Goal: Information Seeking & Learning: Understand process/instructions

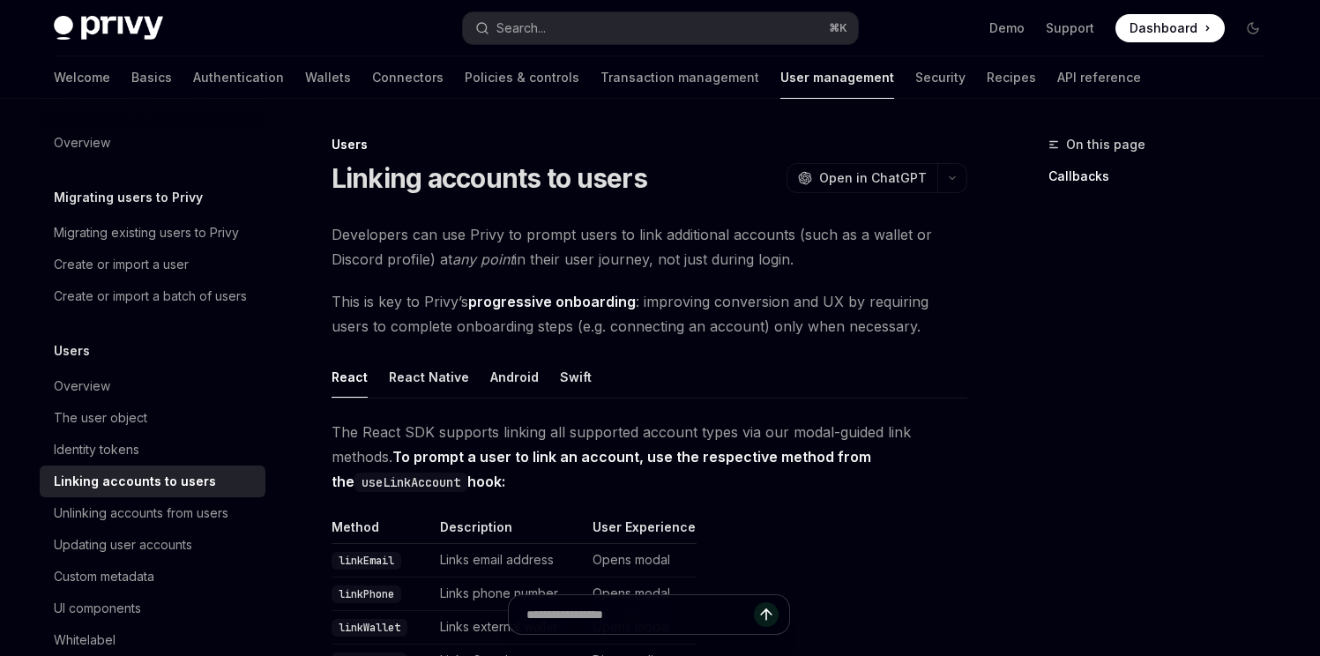
scroll to position [411, 0]
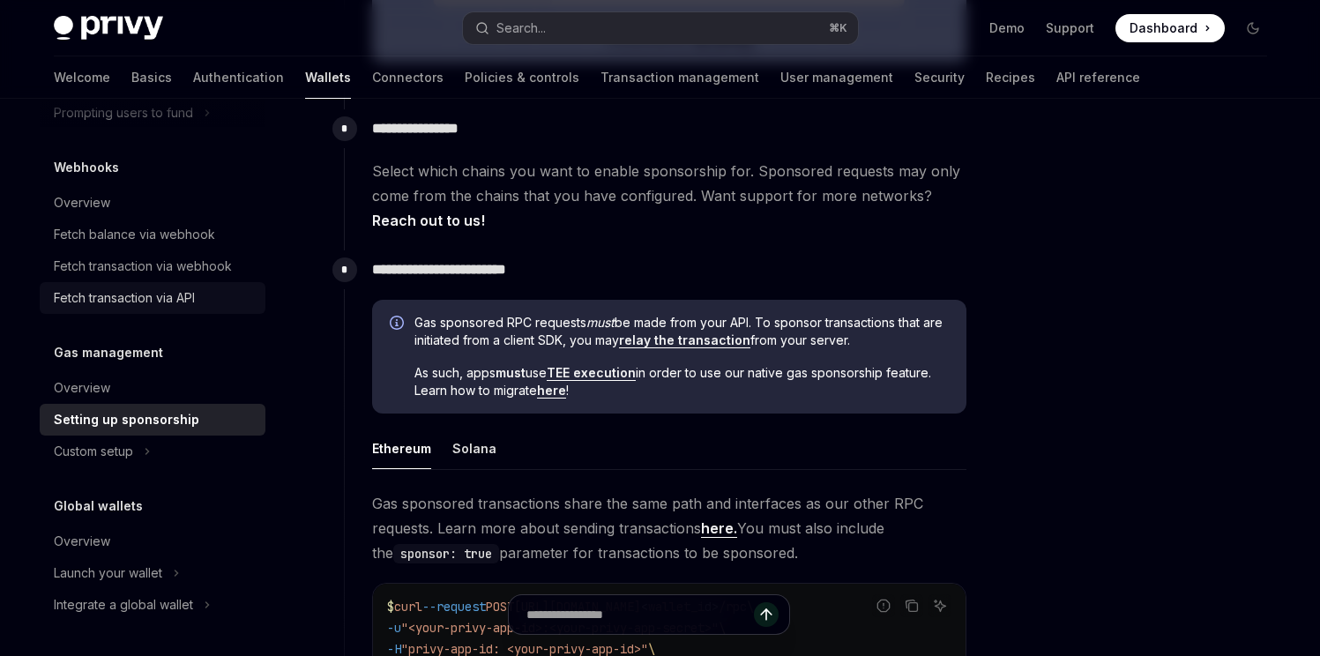
scroll to position [801, 0]
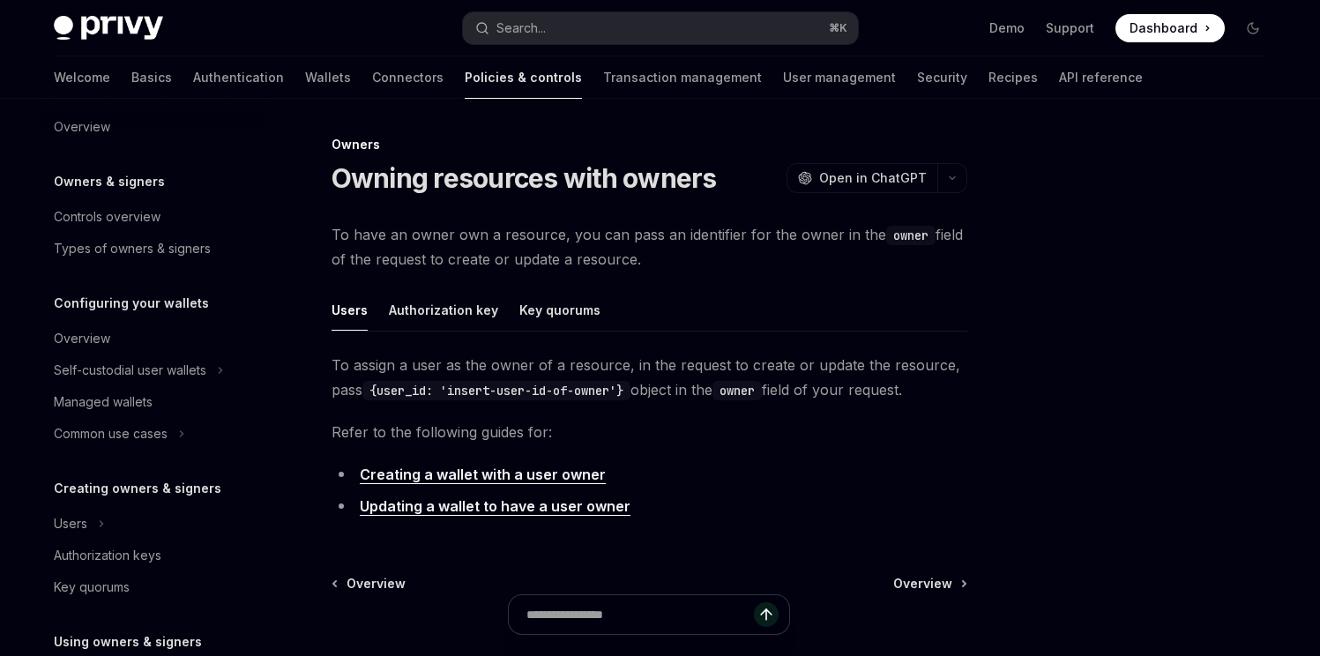
scroll to position [20, 0]
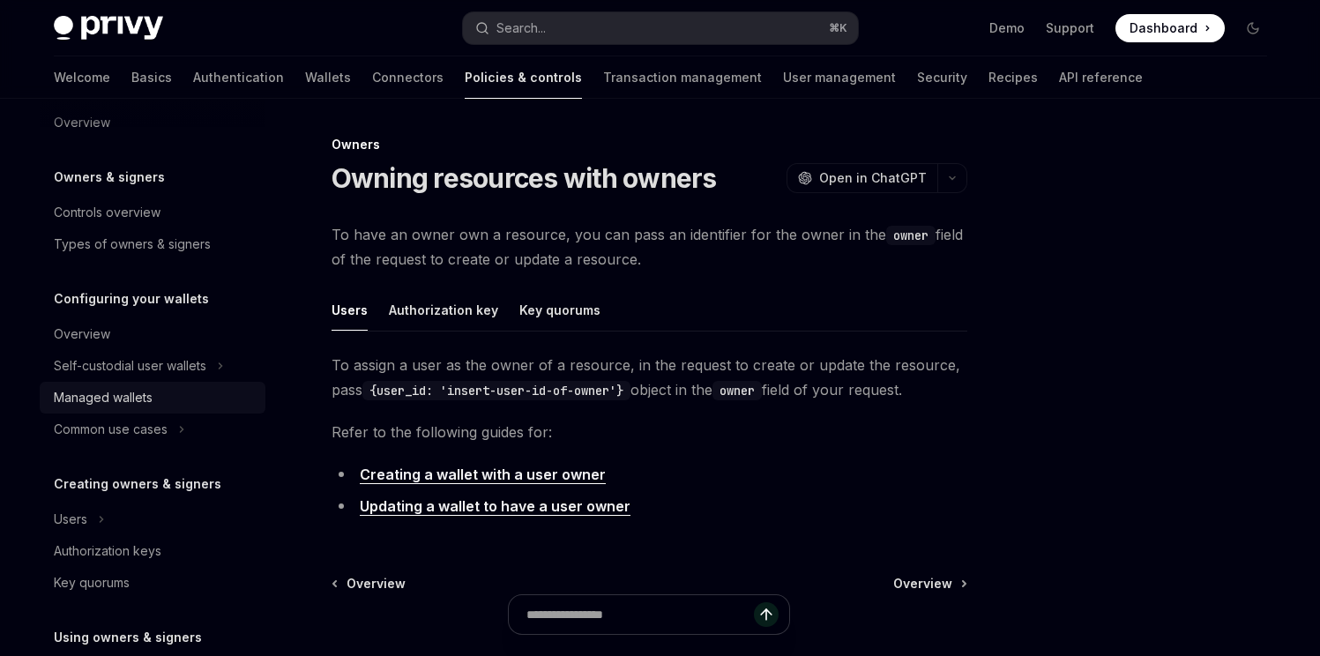
click at [143, 396] on div "Managed wallets" at bounding box center [103, 397] width 99 height 21
type textarea "*"
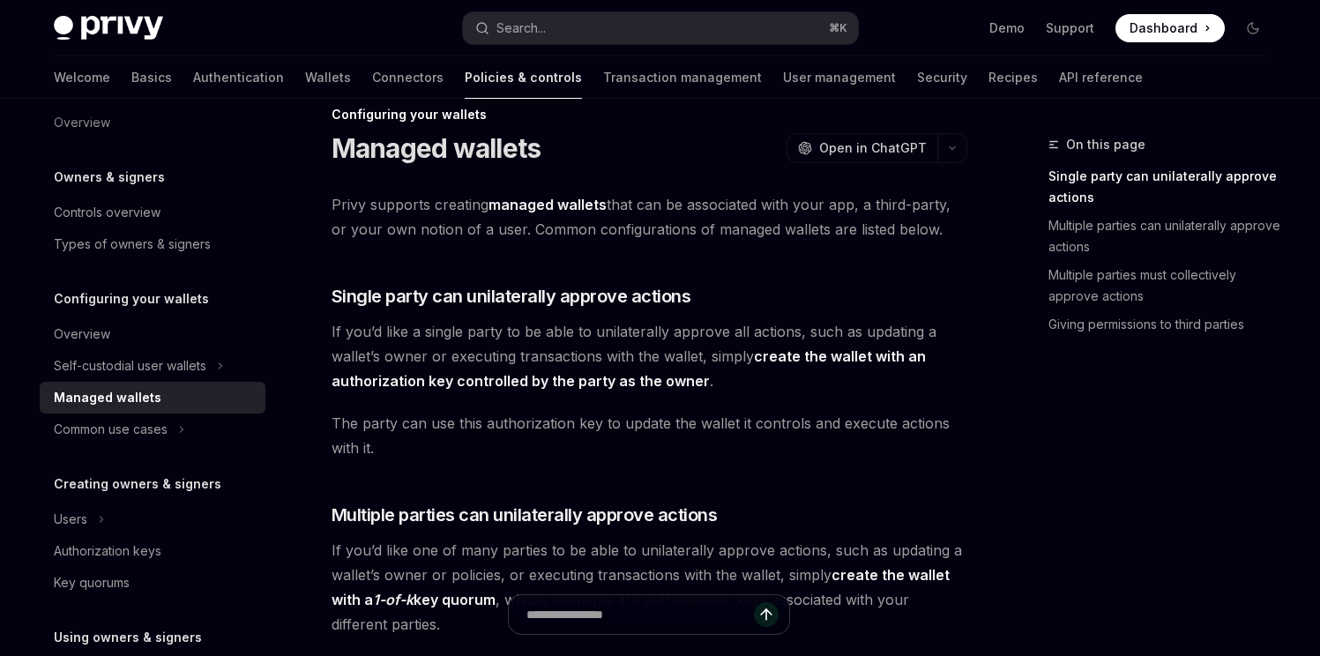
scroll to position [72, 0]
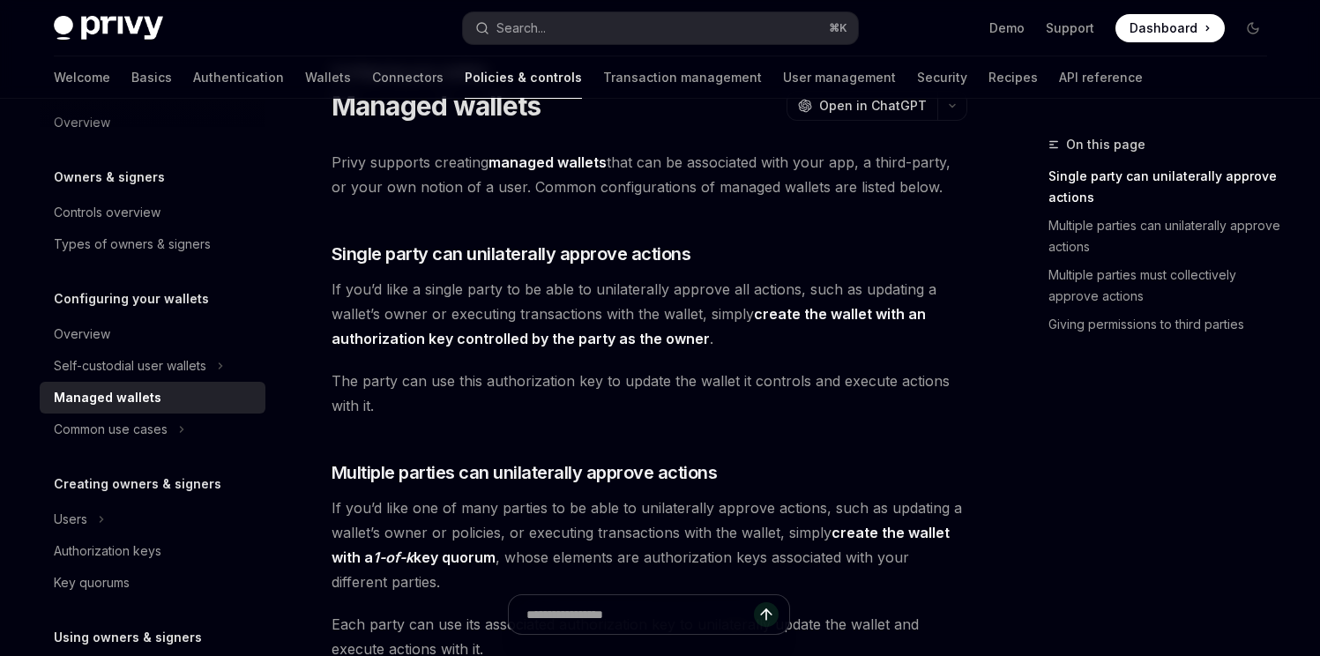
click at [363, 183] on span "Privy supports creating managed wallets that can be associated with your app, a…" at bounding box center [650, 174] width 636 height 49
drag, startPoint x: 363, startPoint y: 183, endPoint x: 502, endPoint y: 184, distance: 138.4
click at [502, 184] on span "Privy supports creating managed wallets that can be associated with your app, a…" at bounding box center [650, 174] width 636 height 49
copy span "your own notion of a user"
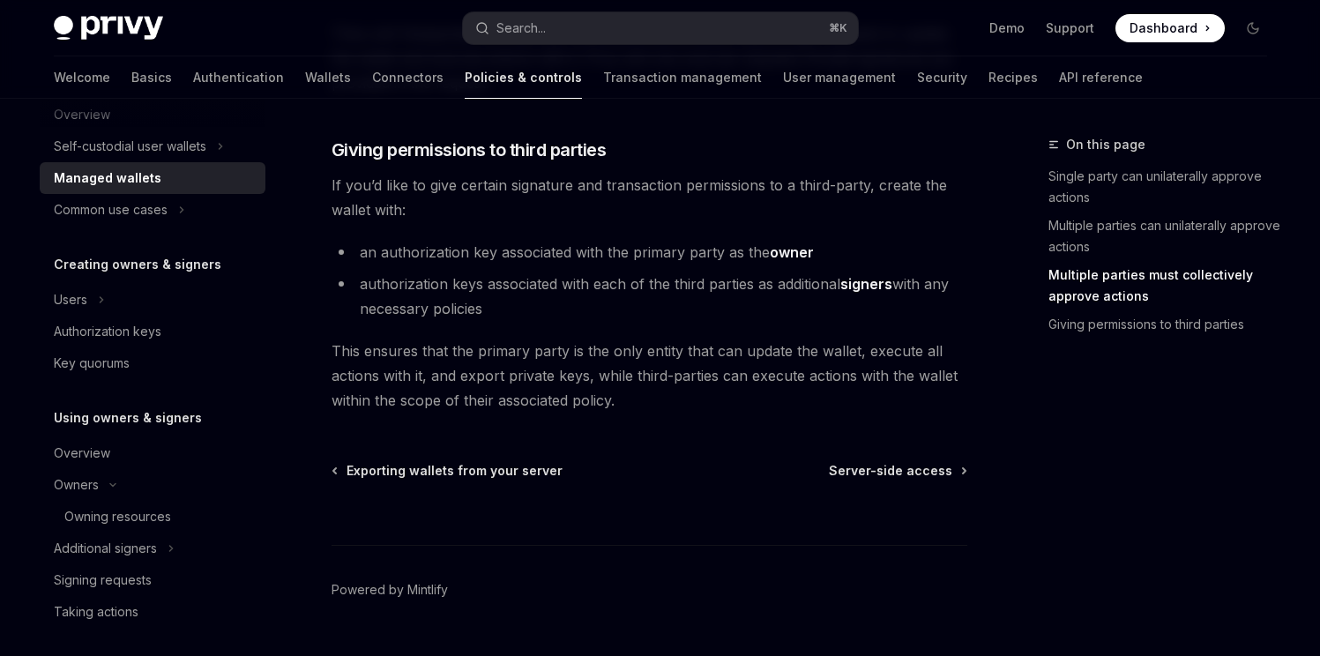
scroll to position [0, 0]
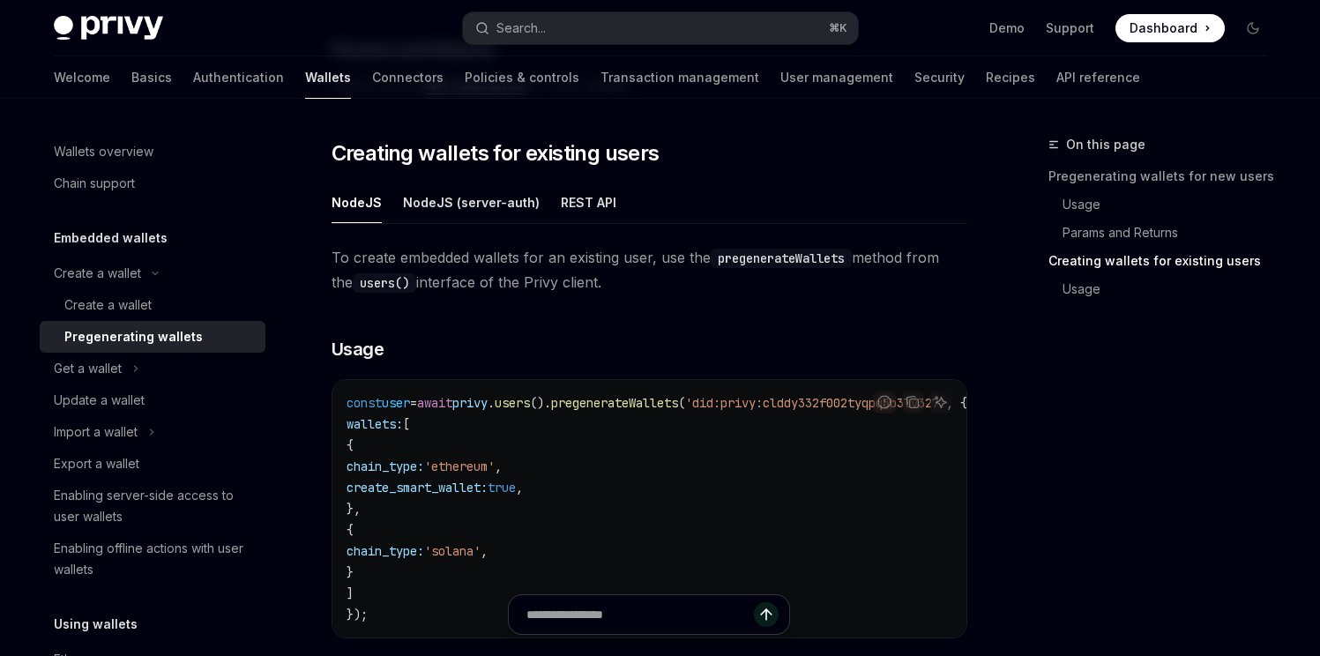
scroll to position [913, 0]
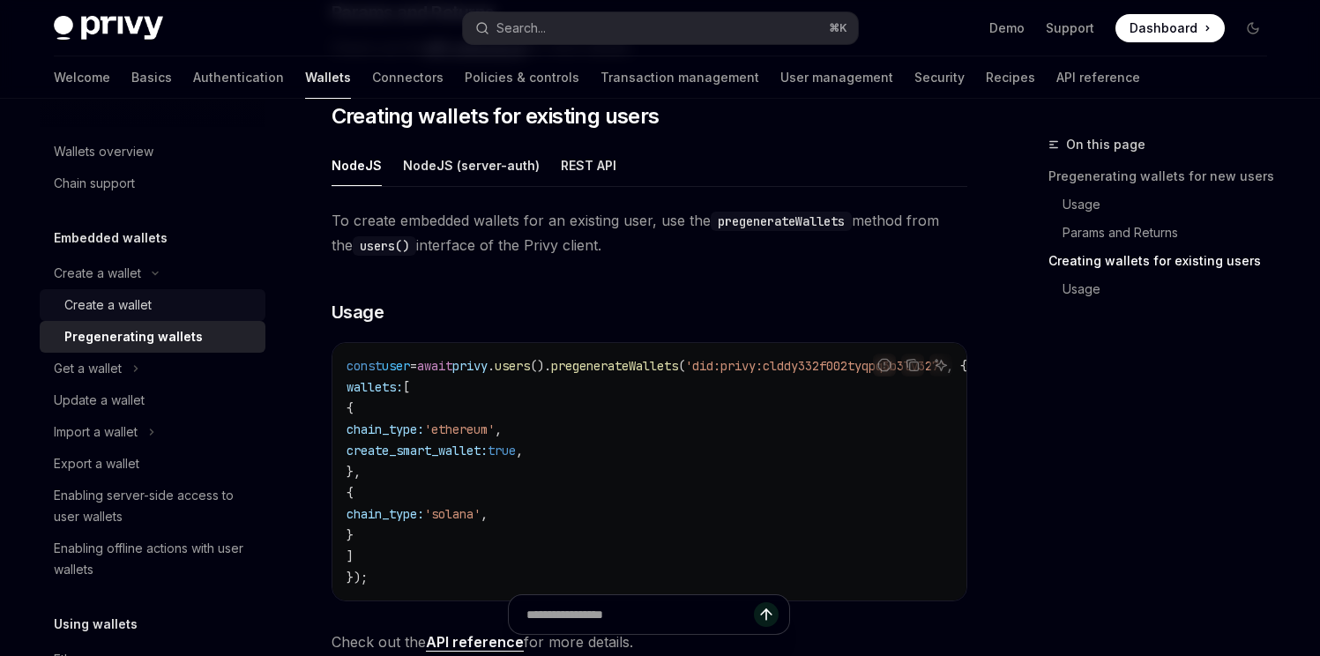
click at [184, 311] on div "Create a wallet" at bounding box center [159, 304] width 190 height 21
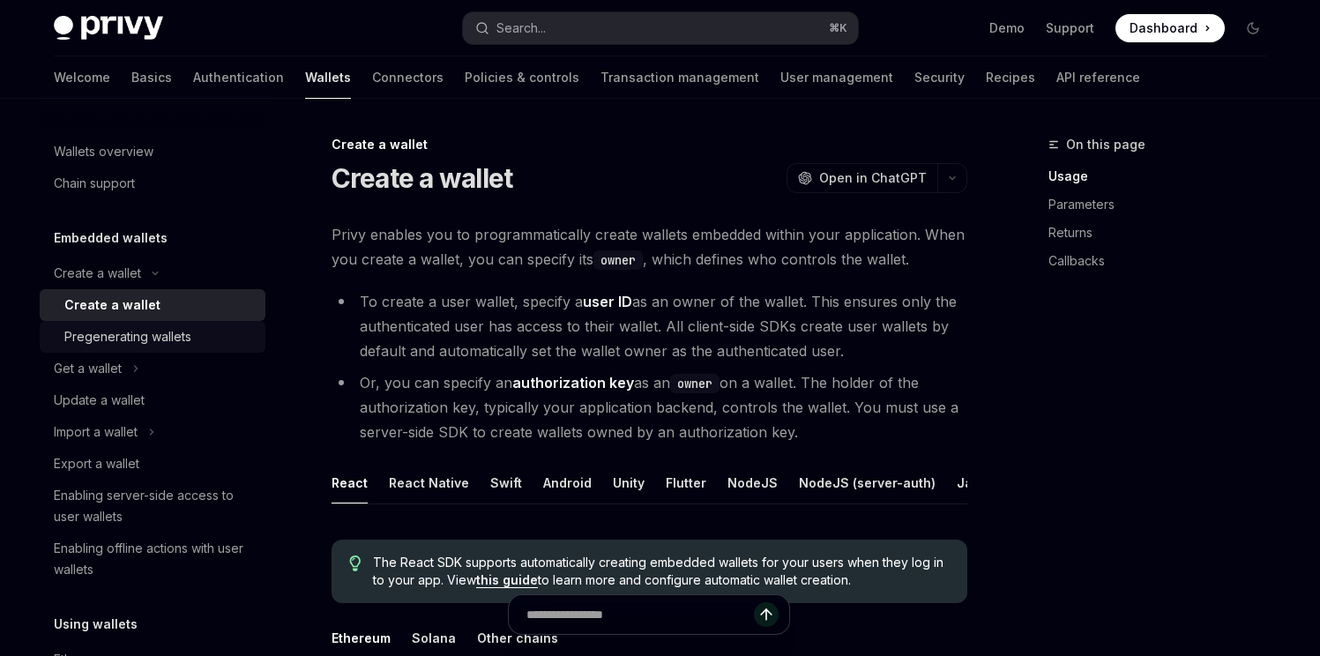
click at [183, 346] on div "Pregenerating wallets" at bounding box center [127, 336] width 127 height 21
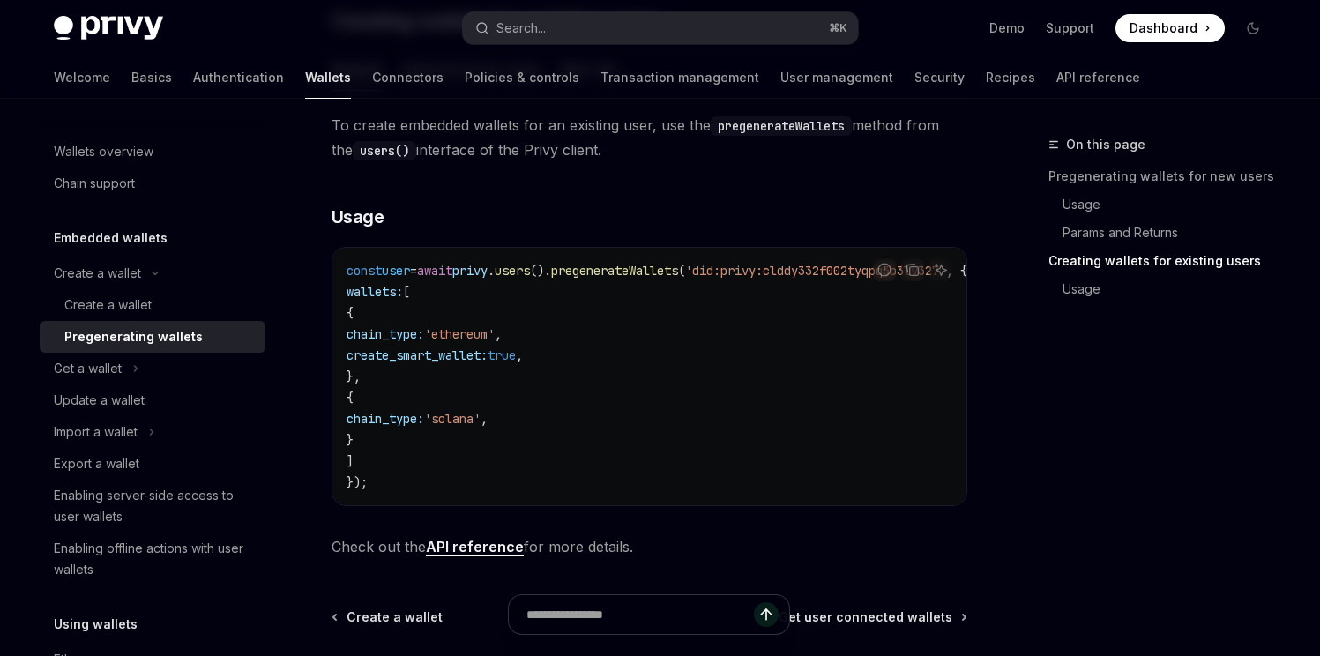
scroll to position [1035, 0]
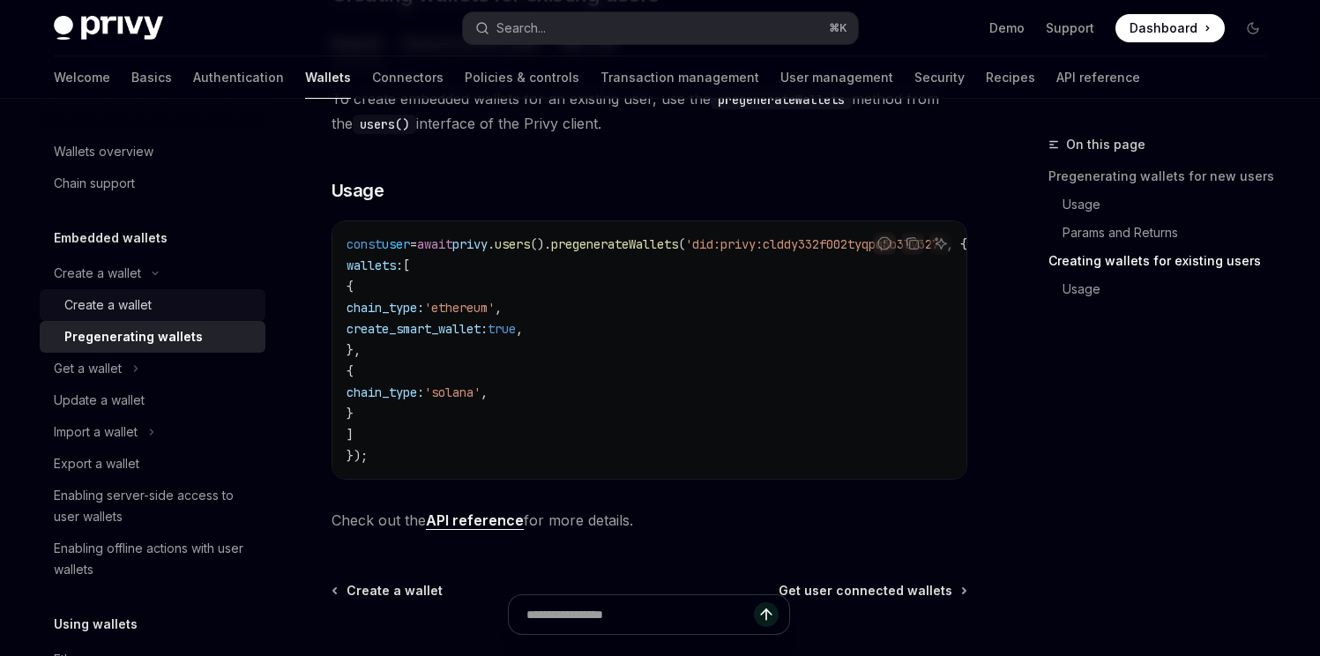
click at [162, 311] on div "Create a wallet" at bounding box center [159, 304] width 190 height 21
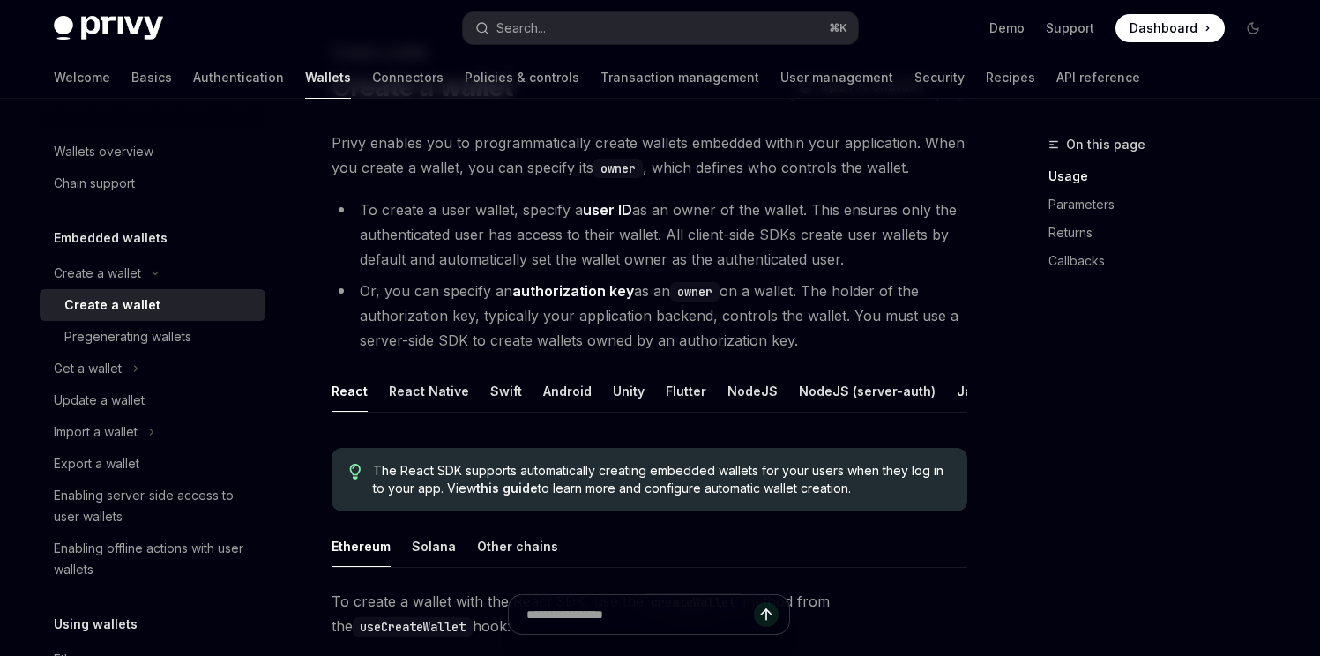
click at [111, 20] on img at bounding box center [108, 28] width 109 height 25
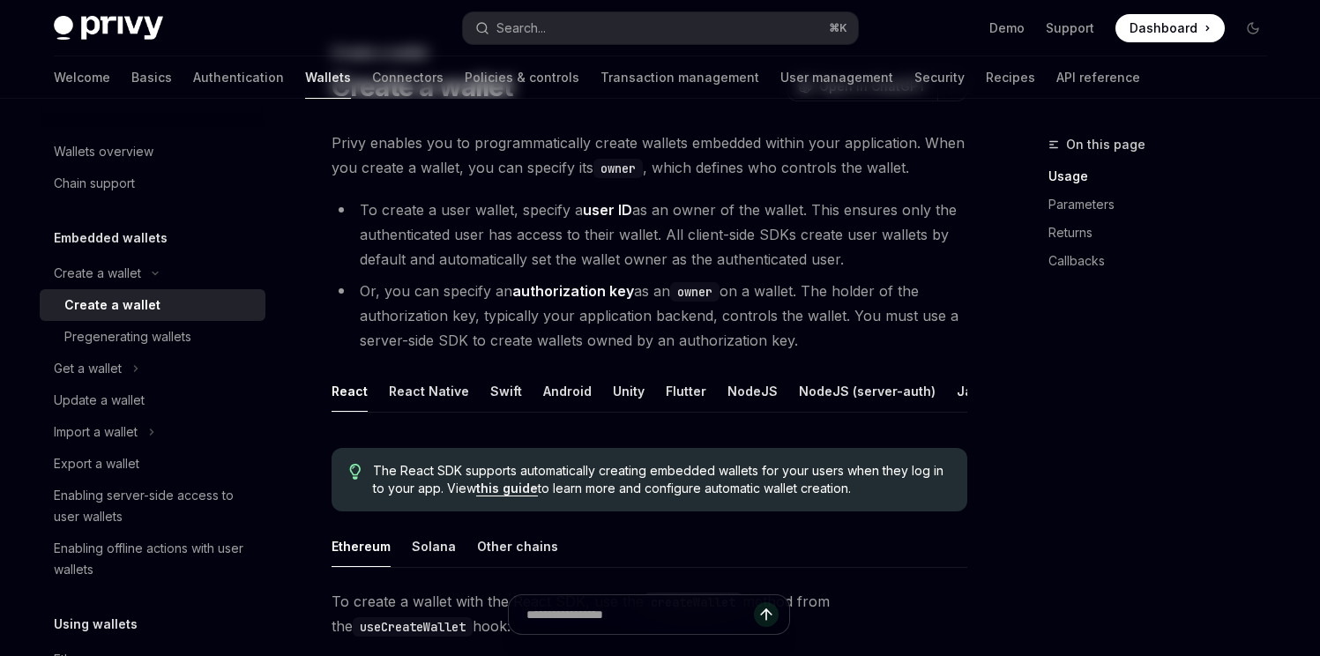
scroll to position [687, 0]
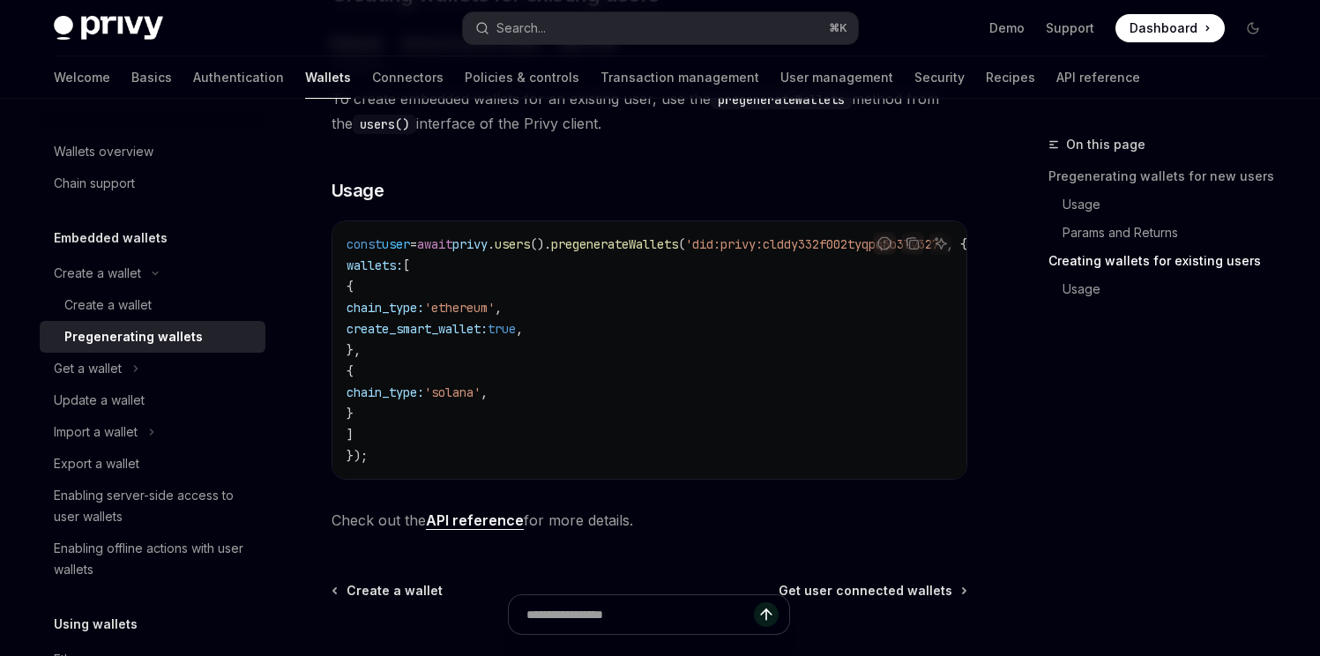
drag, startPoint x: 422, startPoint y: 208, endPoint x: 437, endPoint y: 227, distance: 23.8
type textarea "*"
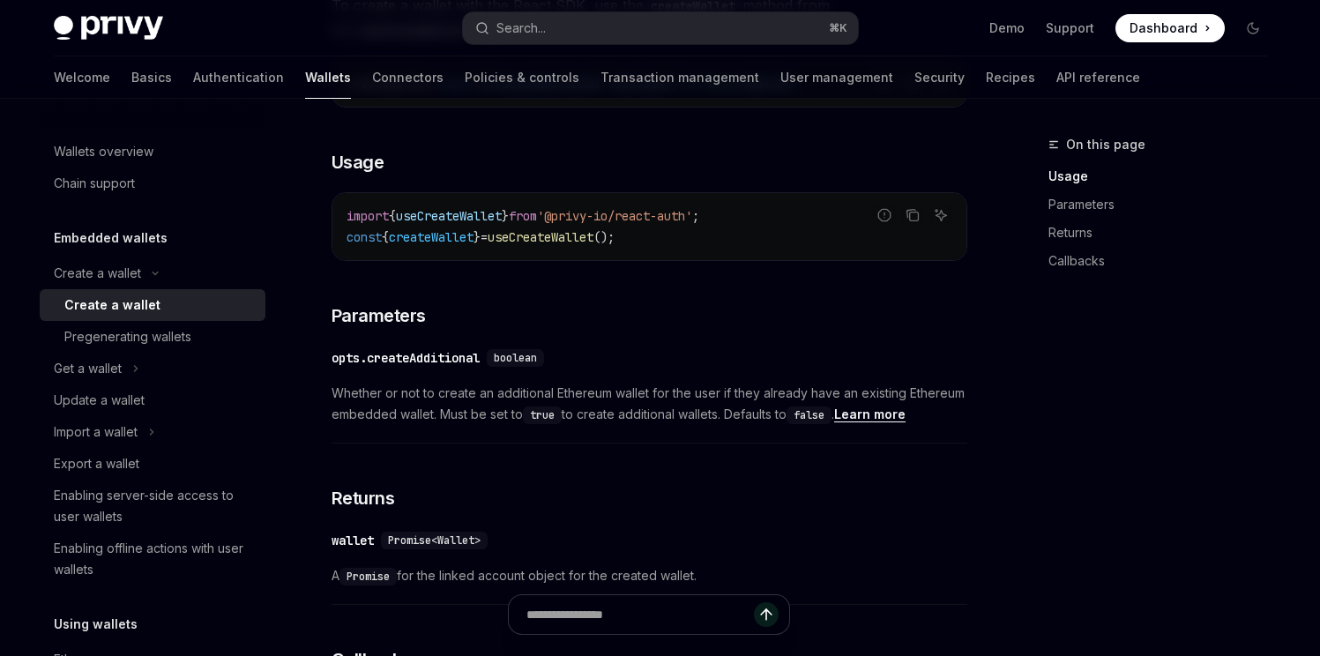
scroll to position [687, 0]
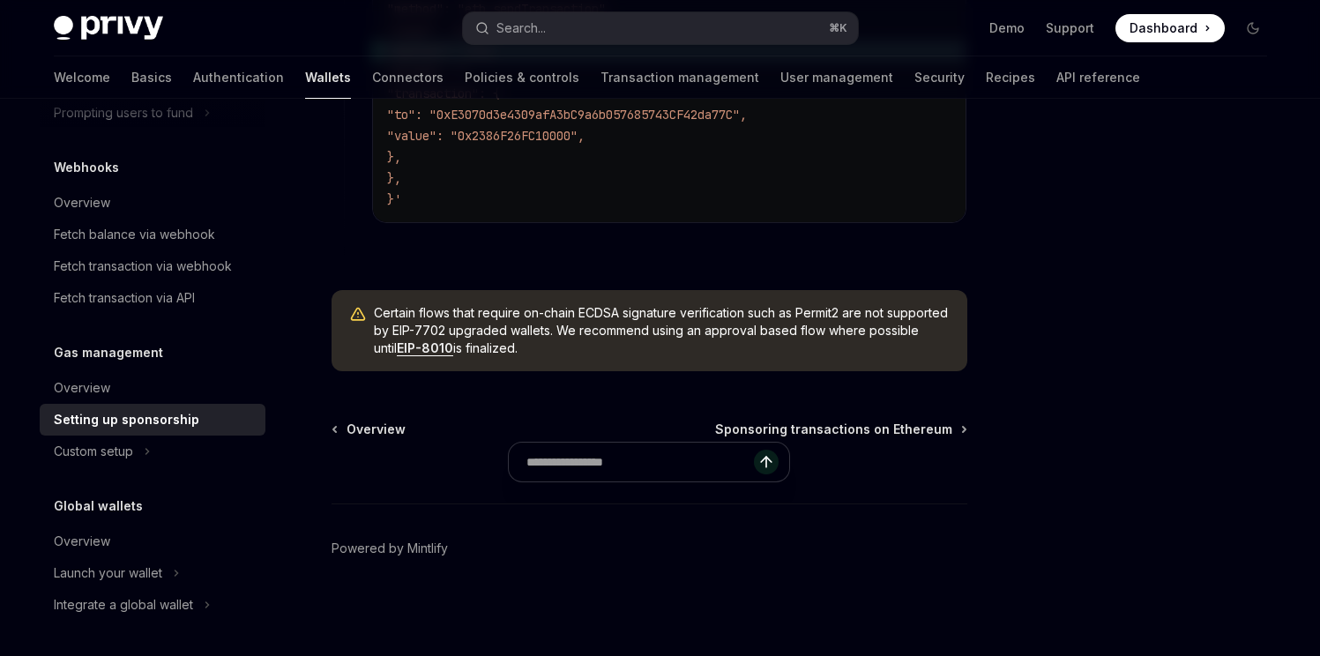
scroll to position [1527, 0]
click at [118, 458] on div "Custom setup" at bounding box center [93, 451] width 79 height 21
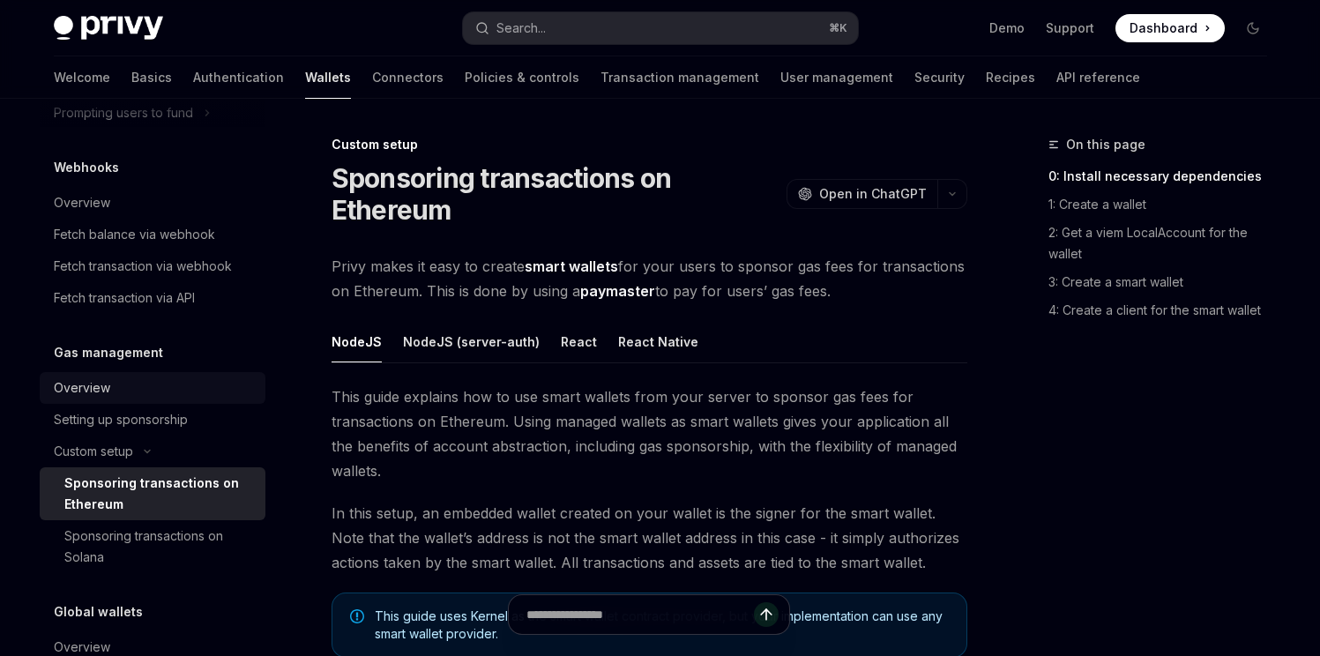
click at [125, 391] on div "Overview" at bounding box center [154, 387] width 201 height 21
type textarea "*"
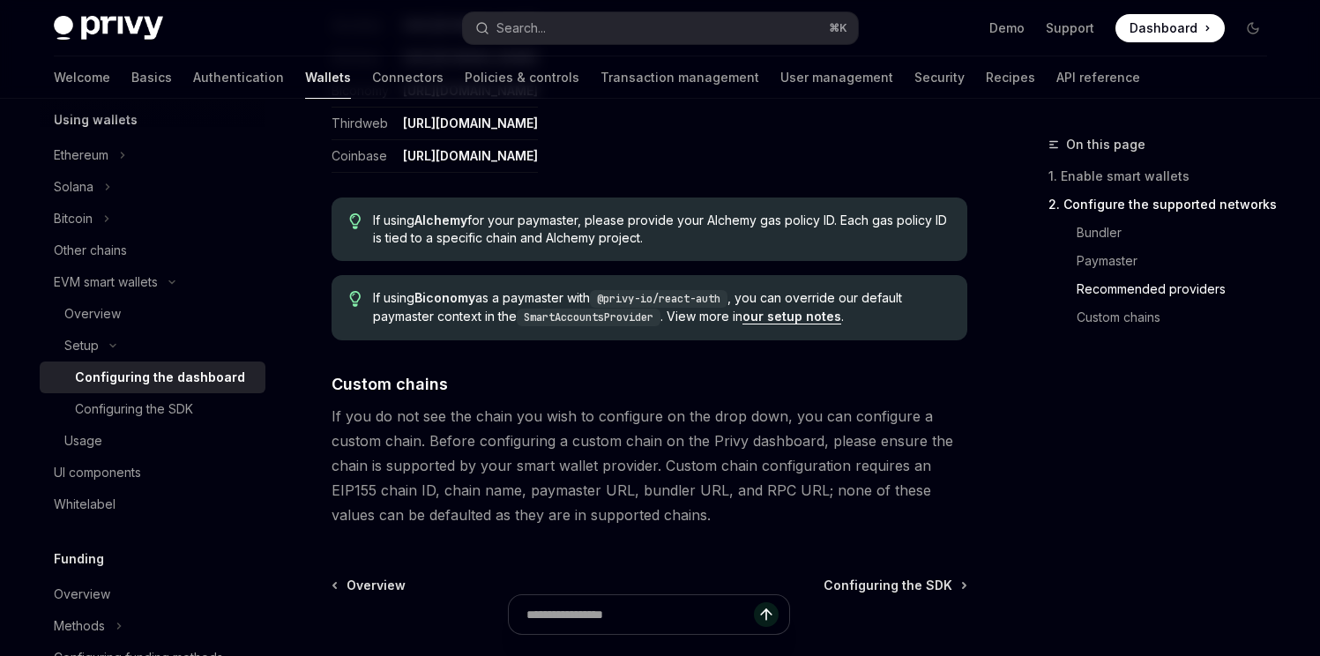
scroll to position [2505, 0]
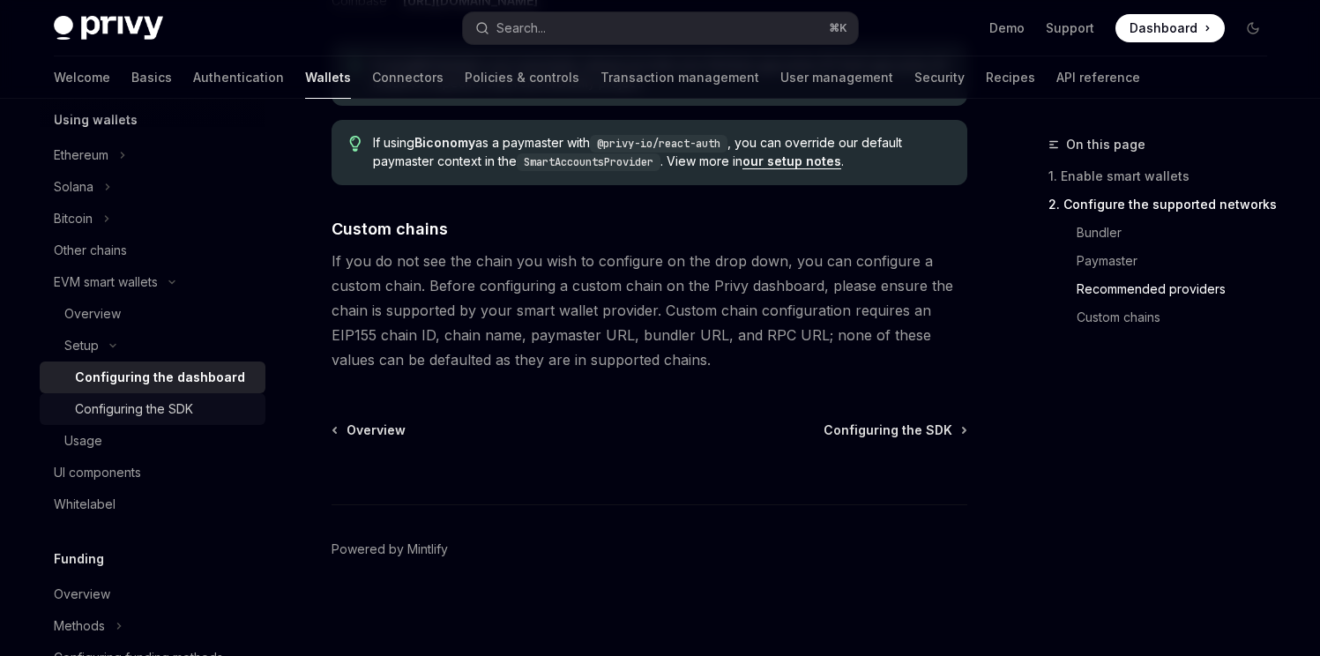
click at [216, 412] on div "Configuring the SDK" at bounding box center [165, 409] width 180 height 21
type textarea "*"
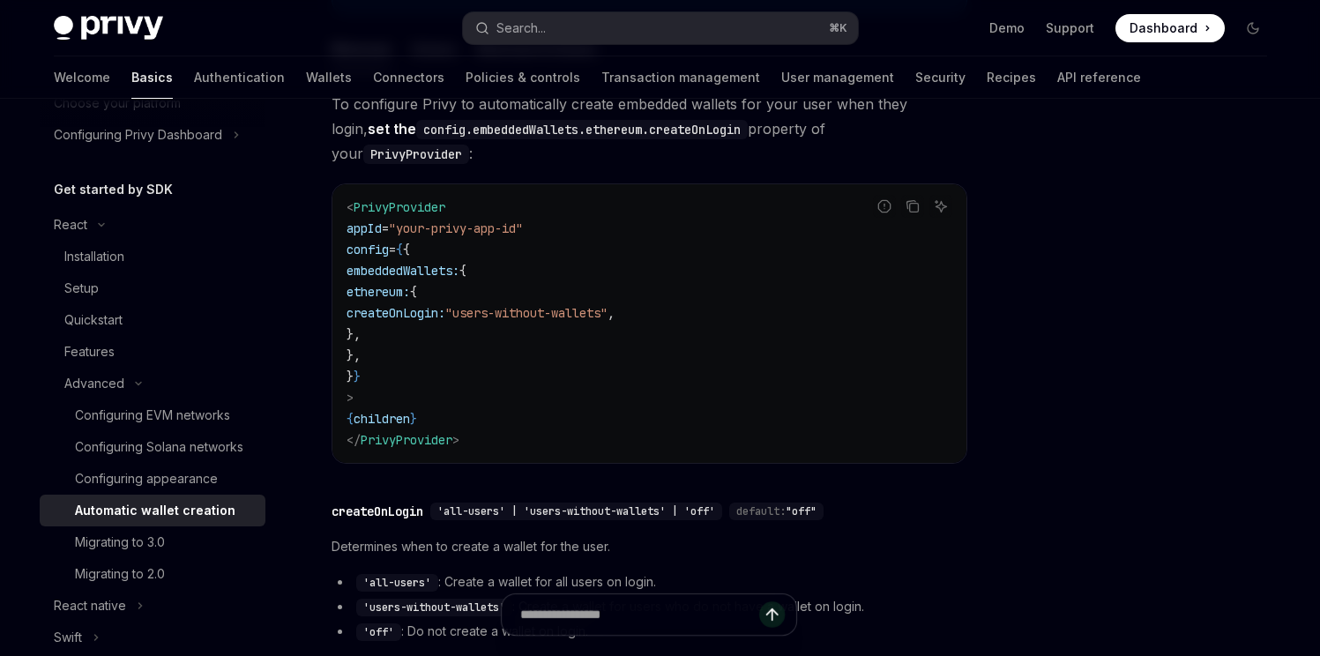
scroll to position [454, 0]
click at [407, 198] on span "PrivyProvider" at bounding box center [400, 206] width 92 height 16
copy span "PrivyProvider"
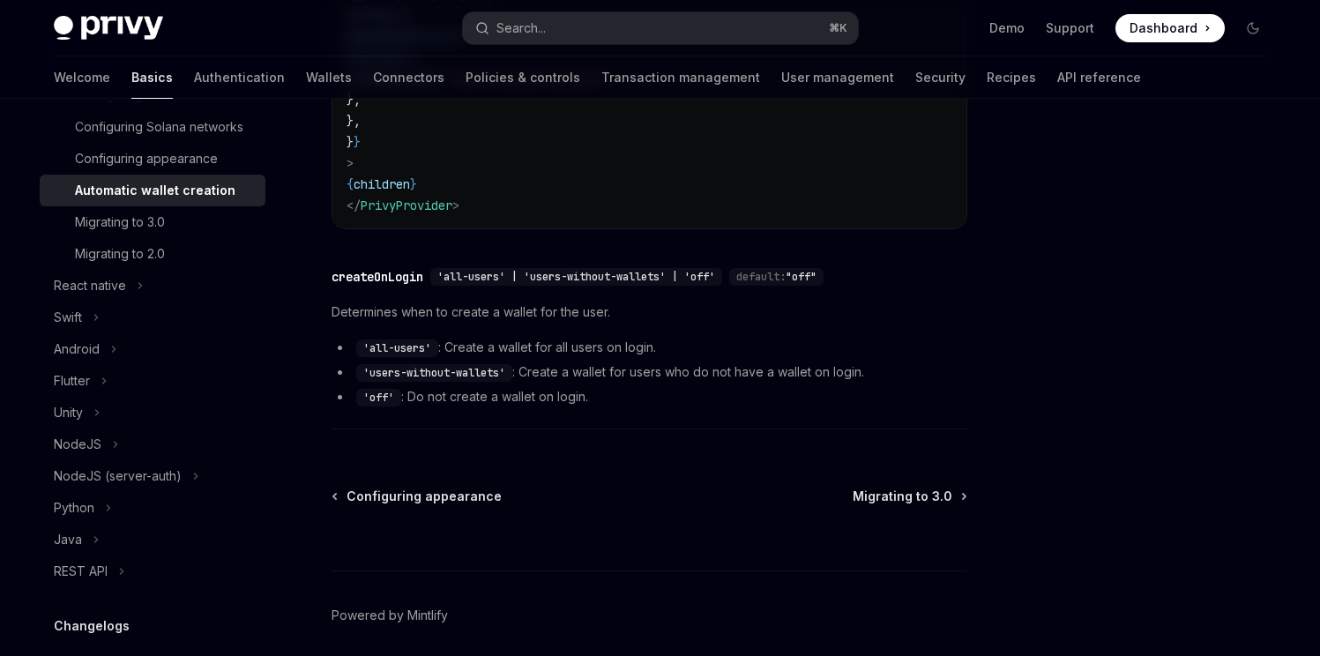
scroll to position [472, 0]
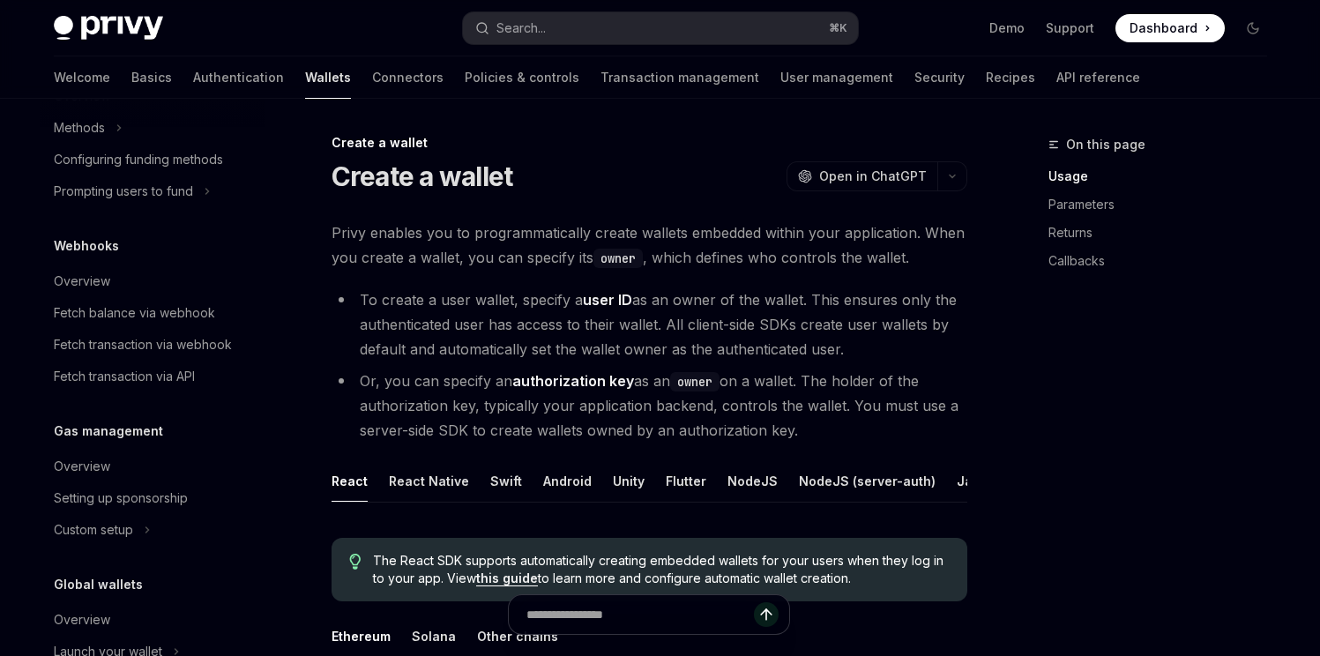
scroll to position [4, 0]
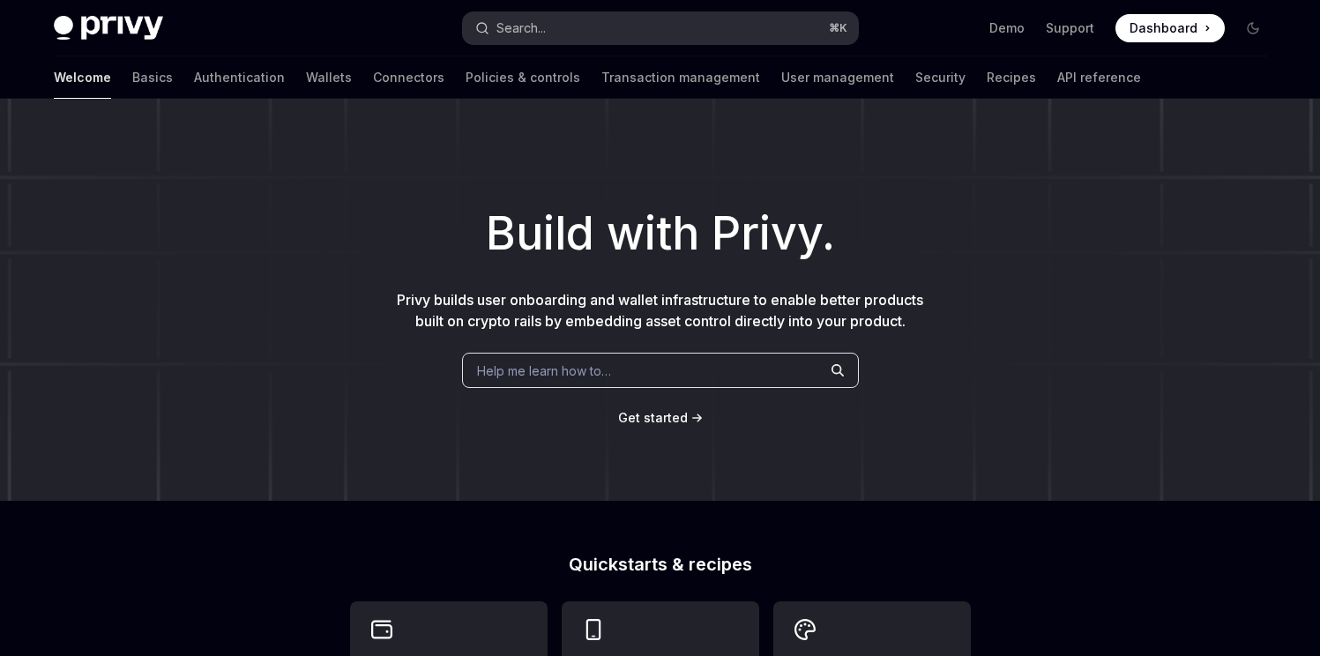
click at [677, 26] on button "Search... ⌘ K" at bounding box center [660, 28] width 395 height 32
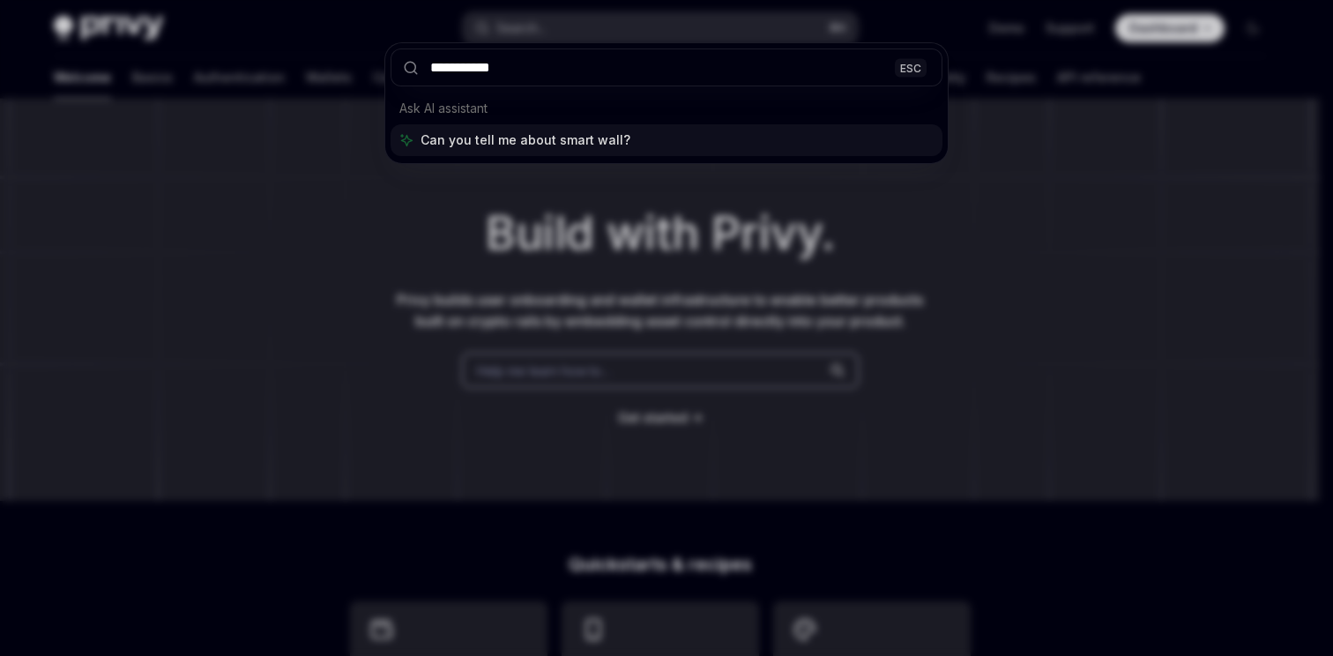
type input "**********"
type textarea "*"
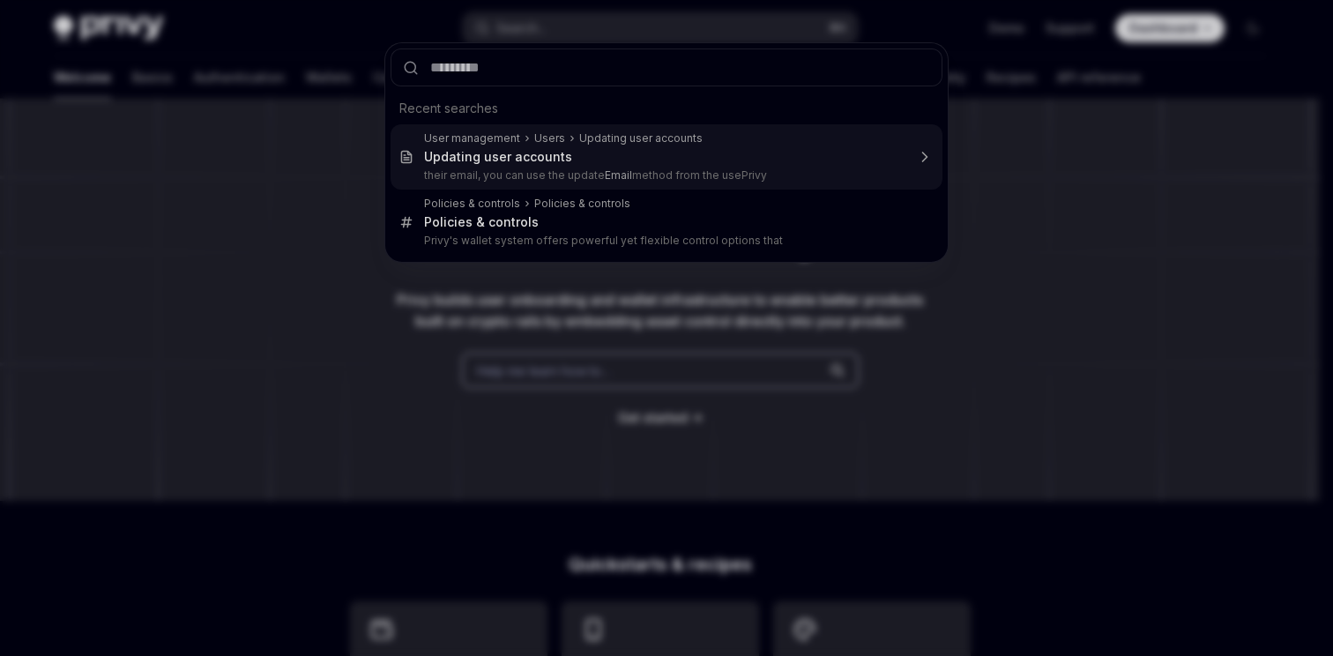
type input "**********"
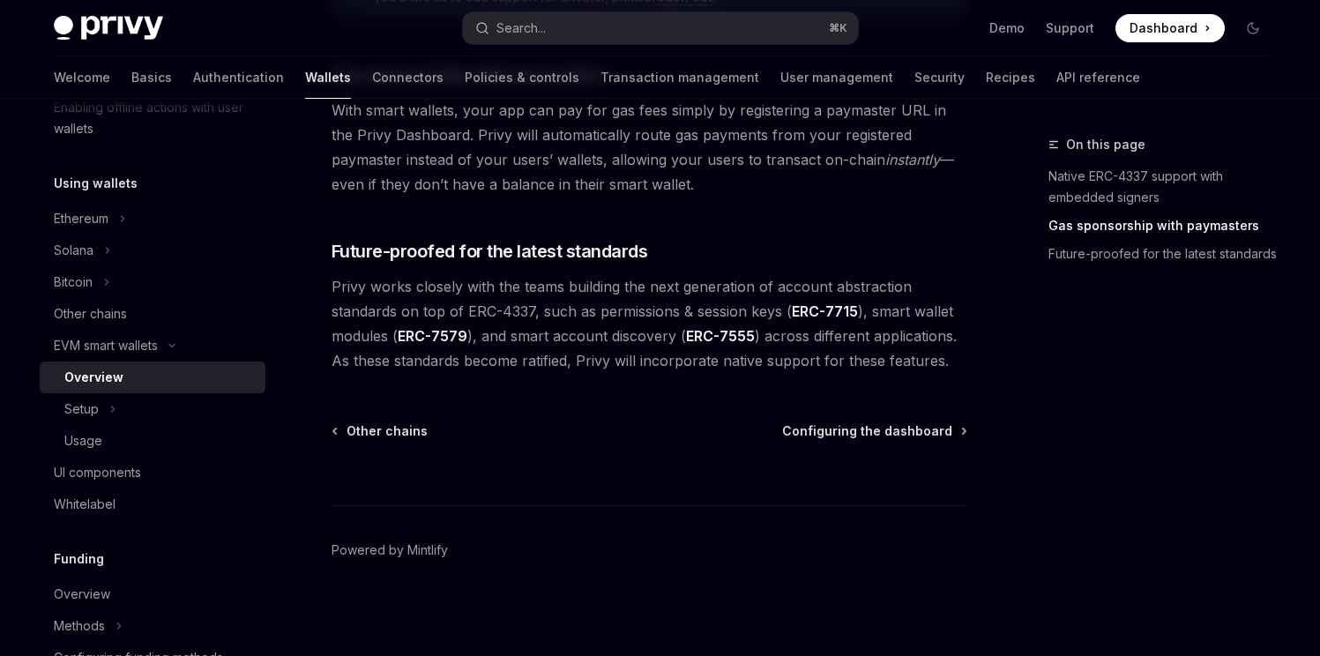
scroll to position [1474, 0]
click at [116, 403] on button "Setup" at bounding box center [153, 409] width 226 height 32
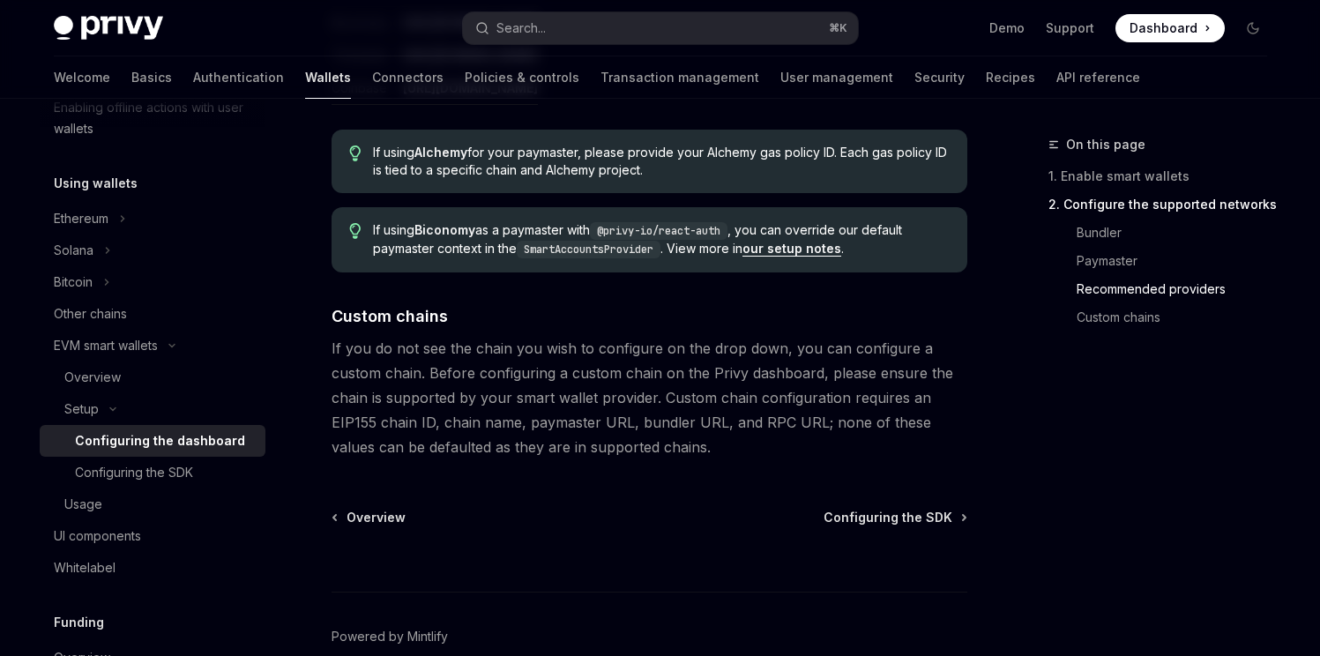
scroll to position [2434, 0]
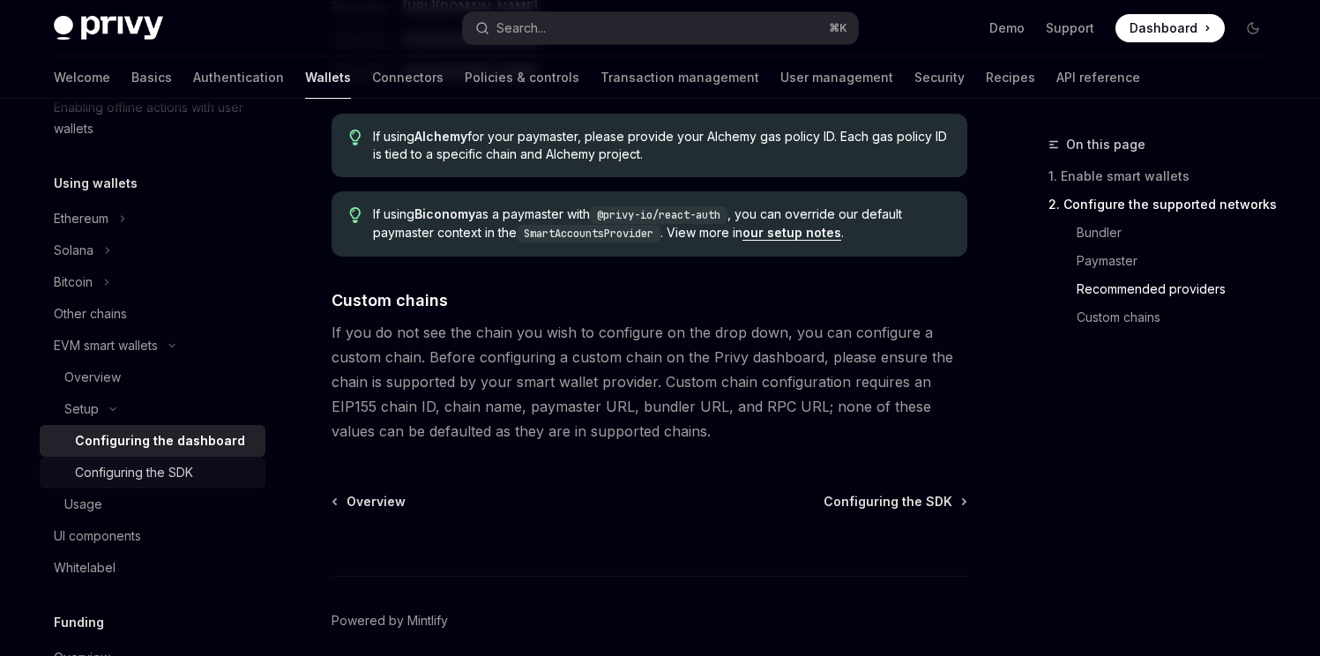
click at [153, 469] on div "Configuring the SDK" at bounding box center [134, 472] width 118 height 21
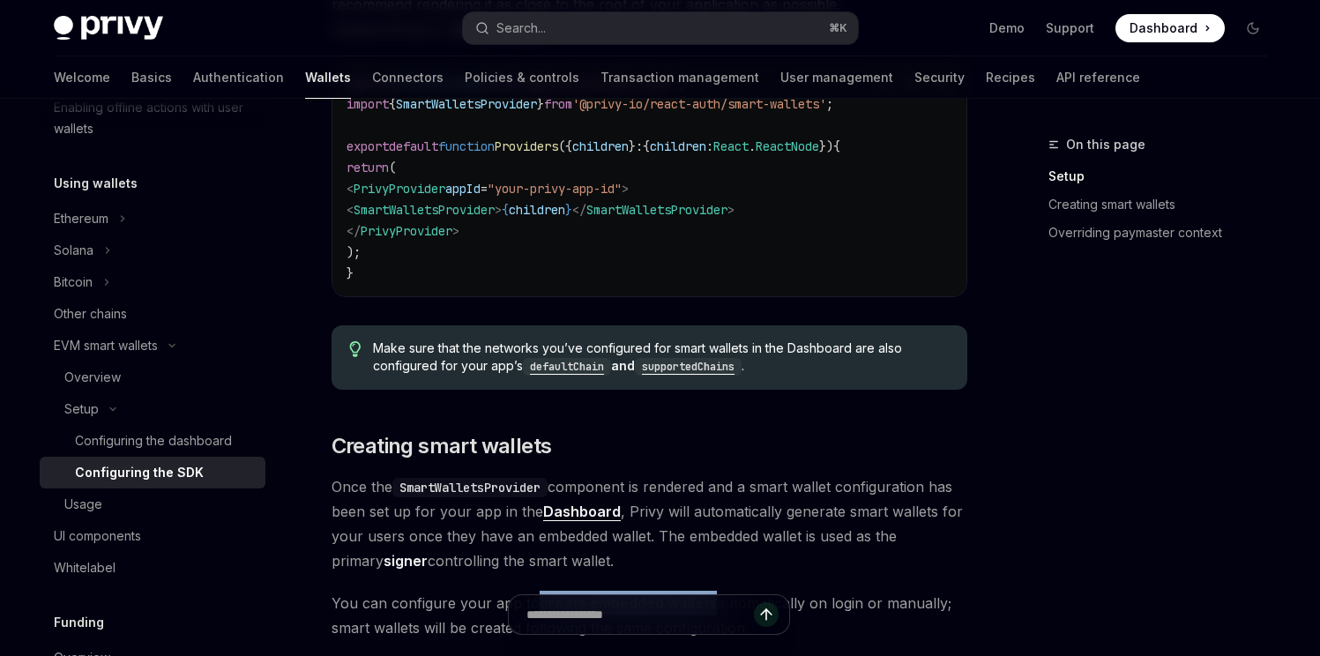
scroll to position [751, 0]
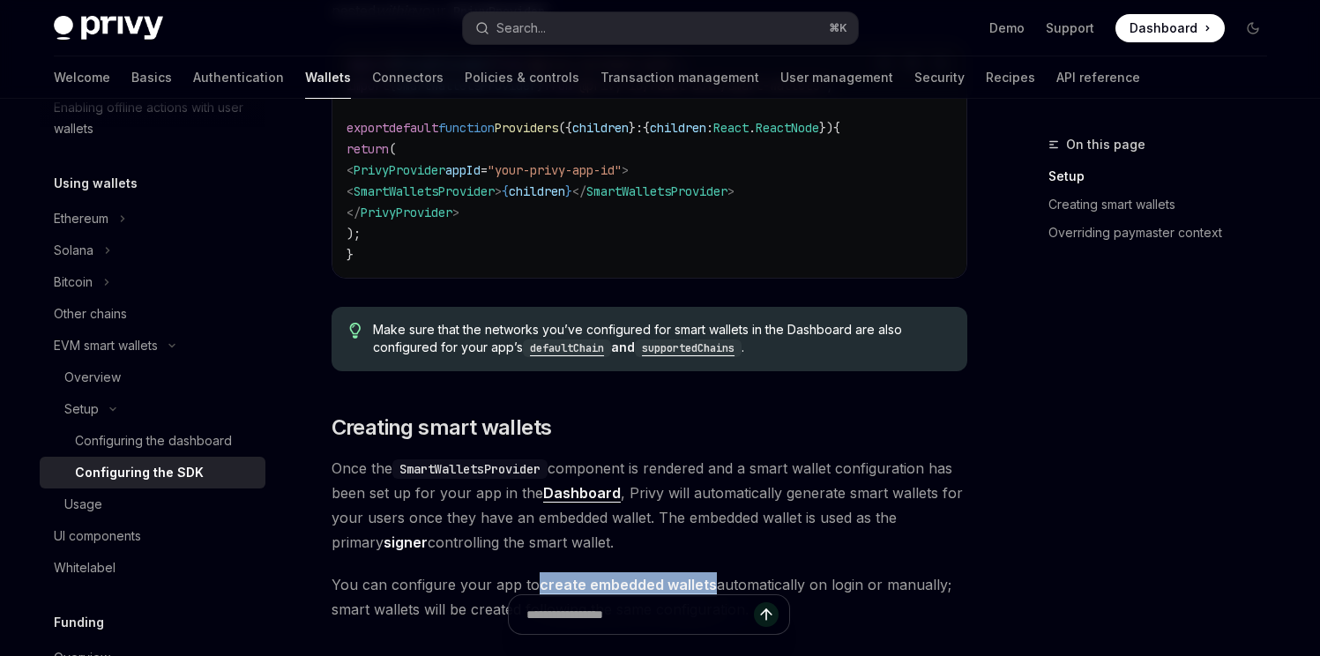
drag, startPoint x: 389, startPoint y: 195, endPoint x: 845, endPoint y: 194, distance: 455.9
click at [845, 194] on code "import { PrivyProvider } from '@privy-io/react-auth' ; import { SmartWalletsPro…" at bounding box center [650, 160] width 606 height 212
copy span "< SmartWalletsProvider > { children } </ SmartWalletsProvider >"
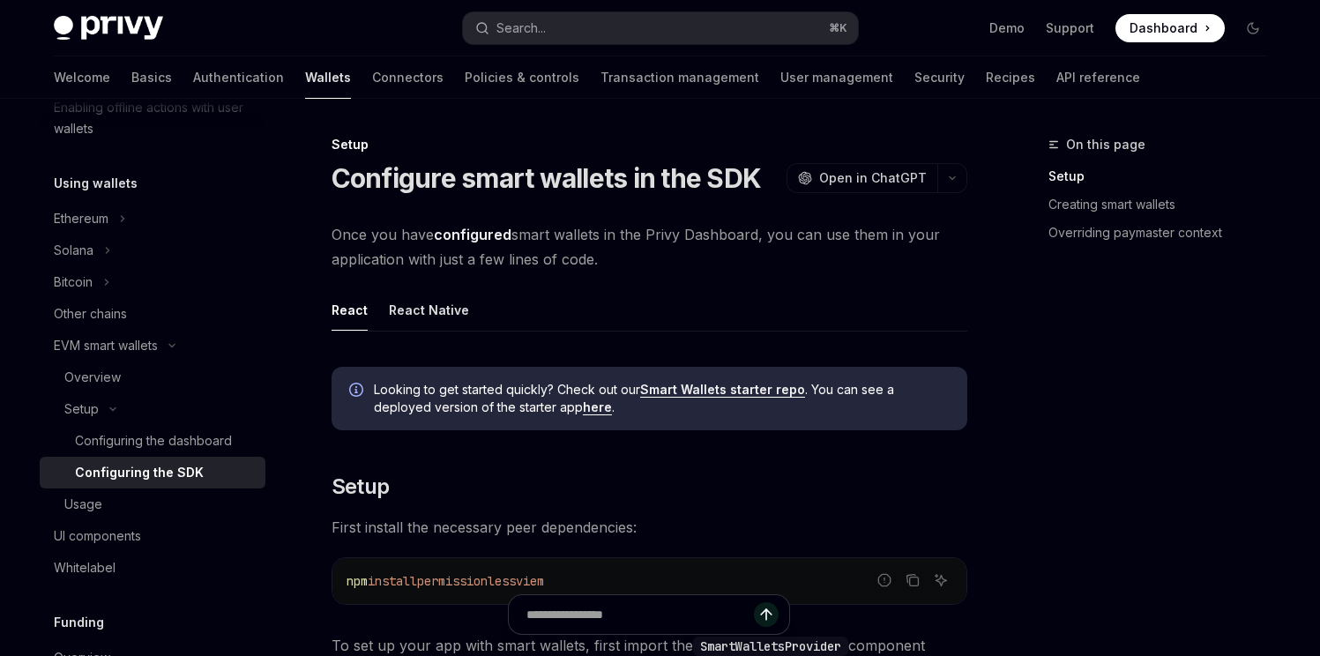
scroll to position [294, 0]
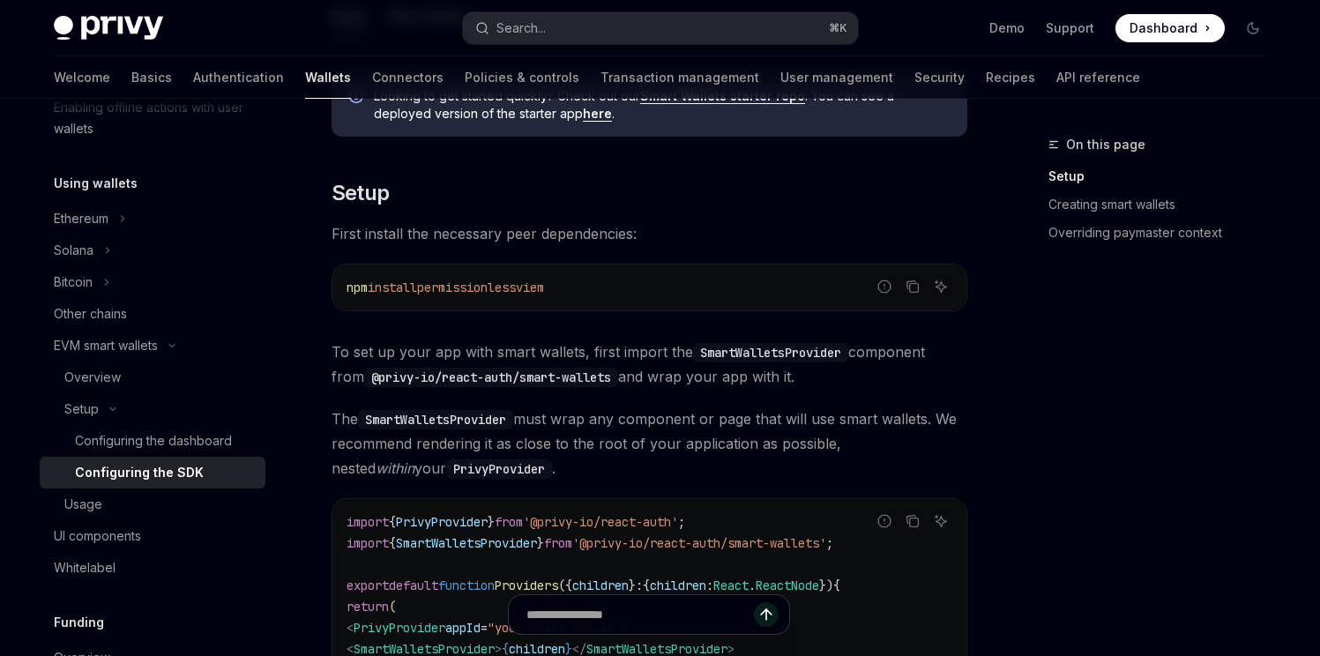
click at [458, 288] on span "permissionless" at bounding box center [466, 288] width 99 height 16
drag, startPoint x: 458, startPoint y: 288, endPoint x: 570, endPoint y: 291, distance: 112.9
click at [544, 291] on span "npm install permissionless viem" at bounding box center [446, 288] width 198 height 16
copy span "permissionless viem"
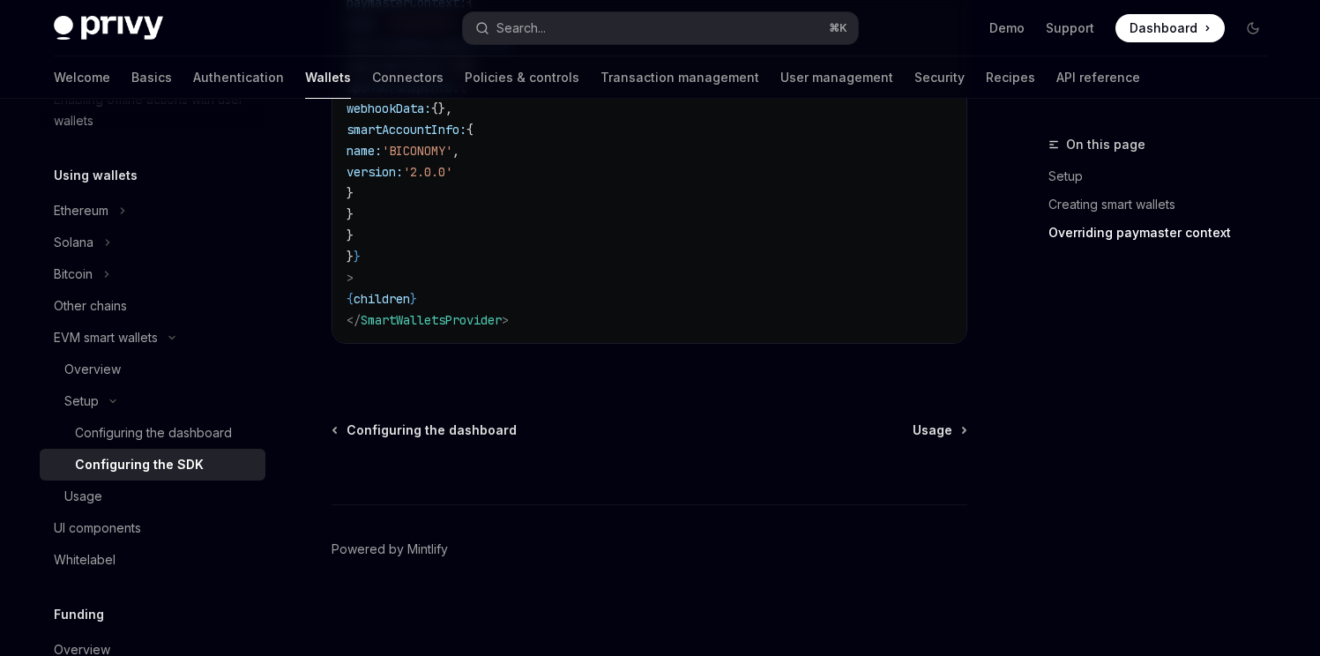
scroll to position [406, 0]
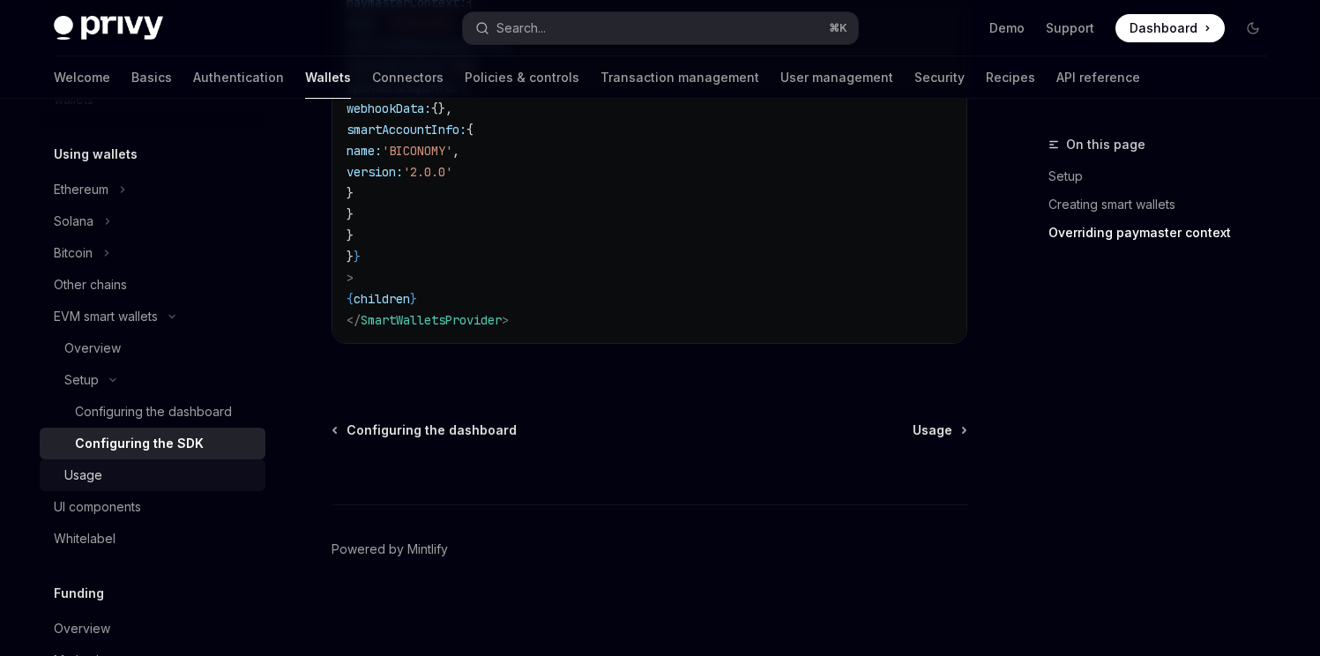
click at [107, 466] on div "Usage" at bounding box center [159, 475] width 190 height 21
type textarea "*"
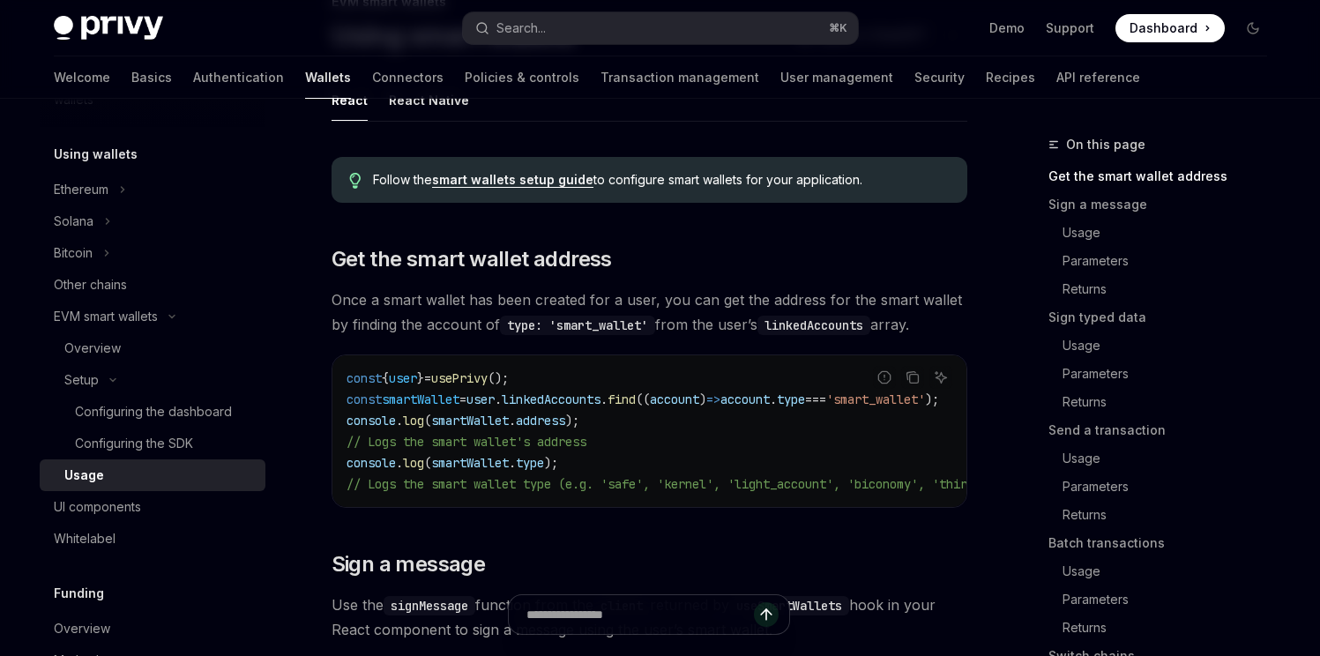
scroll to position [231, 0]
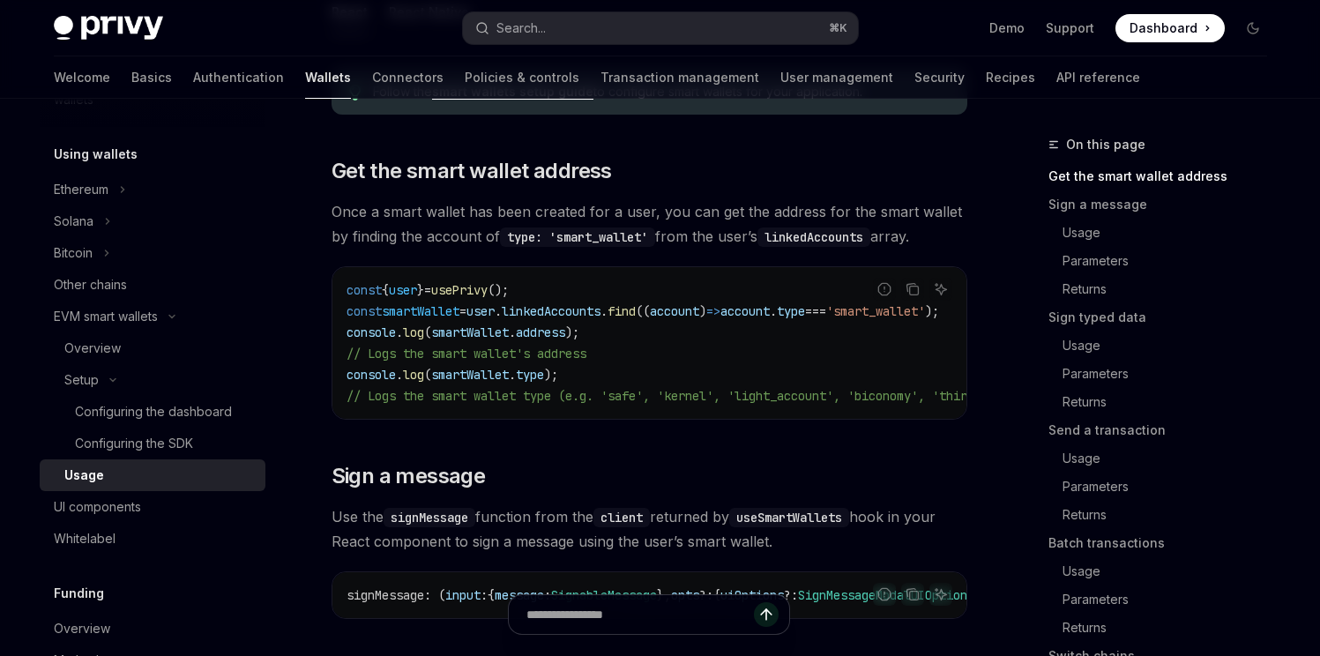
click at [495, 313] on span "user" at bounding box center [480, 311] width 28 height 16
click at [579, 376] on code "const { user } = usePrivy (); const smartWallet = user . linkedAccounts . find …" at bounding box center [788, 343] width 882 height 127
click at [648, 398] on span "// Logs the smart wallet type (e.g. 'safe', 'kernel', 'light_account', 'biconom…" at bounding box center [766, 396] width 839 height 16
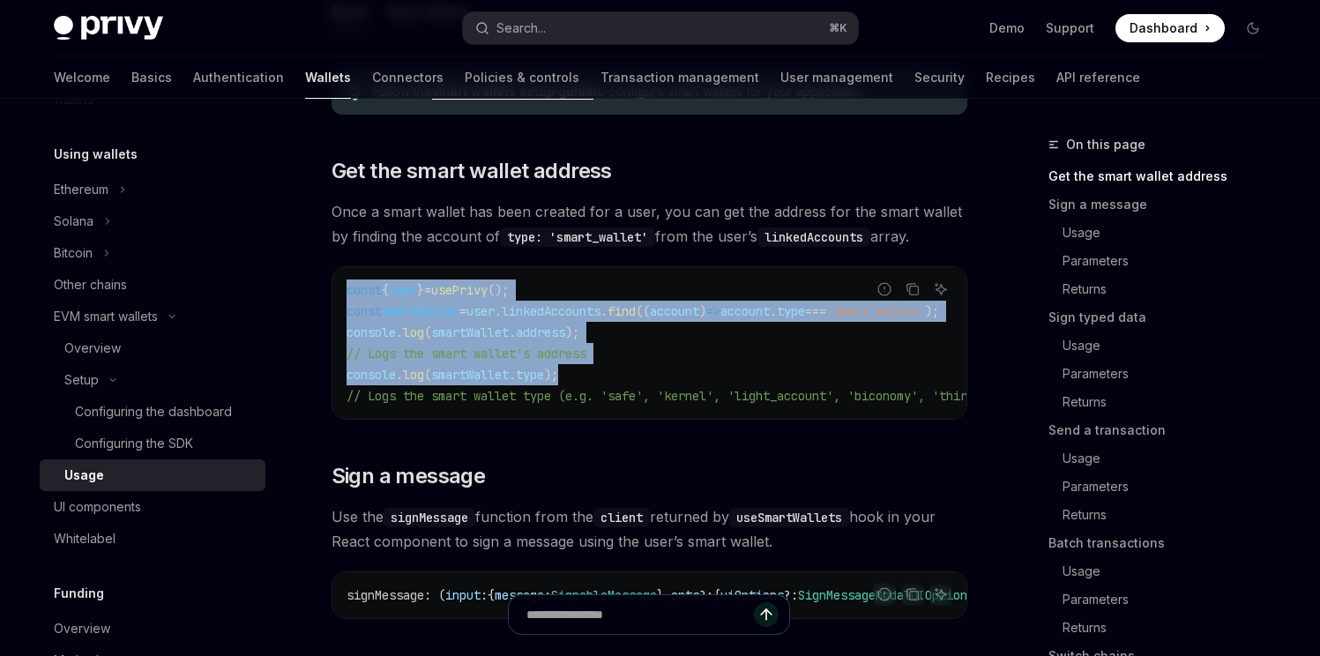
drag, startPoint x: 575, startPoint y: 375, endPoint x: 329, endPoint y: 278, distance: 264.4
copy code "const { user } = usePrivy (); const smartWallet = user . linkedAccounts . find …"
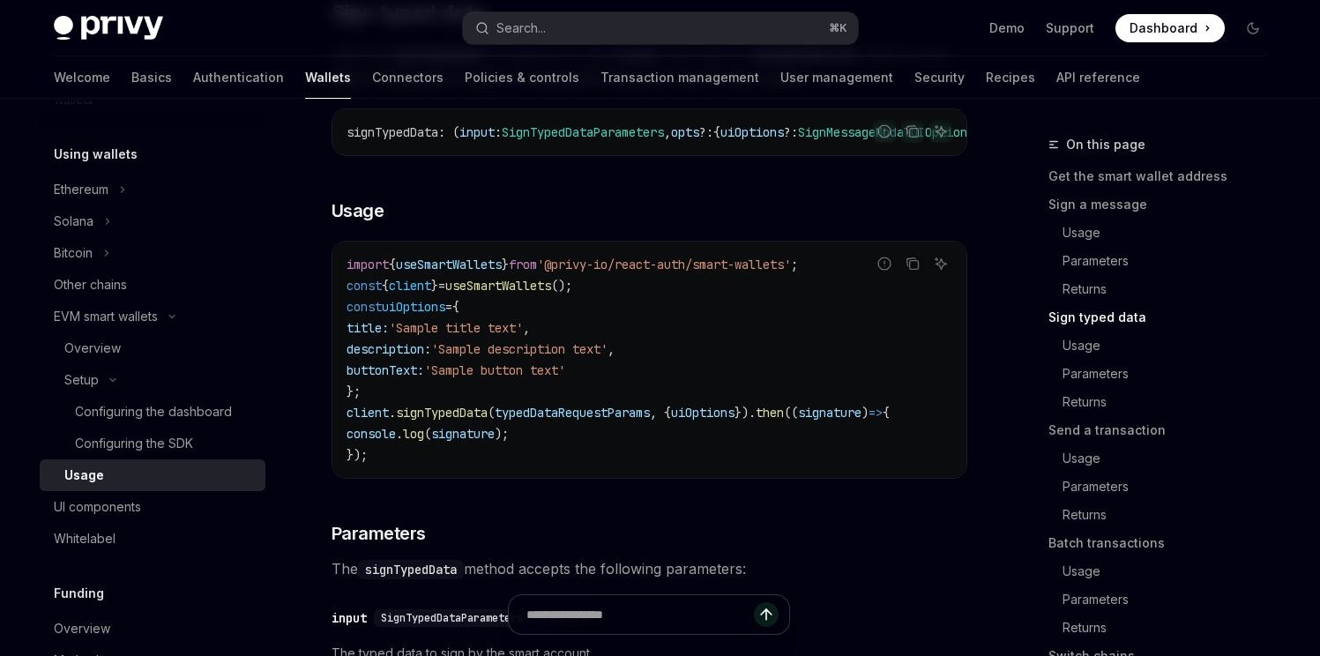
scroll to position [1778, 0]
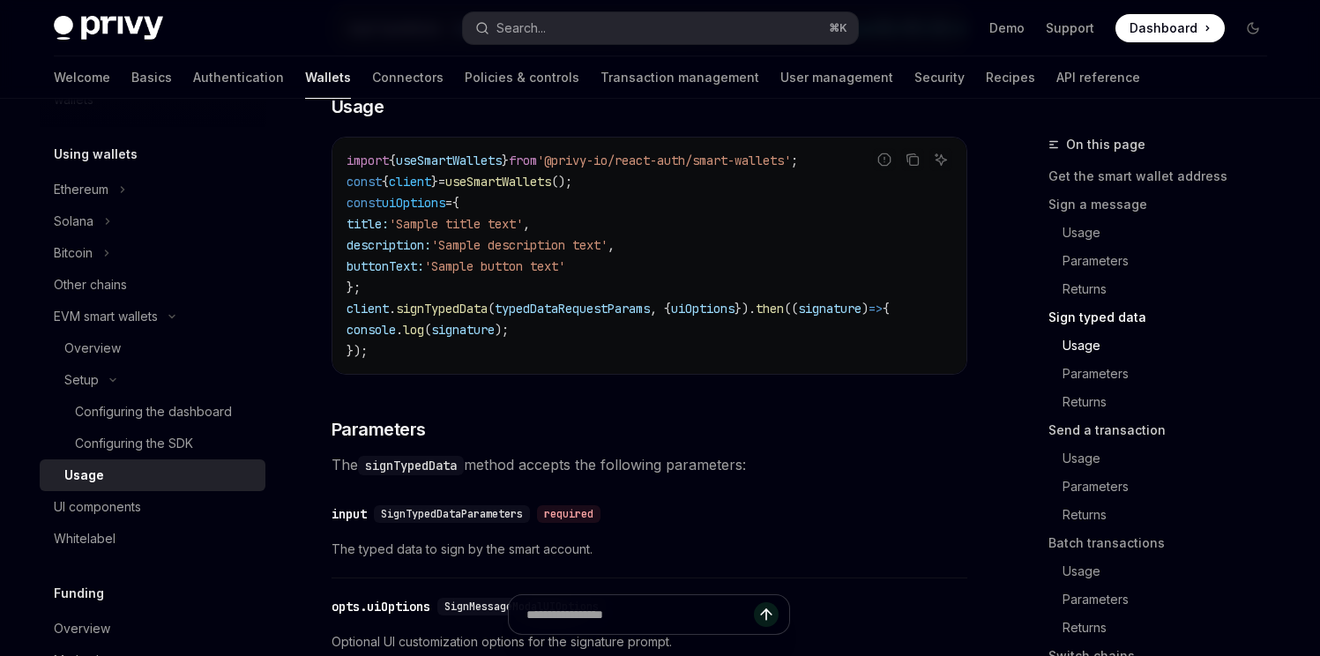
click at [1134, 426] on link "Send a transaction" at bounding box center [1164, 430] width 233 height 28
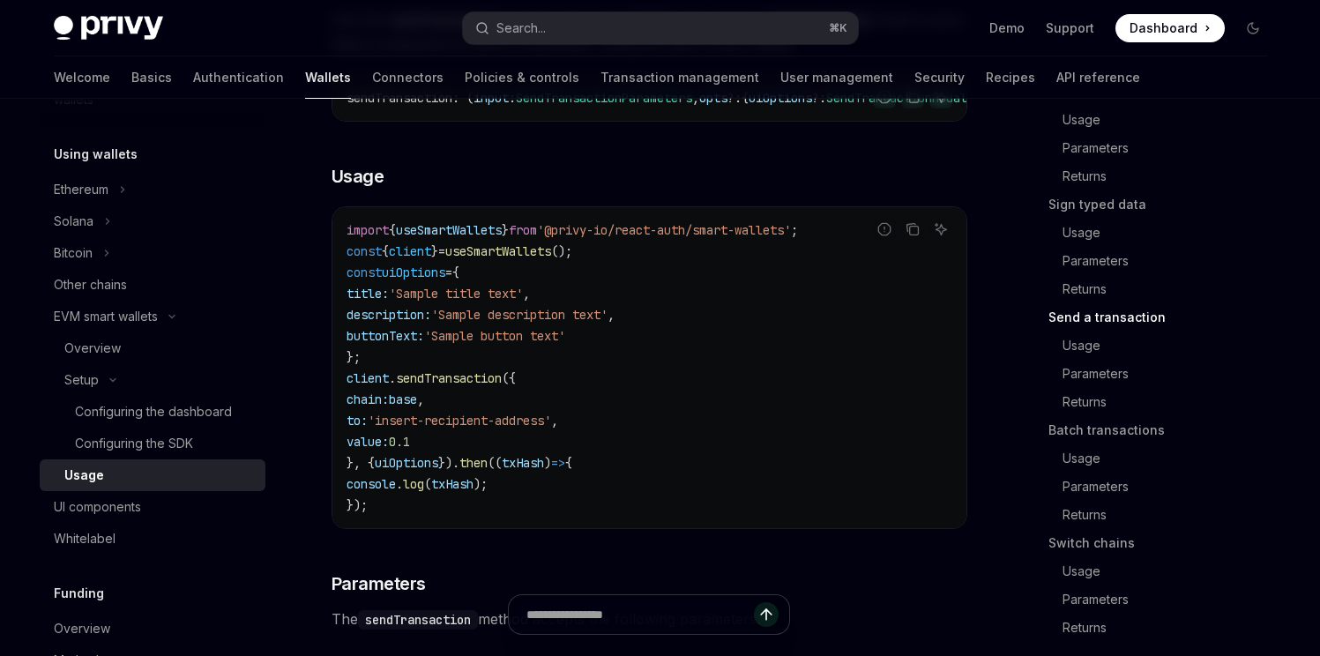
scroll to position [2688, 0]
click at [414, 258] on span "client" at bounding box center [410, 250] width 42 height 16
drag, startPoint x: 580, startPoint y: 294, endPoint x: 346, endPoint y: 284, distance: 234.7
click at [347, 284] on code "import { useSmartWallets } from '@privy-io/react-auth/smart-wallets' ; const { …" at bounding box center [650, 367] width 606 height 296
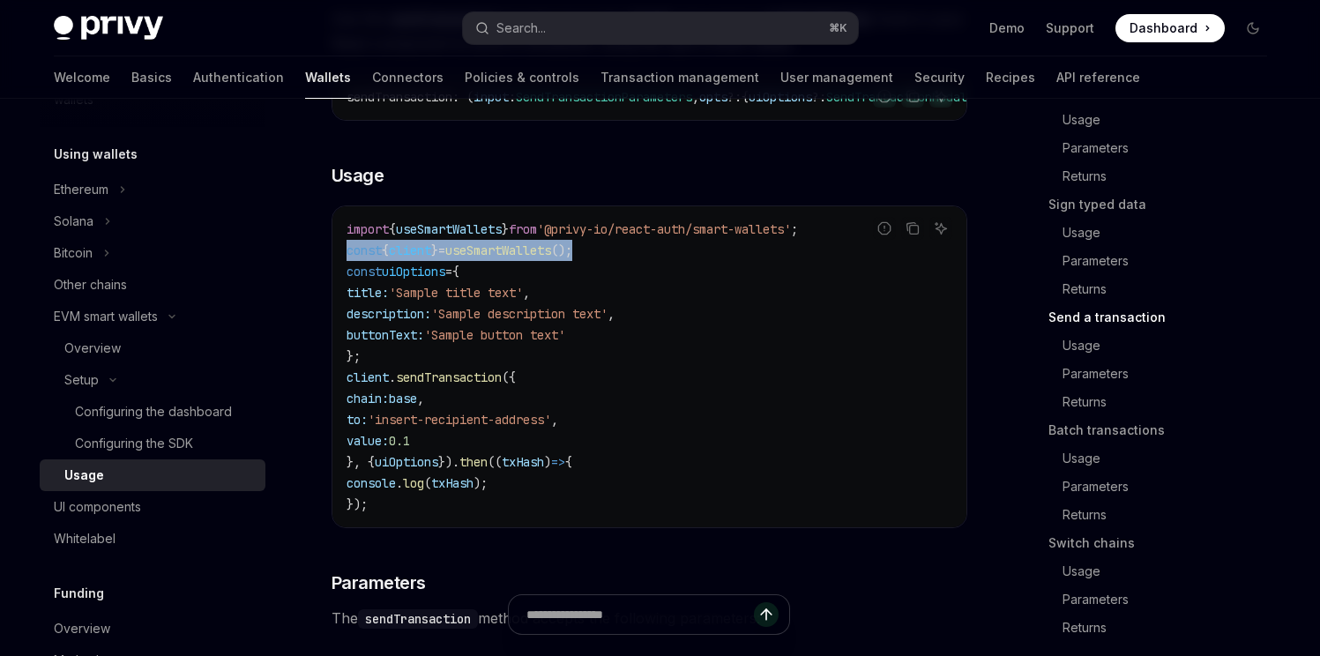
click at [408, 258] on span "client" at bounding box center [410, 250] width 42 height 16
drag, startPoint x: 588, startPoint y: 294, endPoint x: 343, endPoint y: 294, distance: 245.1
click at [343, 294] on div "import { useSmartWallets } from '@privy-io/react-auth/smart-wallets' ; const { …" at bounding box center [649, 366] width 634 height 321
copy span "const { client } = useSmartWallets ();"
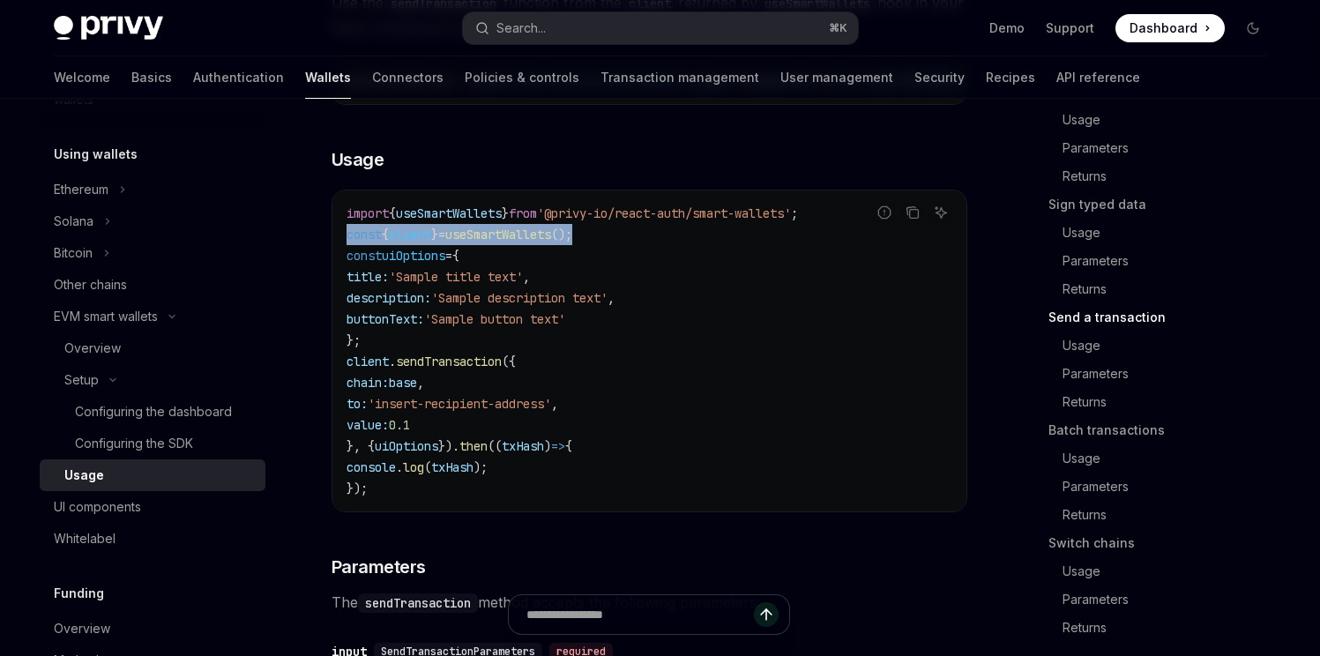
scroll to position [2696, 0]
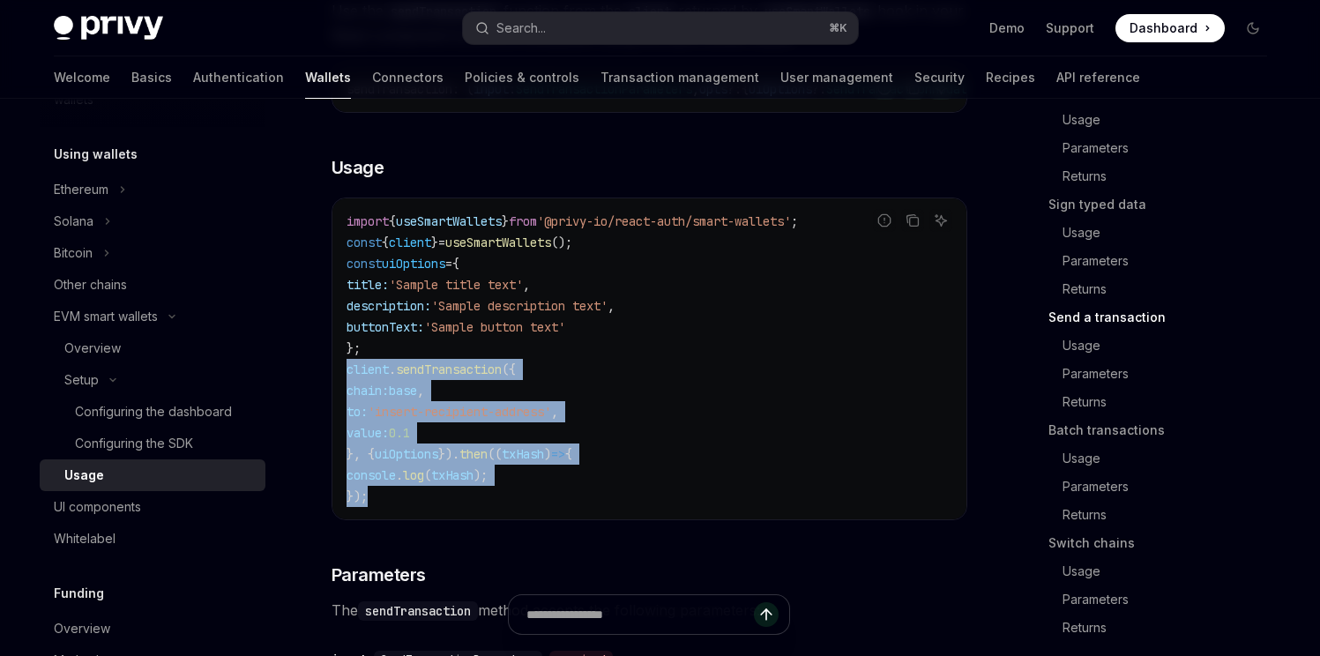
drag, startPoint x: 348, startPoint y: 412, endPoint x: 399, endPoint y: 535, distance: 133.3
click at [399, 507] on code "import { useSmartWallets } from '@privy-io/react-auth/smart-wallets' ; const { …" at bounding box center [650, 359] width 606 height 296
copy code "client . sendTransaction ({ chain: base , to: 'insert-recipient-address' , valu…"
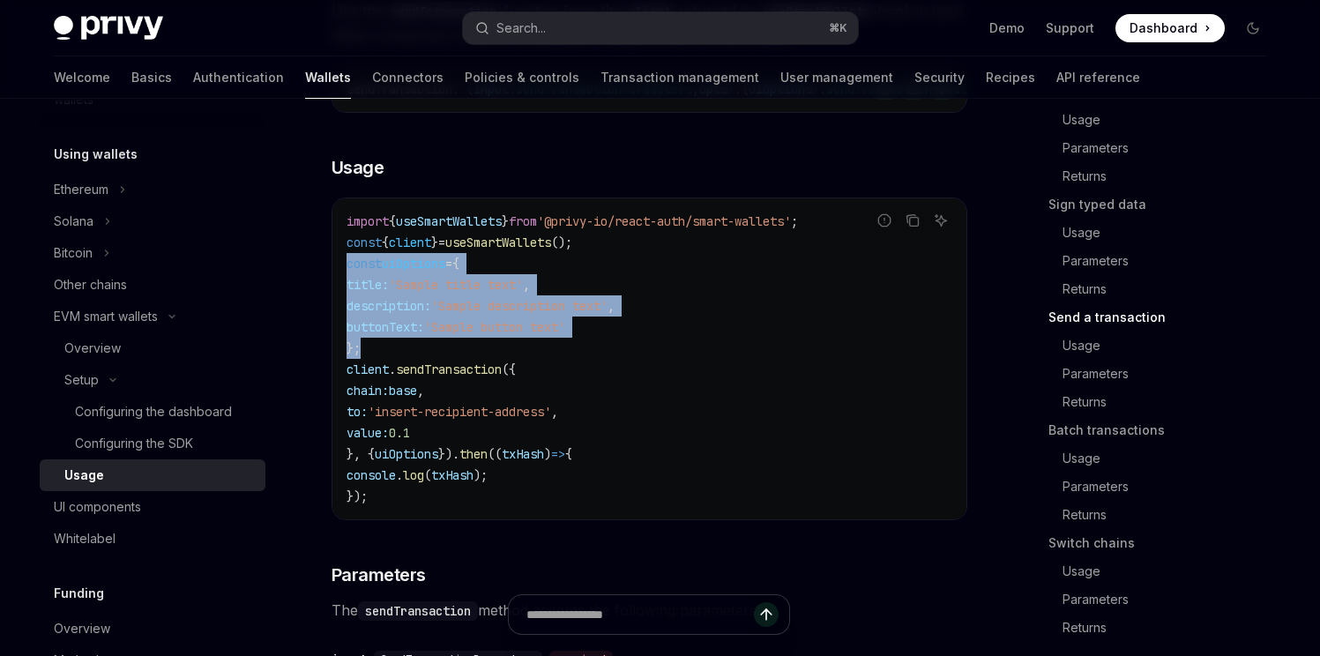
drag, startPoint x: 347, startPoint y: 309, endPoint x: 390, endPoint y: 383, distance: 84.5
click at [390, 383] on code "import { useSmartWallets } from '@privy-io/react-auth/smart-wallets' ; const { …" at bounding box center [650, 359] width 606 height 296
copy code "const uiOptions = { title: 'Sample title text' , description: 'Sample descripti…"
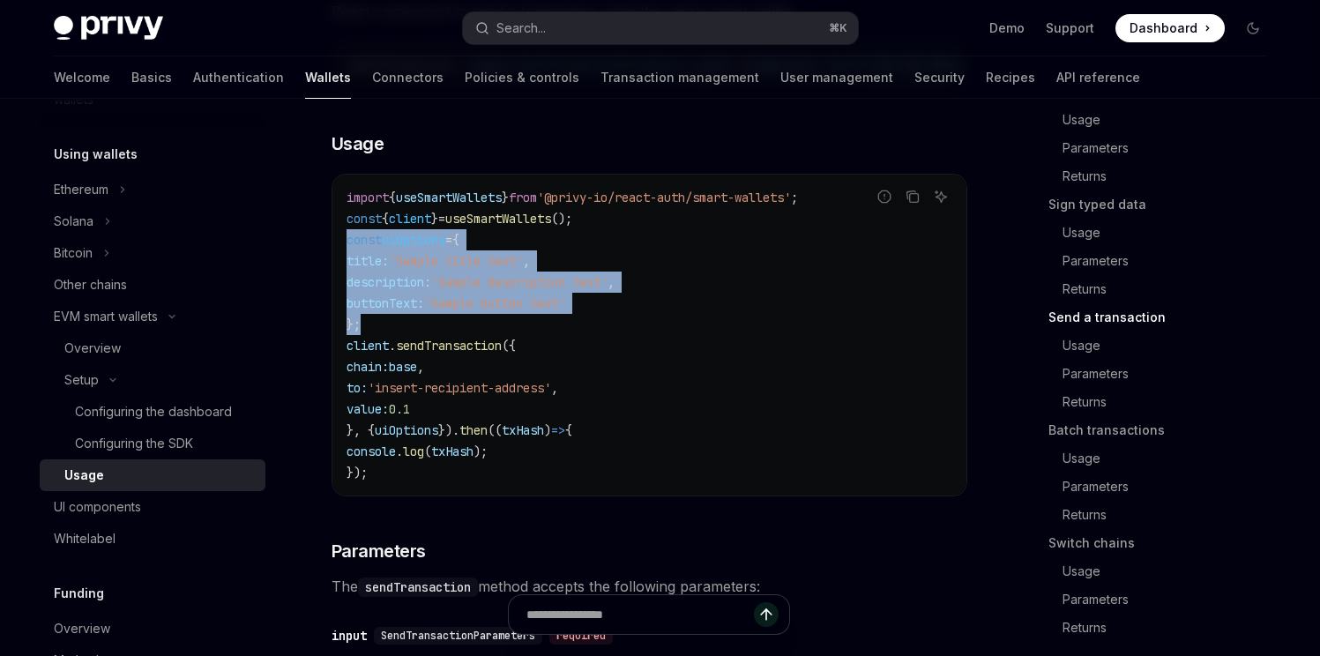
scroll to position [2724, 0]
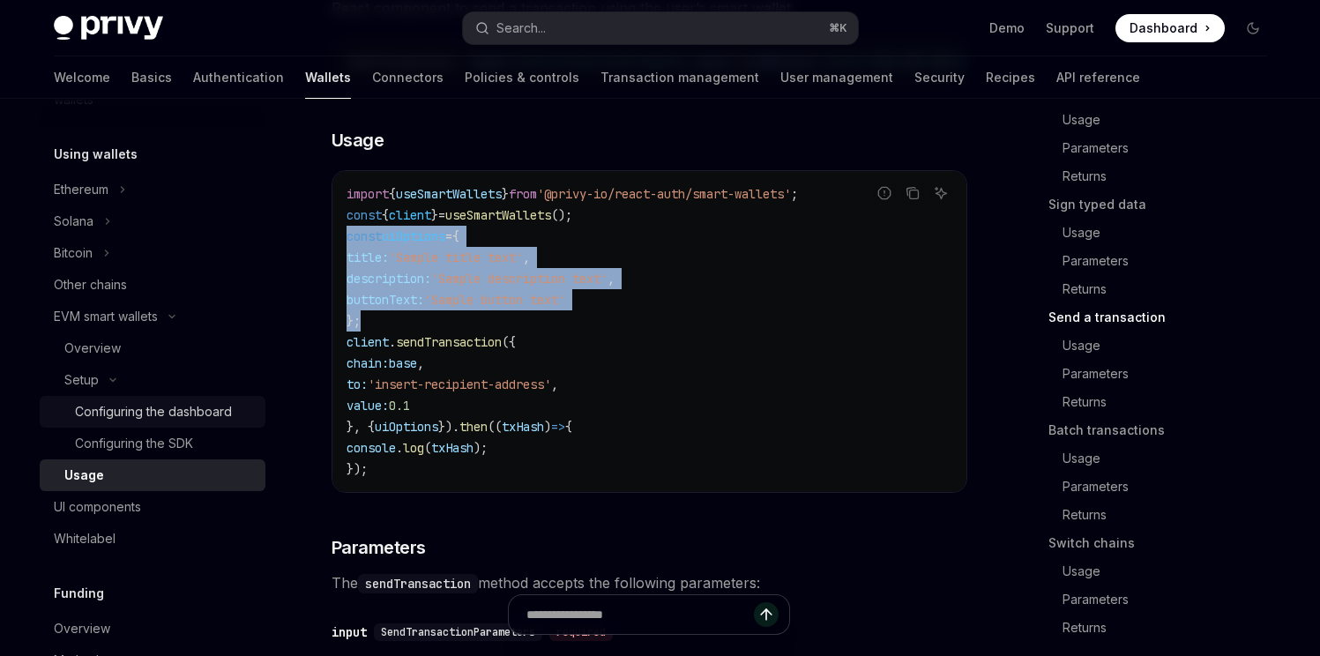
click at [178, 414] on div "Configuring the dashboard" at bounding box center [153, 411] width 157 height 21
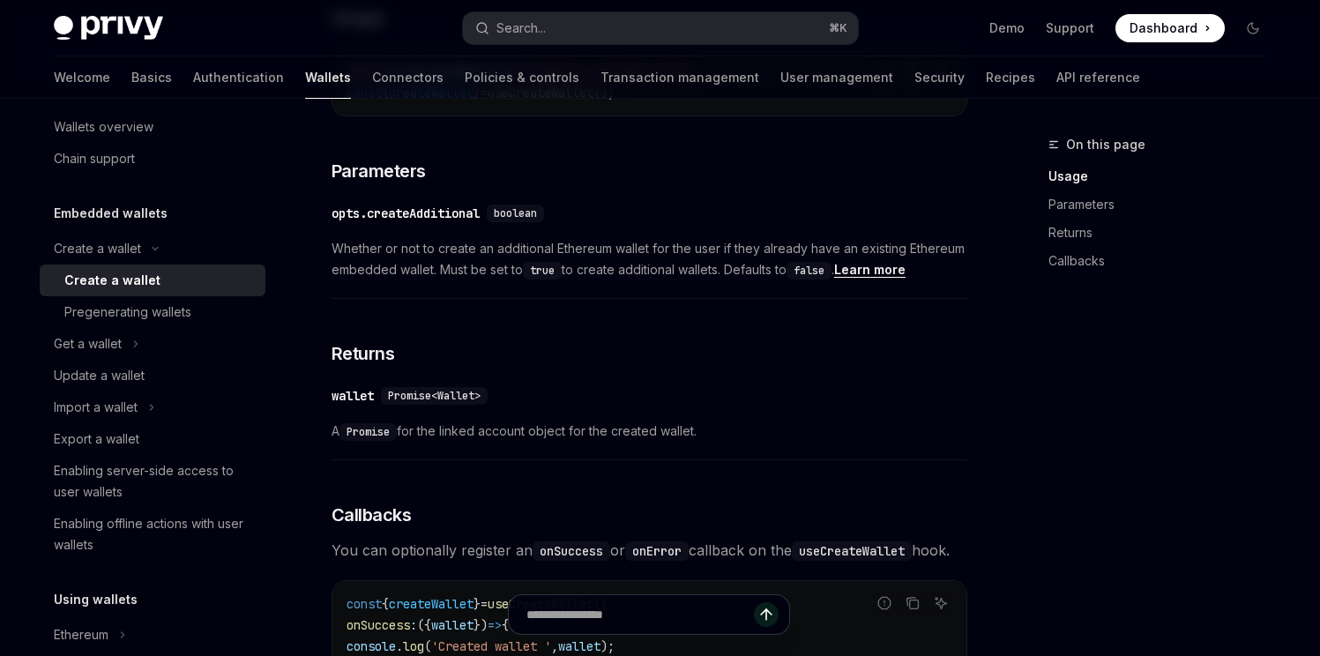
scroll to position [141, 0]
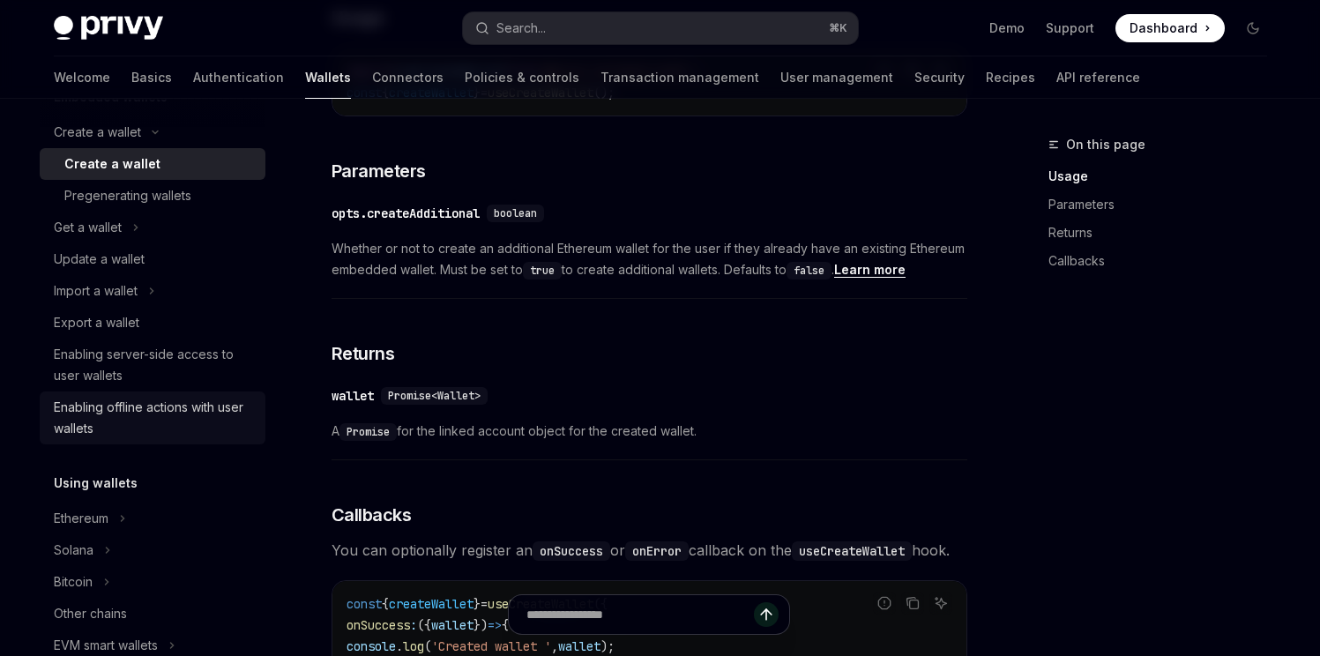
click at [176, 429] on div "Enabling offline actions with user wallets" at bounding box center [154, 418] width 201 height 42
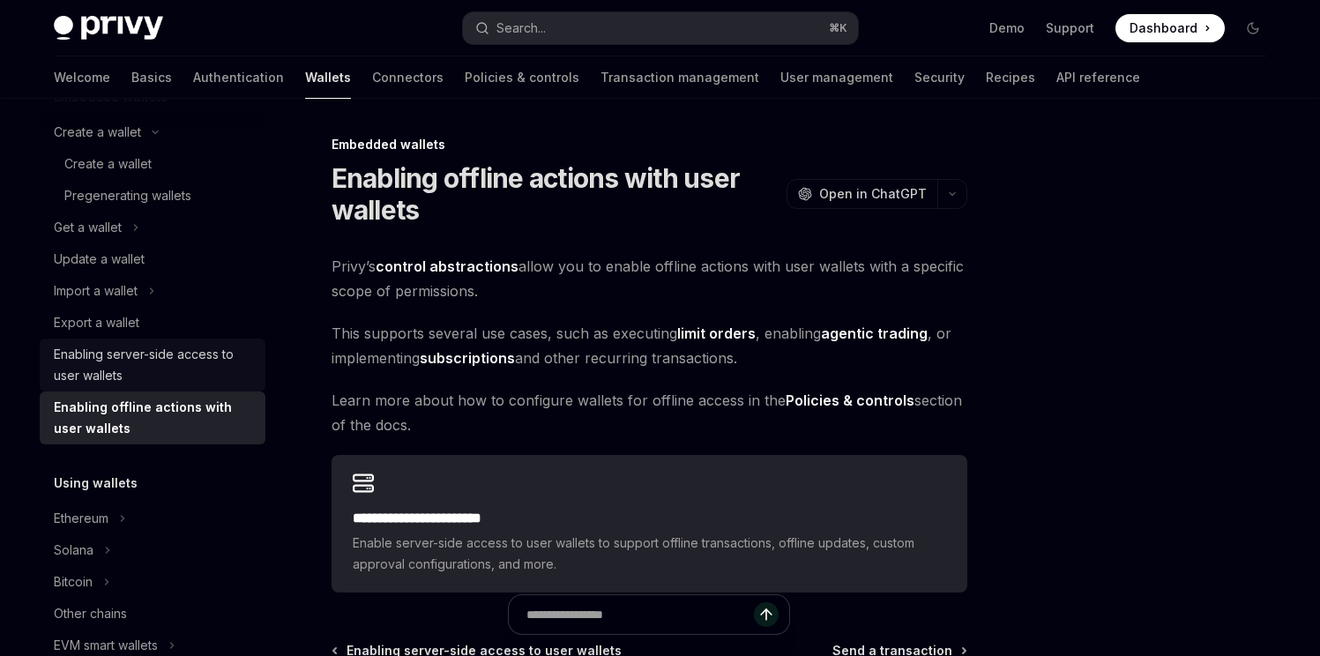
click at [186, 376] on div "Enabling server-side access to user wallets" at bounding box center [154, 365] width 201 height 42
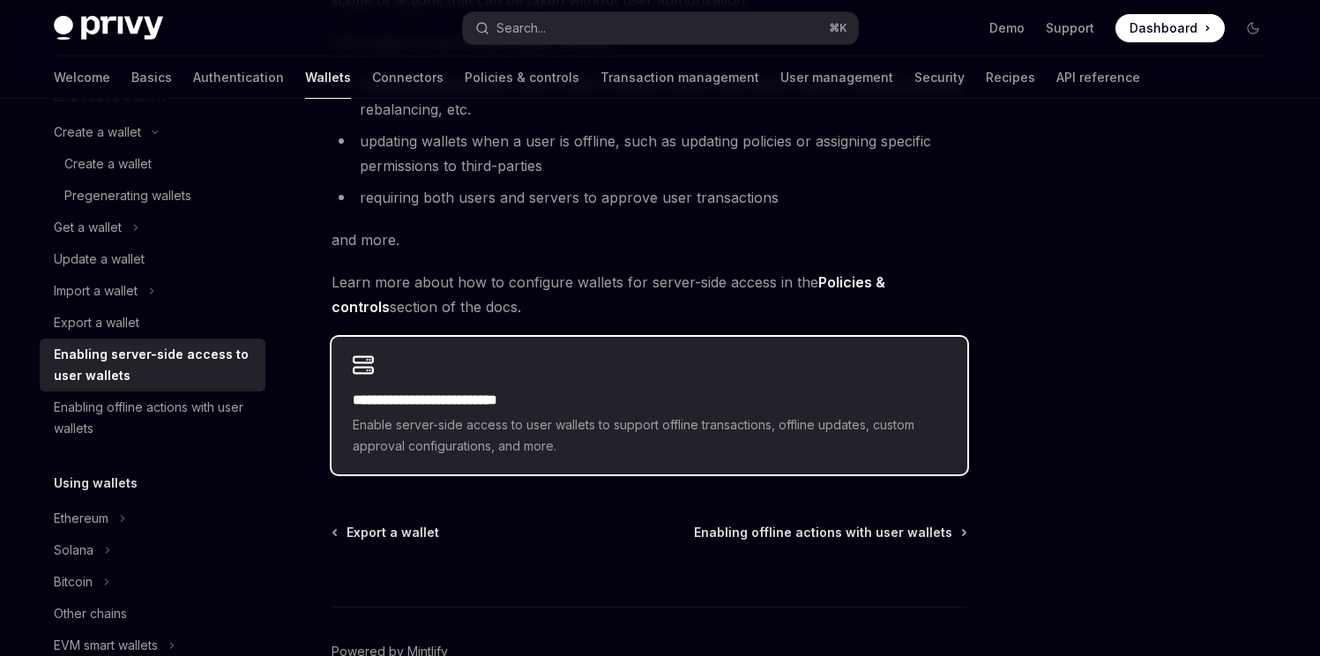
scroll to position [403, 0]
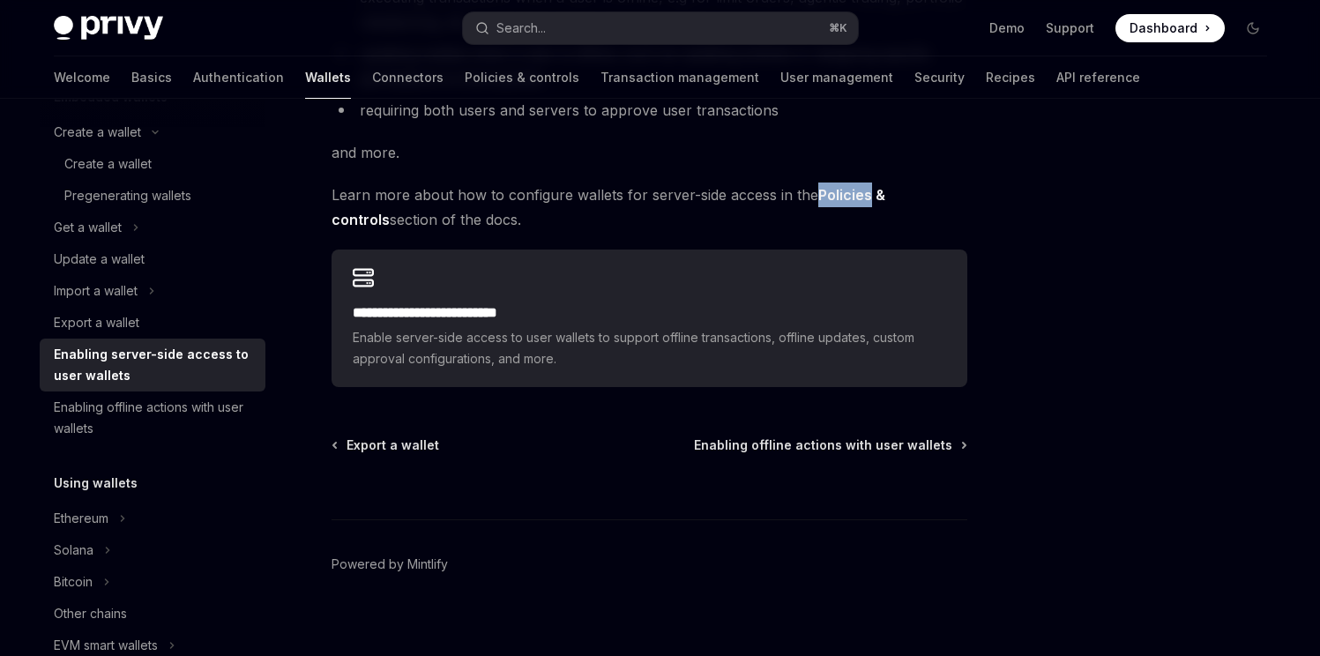
click at [831, 192] on strong "Policies & controls" at bounding box center [609, 207] width 554 height 42
click at [635, 221] on span "Learn more about how to configure wallets for server-side access in the Policie…" at bounding box center [650, 207] width 636 height 49
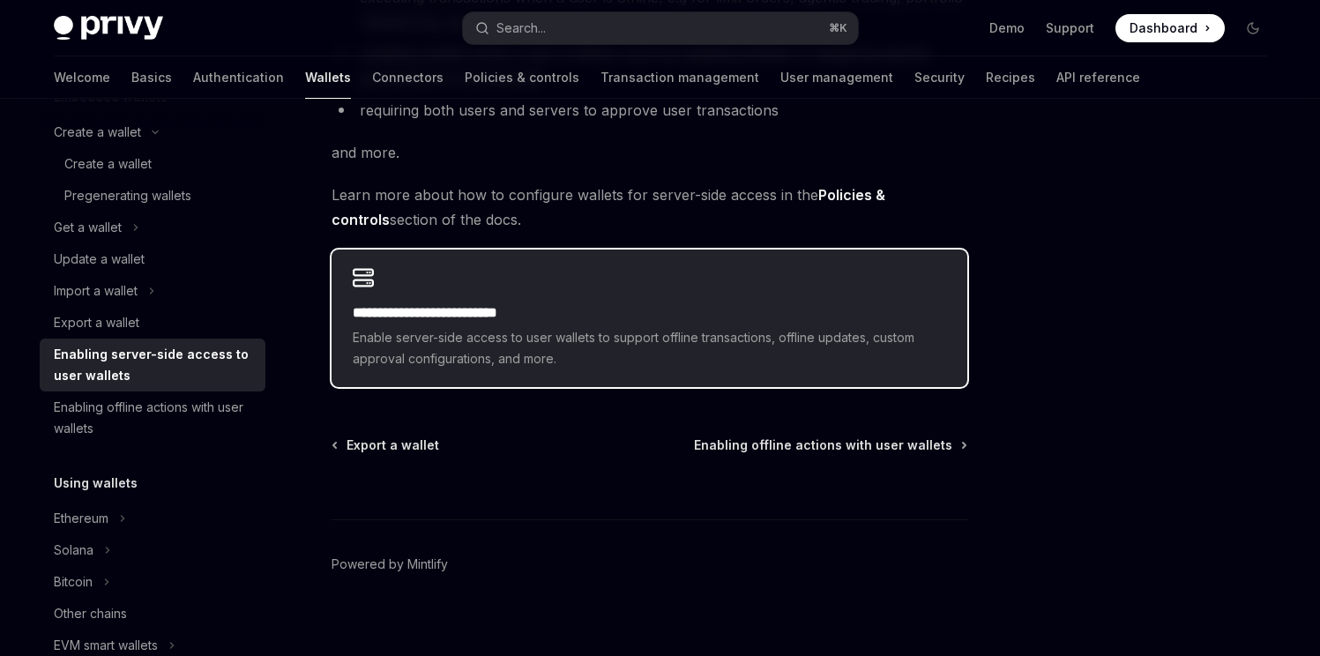
click at [606, 325] on div "**********" at bounding box center [649, 335] width 593 height 67
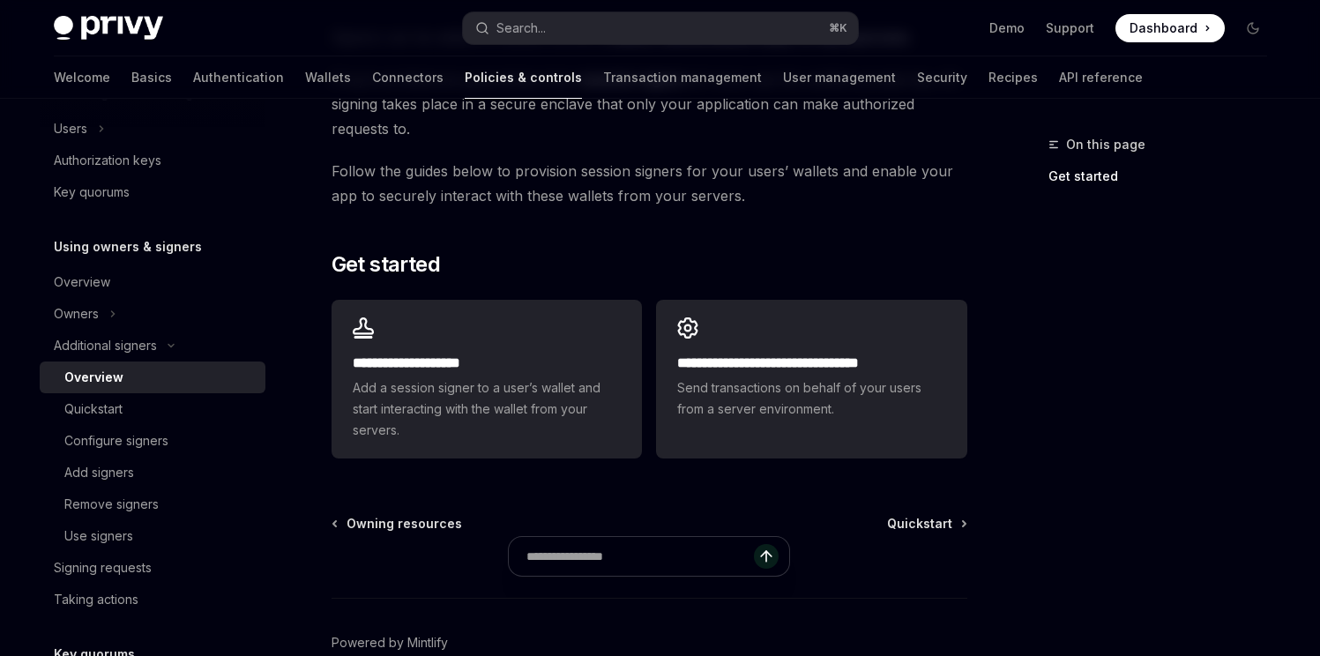
scroll to position [460, 0]
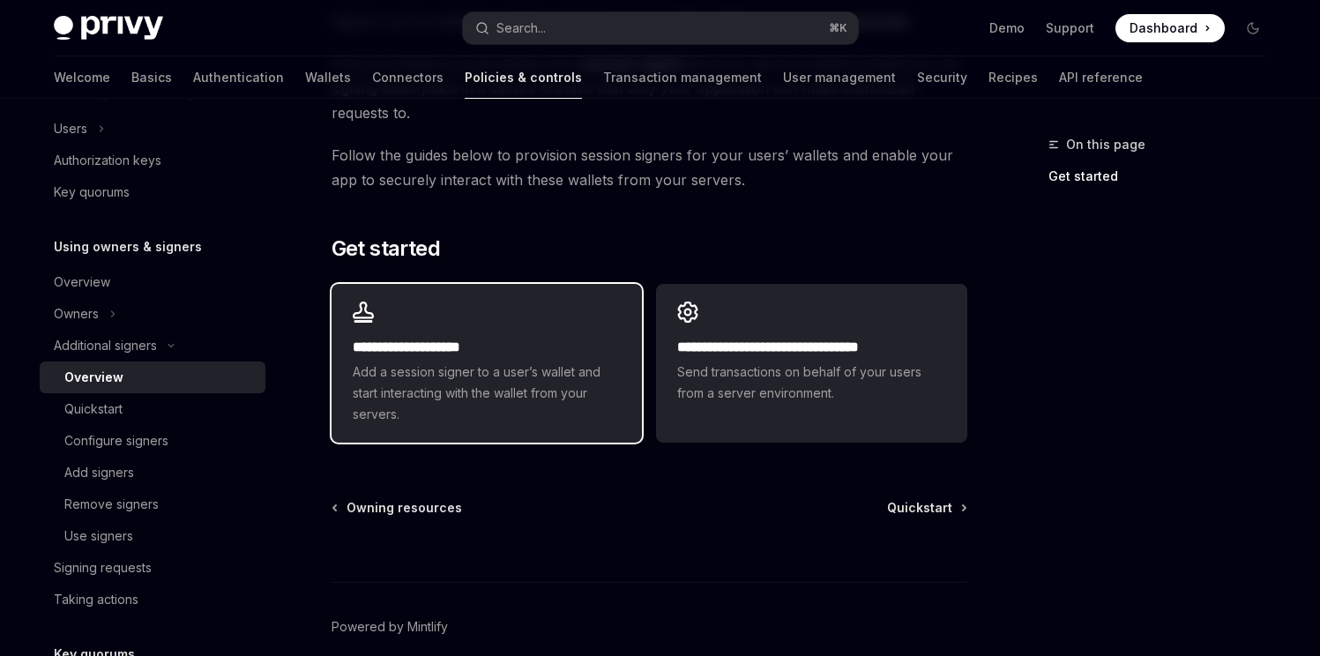
click at [534, 334] on div "**********" at bounding box center [487, 363] width 310 height 159
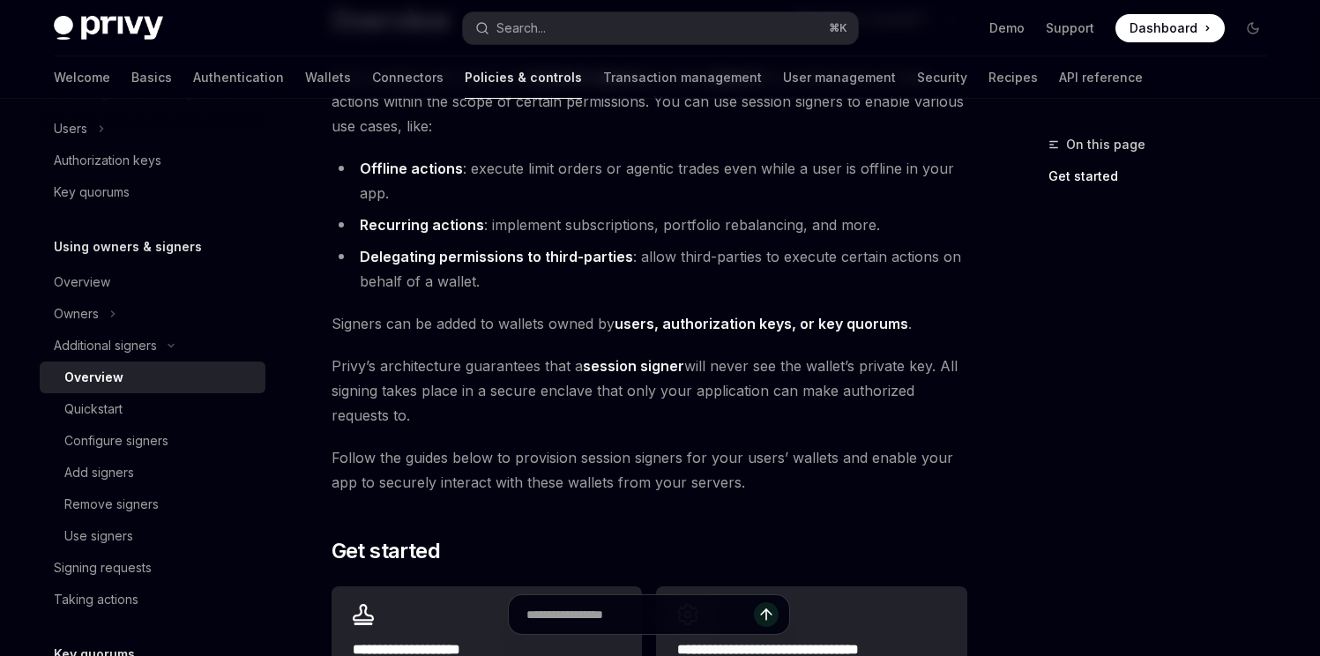
scroll to position [468, 0]
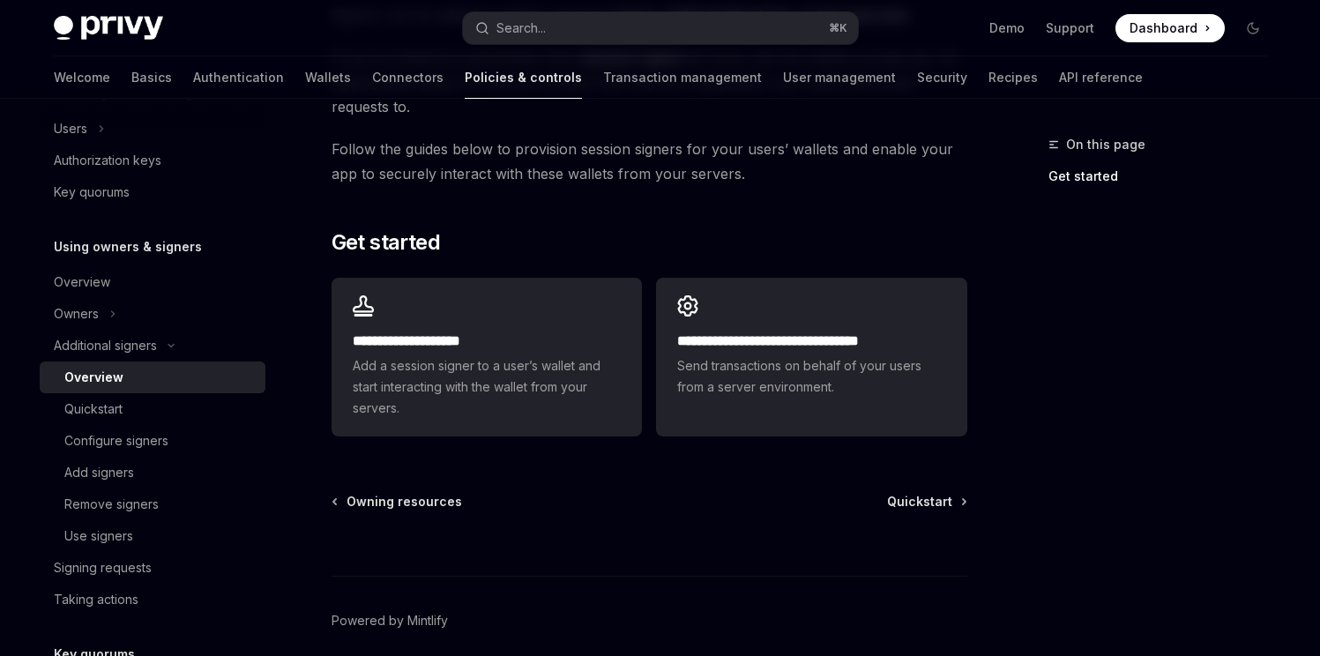
scroll to position [468, 0]
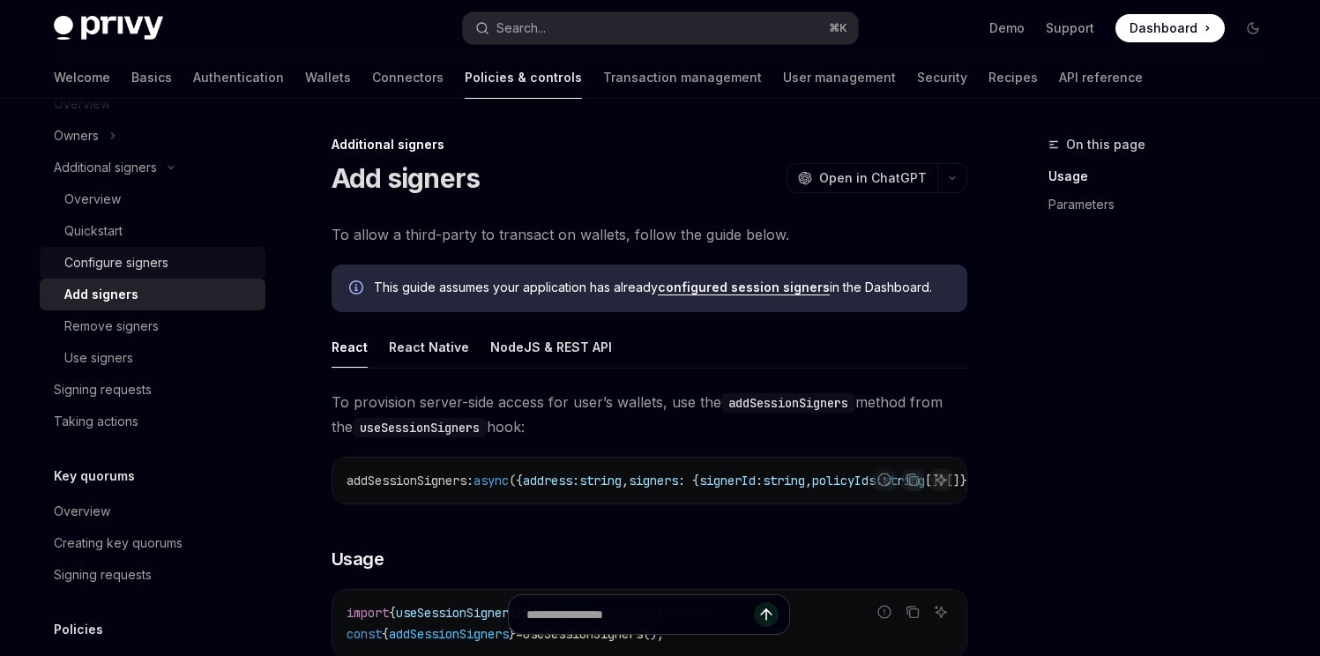
scroll to position [555, 0]
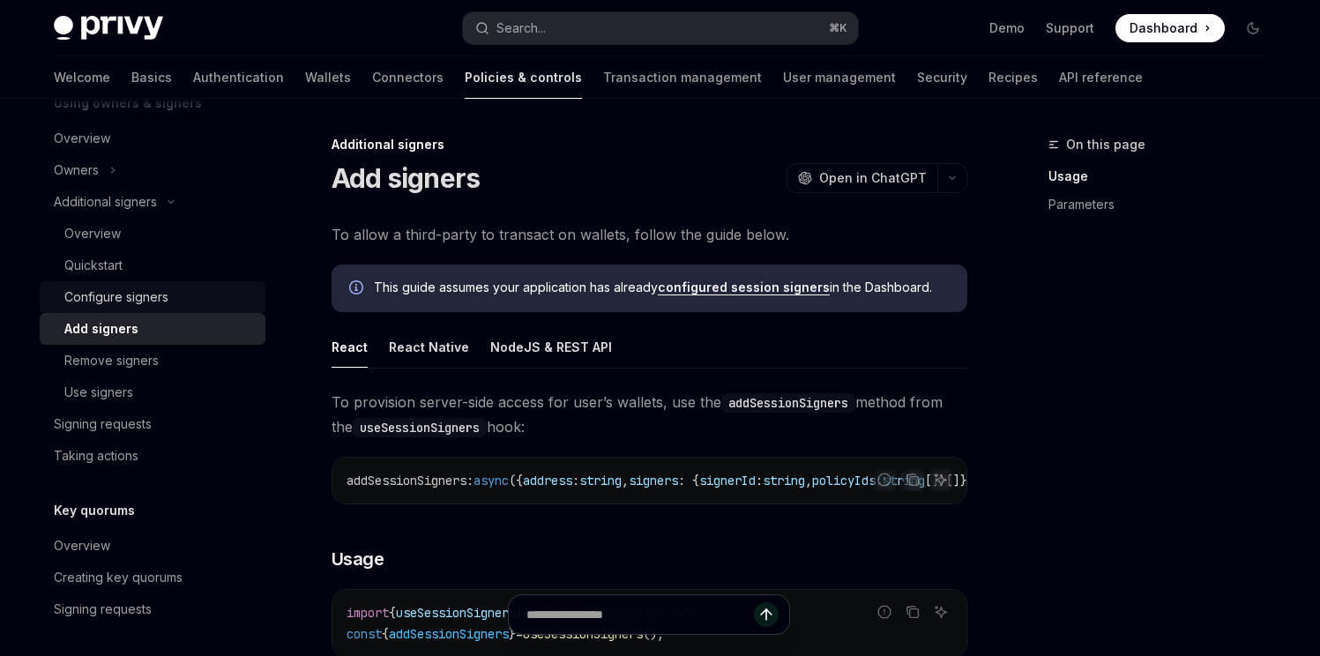
click at [132, 307] on div "Configure signers" at bounding box center [116, 297] width 104 height 21
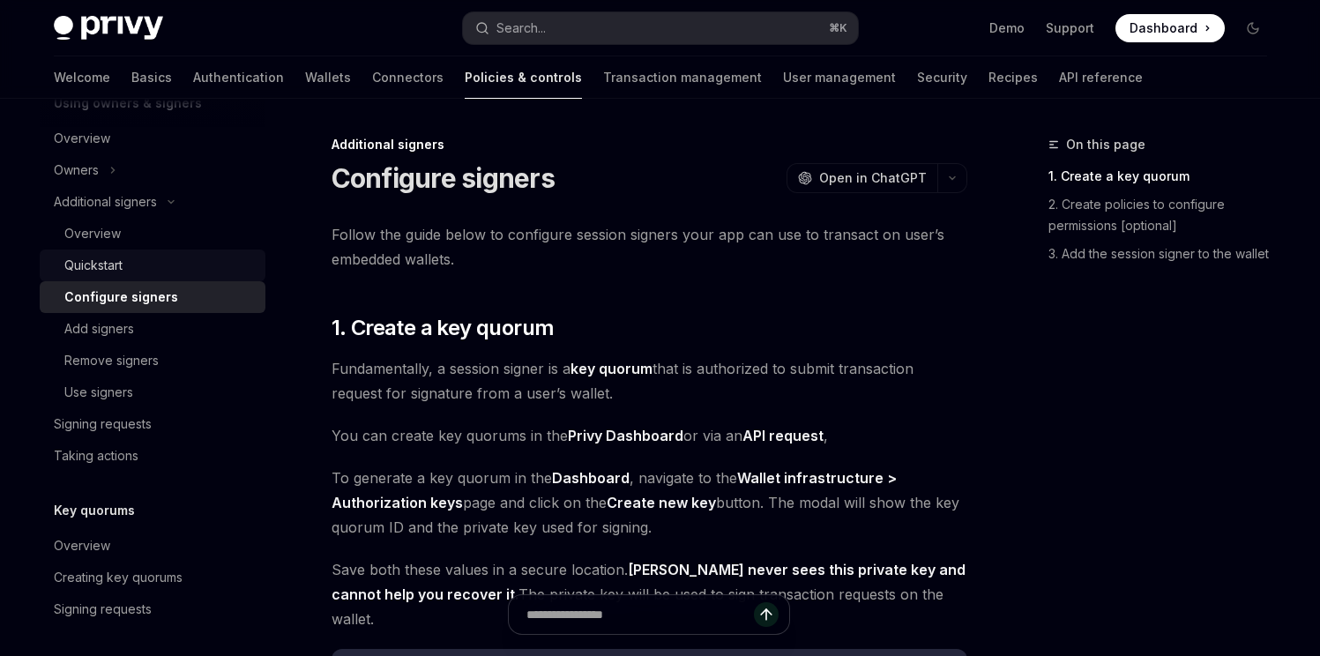
click at [169, 257] on div "Quickstart" at bounding box center [159, 265] width 190 height 21
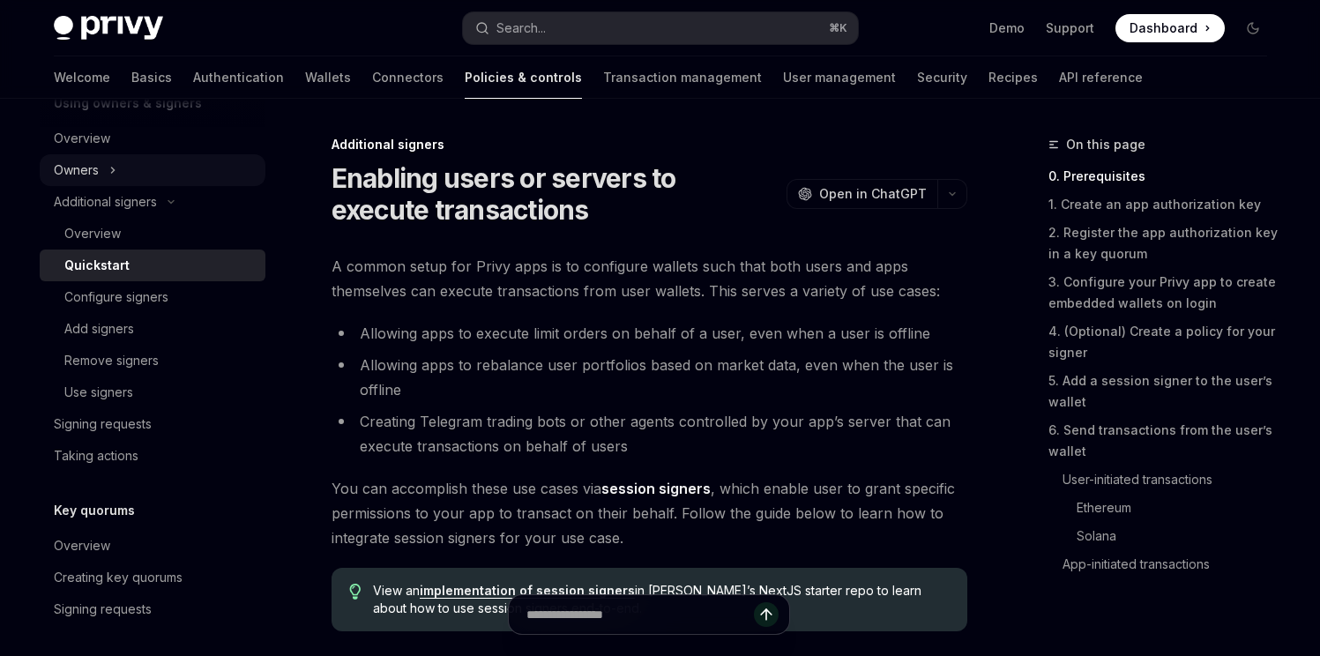
click at [145, 168] on button "Owners" at bounding box center [153, 170] width 226 height 32
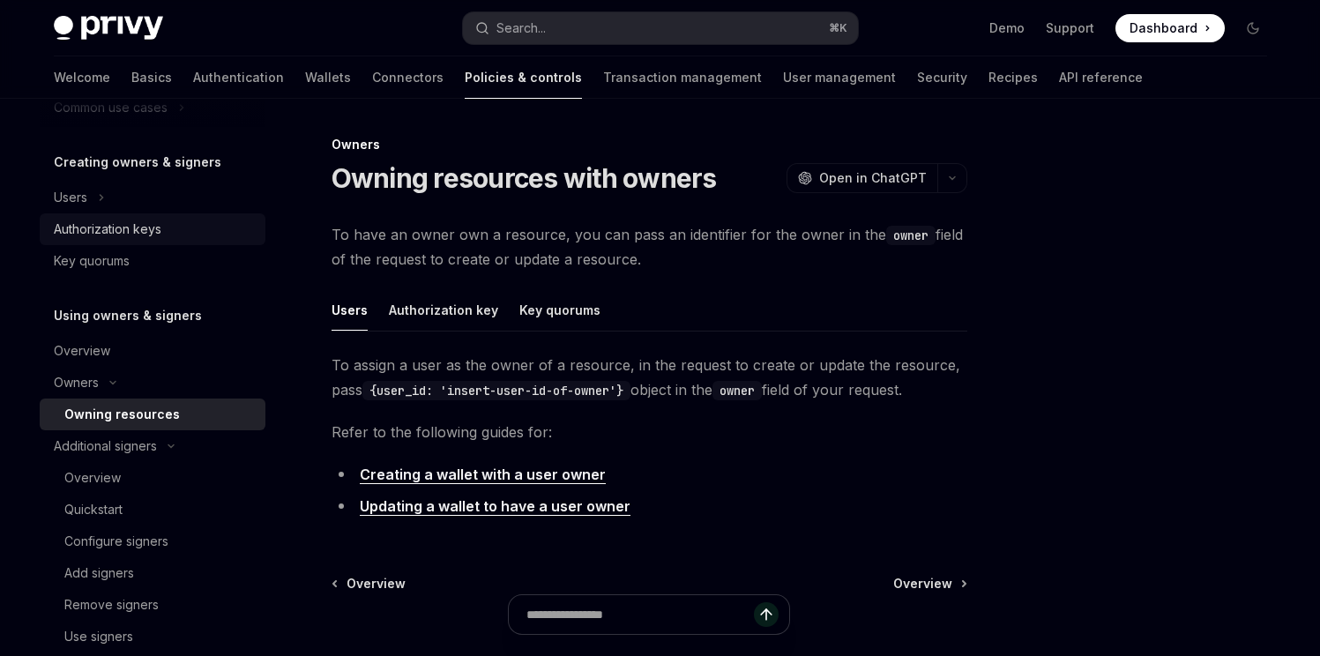
scroll to position [339, 0]
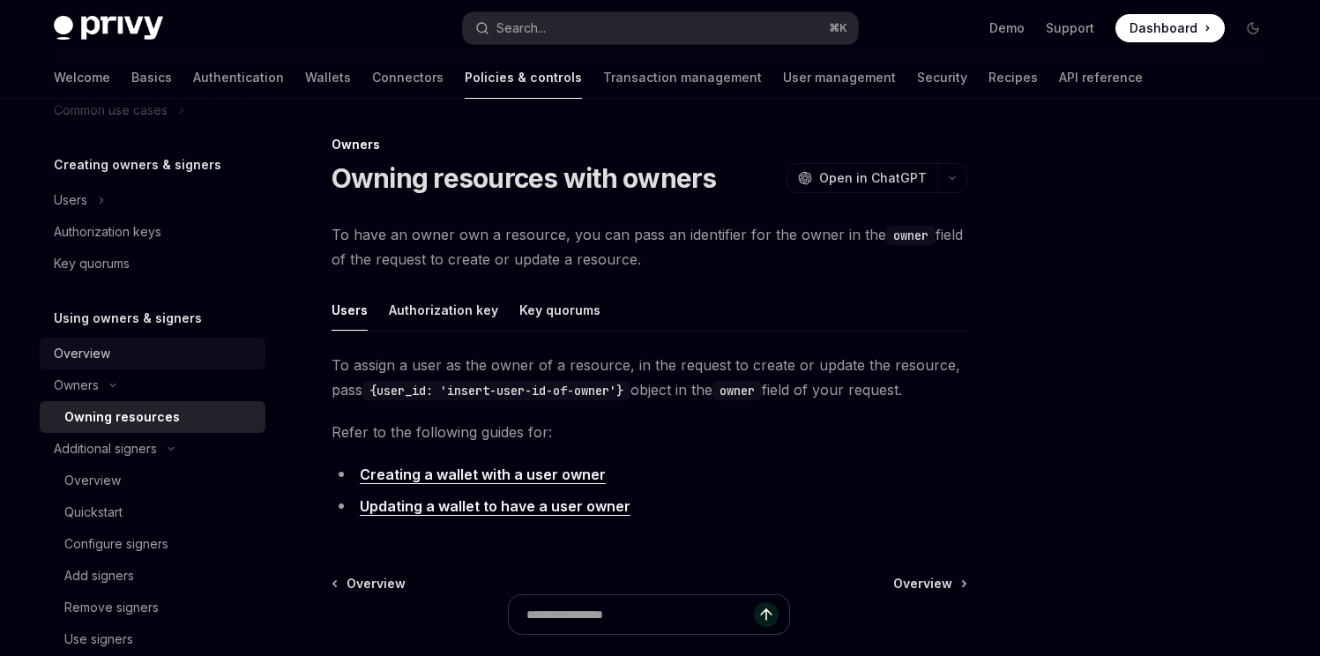
click at [135, 349] on div "Overview" at bounding box center [154, 353] width 201 height 21
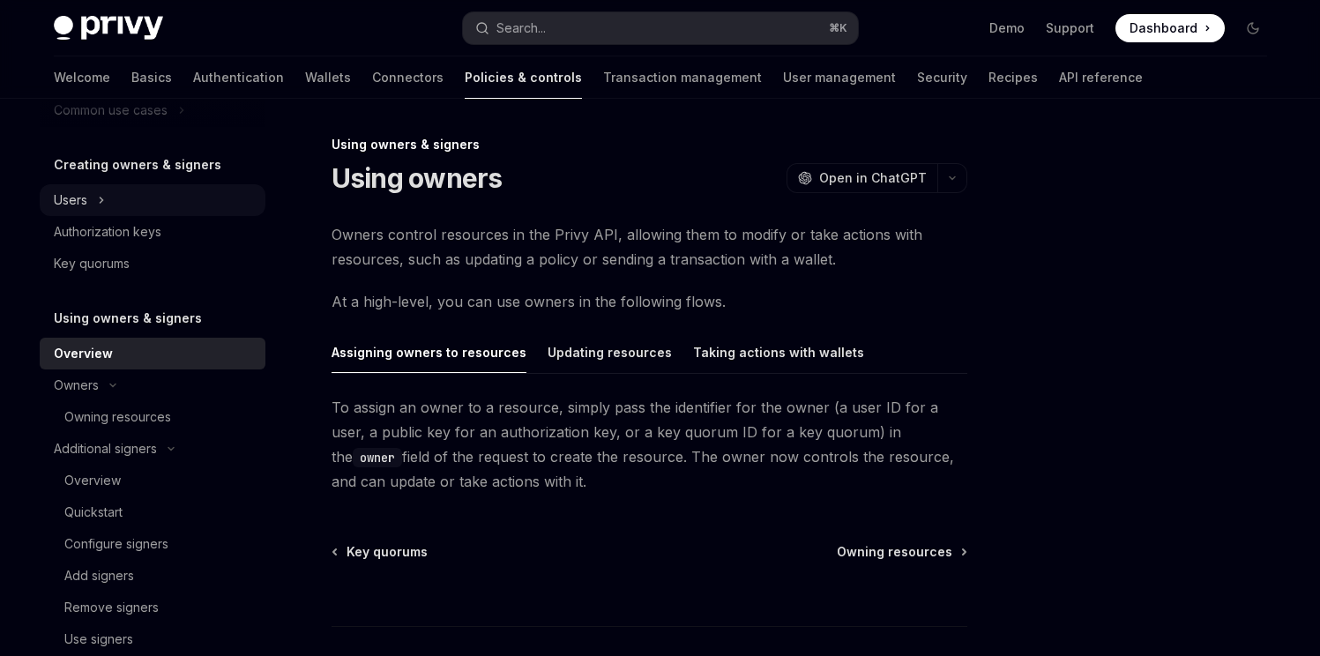
click at [135, 213] on button "Users" at bounding box center [153, 200] width 226 height 32
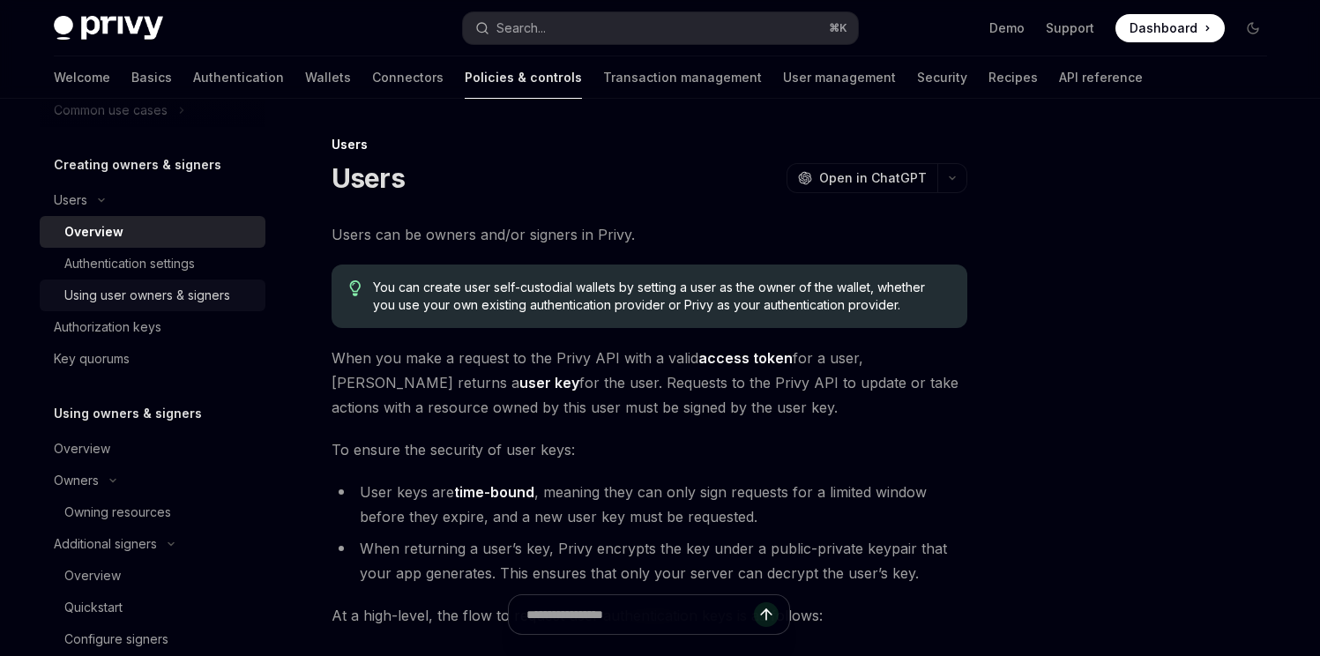
click at [166, 290] on div "Using user owners & signers" at bounding box center [147, 295] width 166 height 21
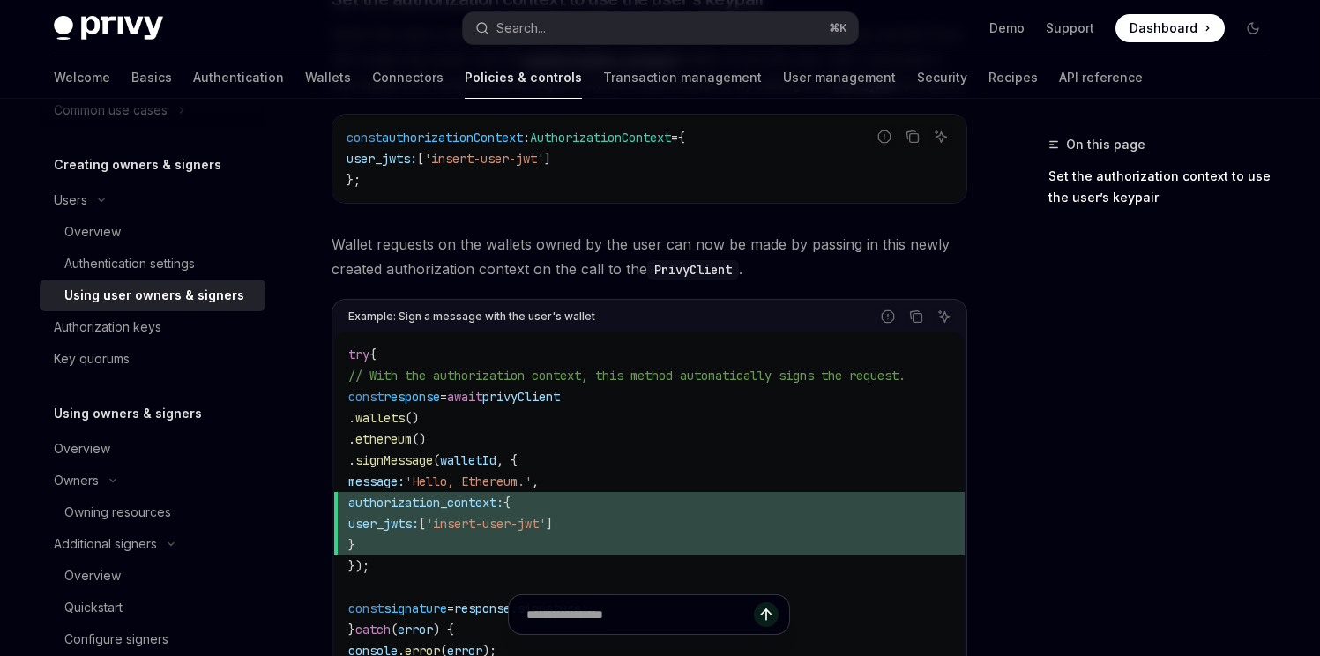
scroll to position [746, 0]
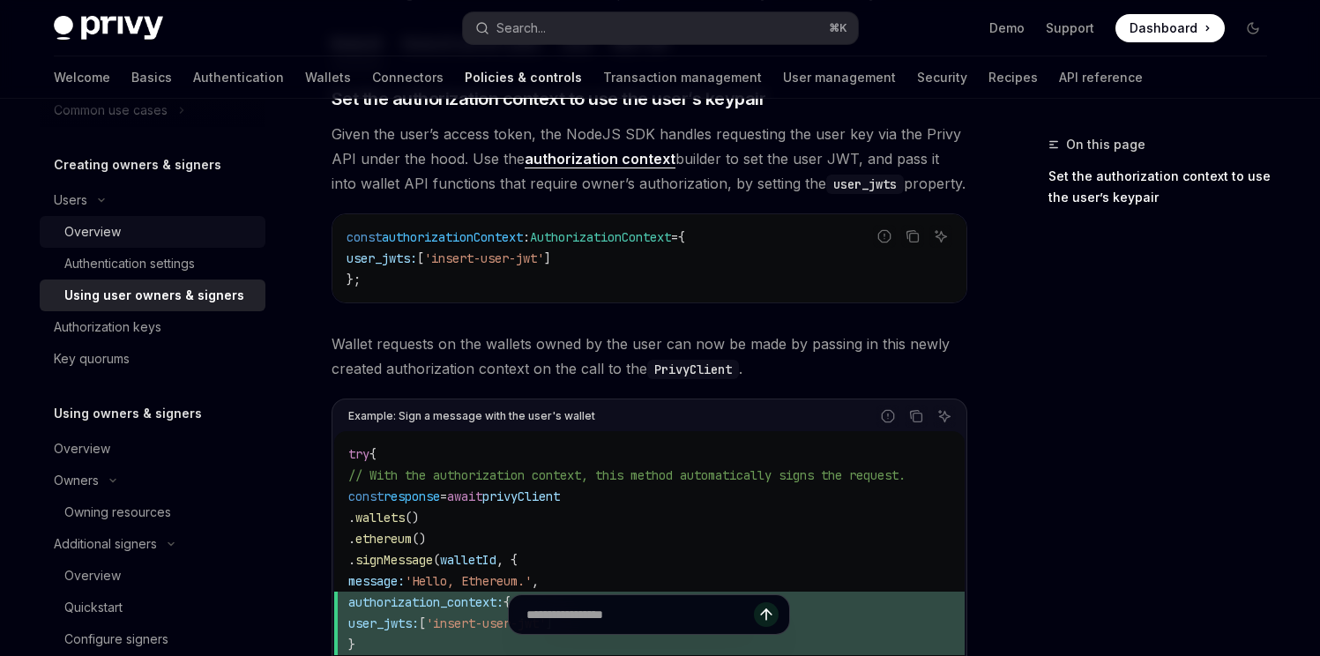
click at [160, 224] on div "Overview" at bounding box center [159, 231] width 190 height 21
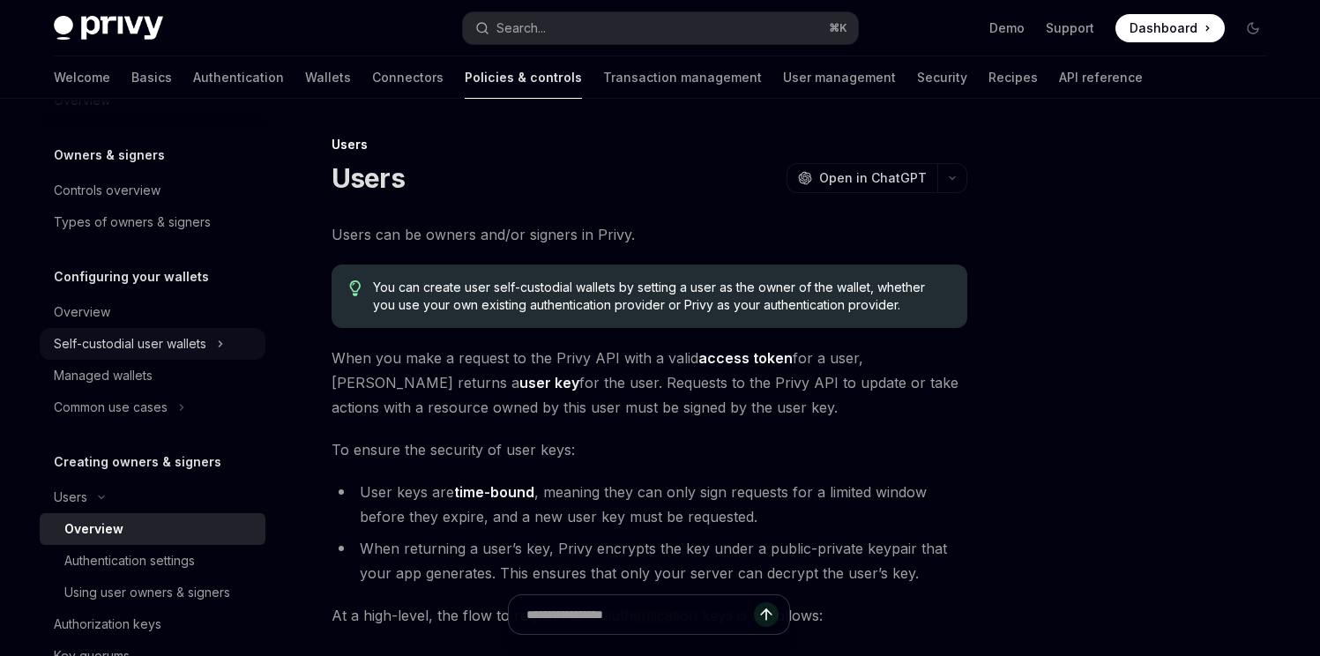
scroll to position [36, 0]
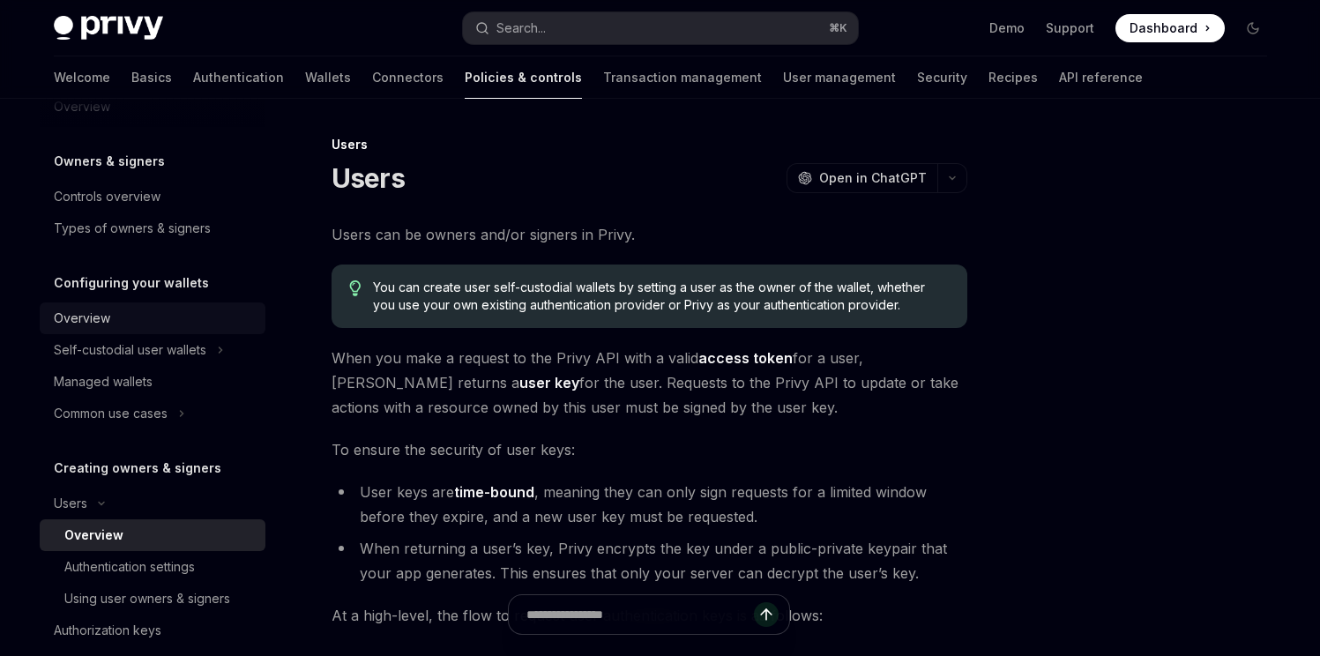
click at [168, 312] on div "Overview" at bounding box center [154, 318] width 201 height 21
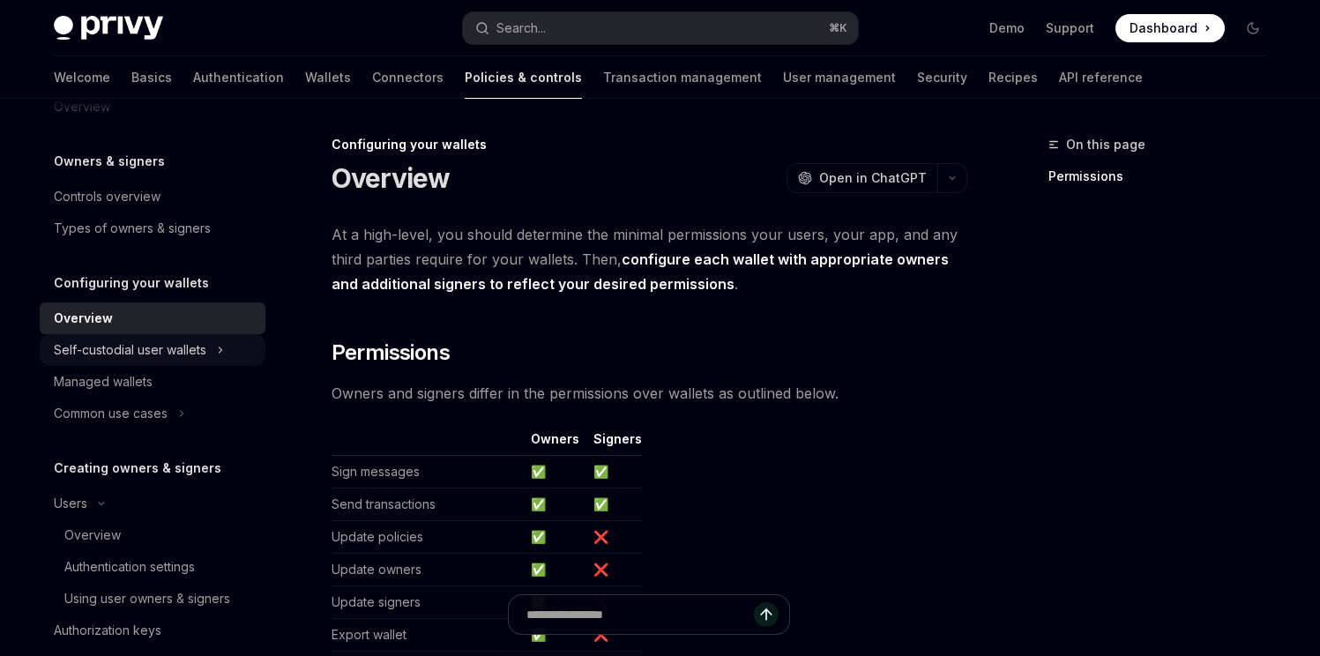
click at [185, 349] on div "Self-custodial user wallets" at bounding box center [130, 349] width 153 height 21
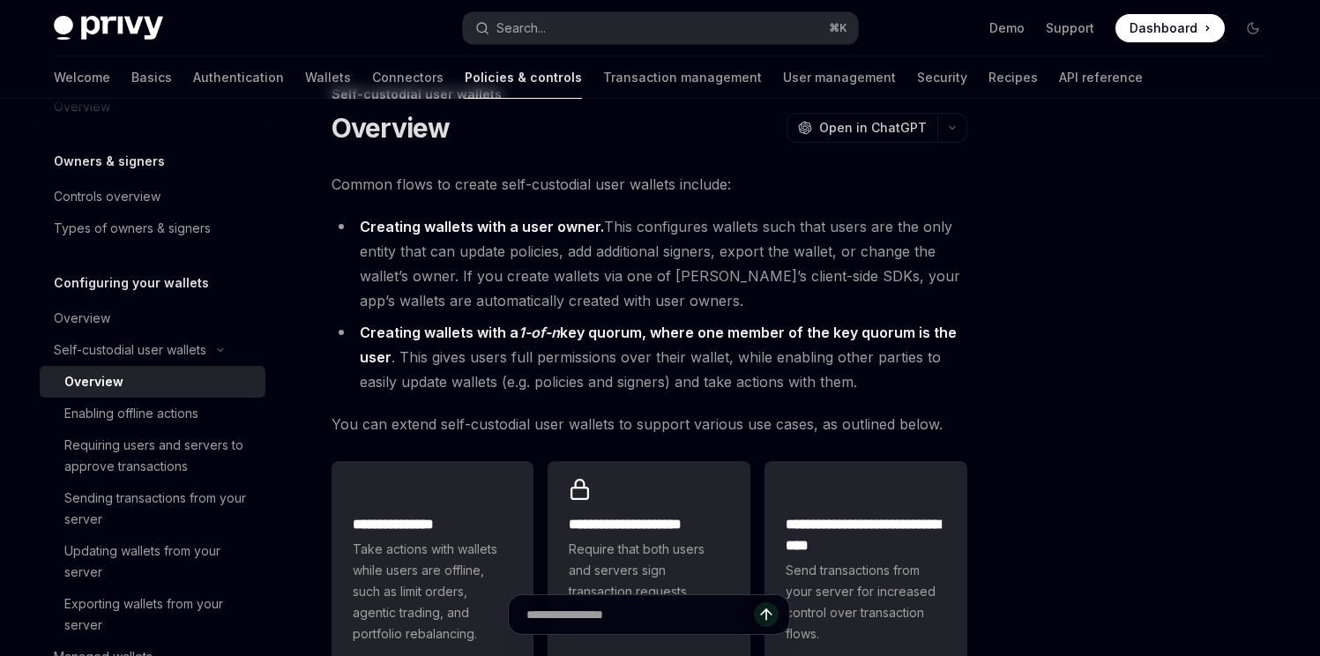
scroll to position [78, 0]
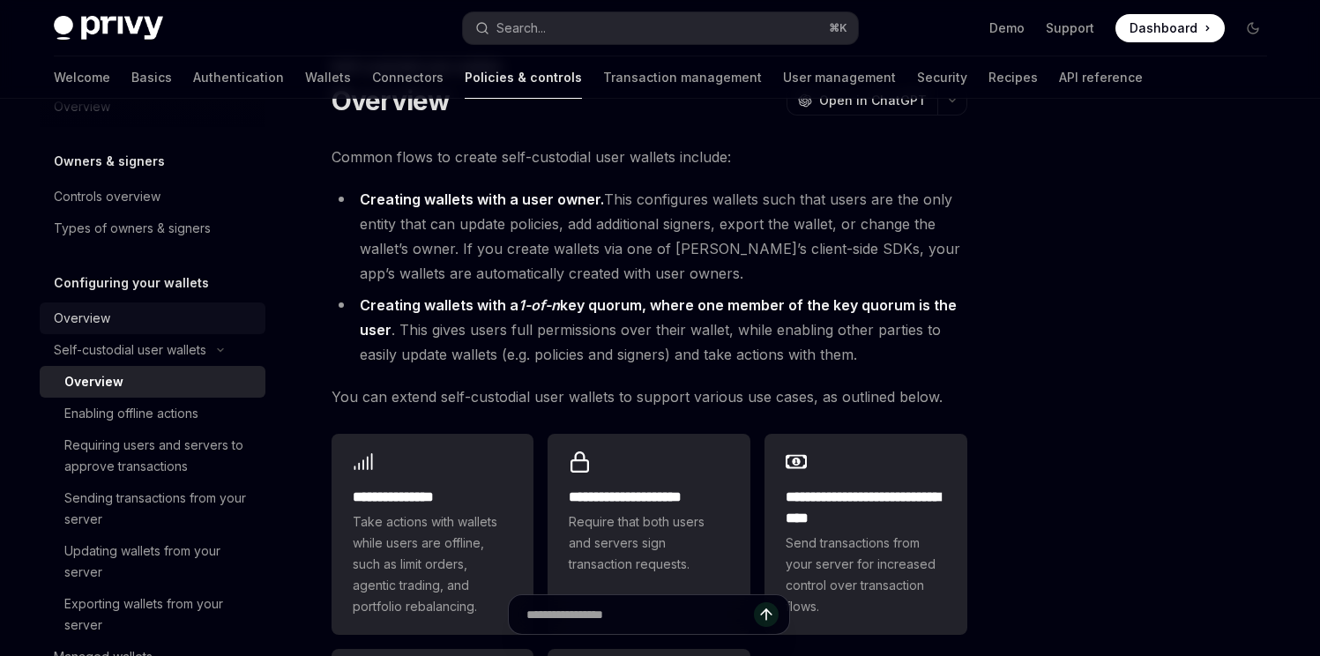
click at [182, 324] on div "Overview" at bounding box center [154, 318] width 201 height 21
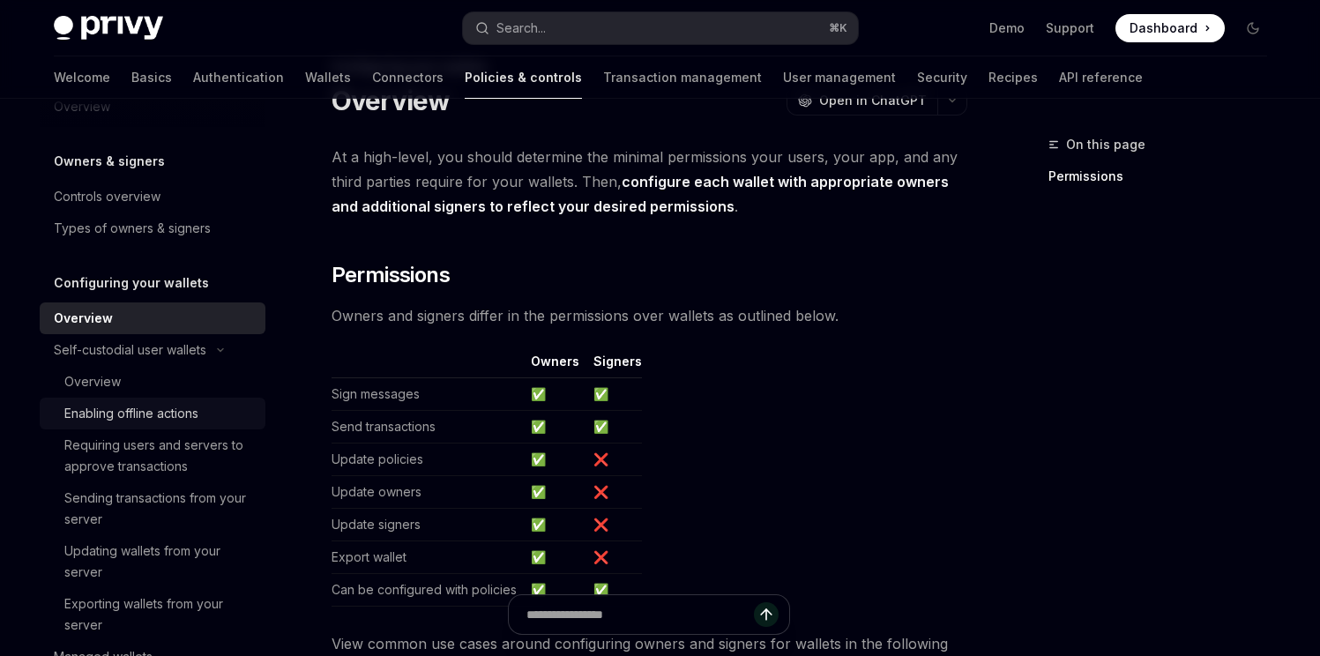
click at [196, 407] on div "Enabling offline actions" at bounding box center [131, 413] width 134 height 21
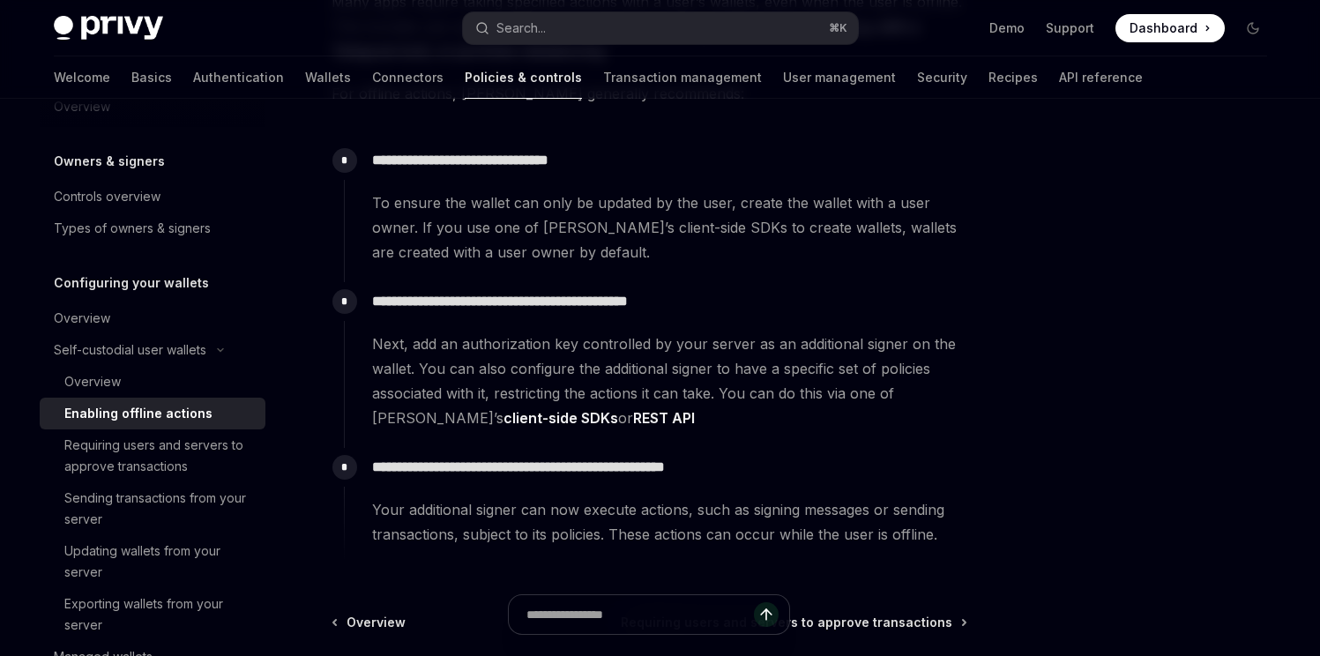
scroll to position [249, 0]
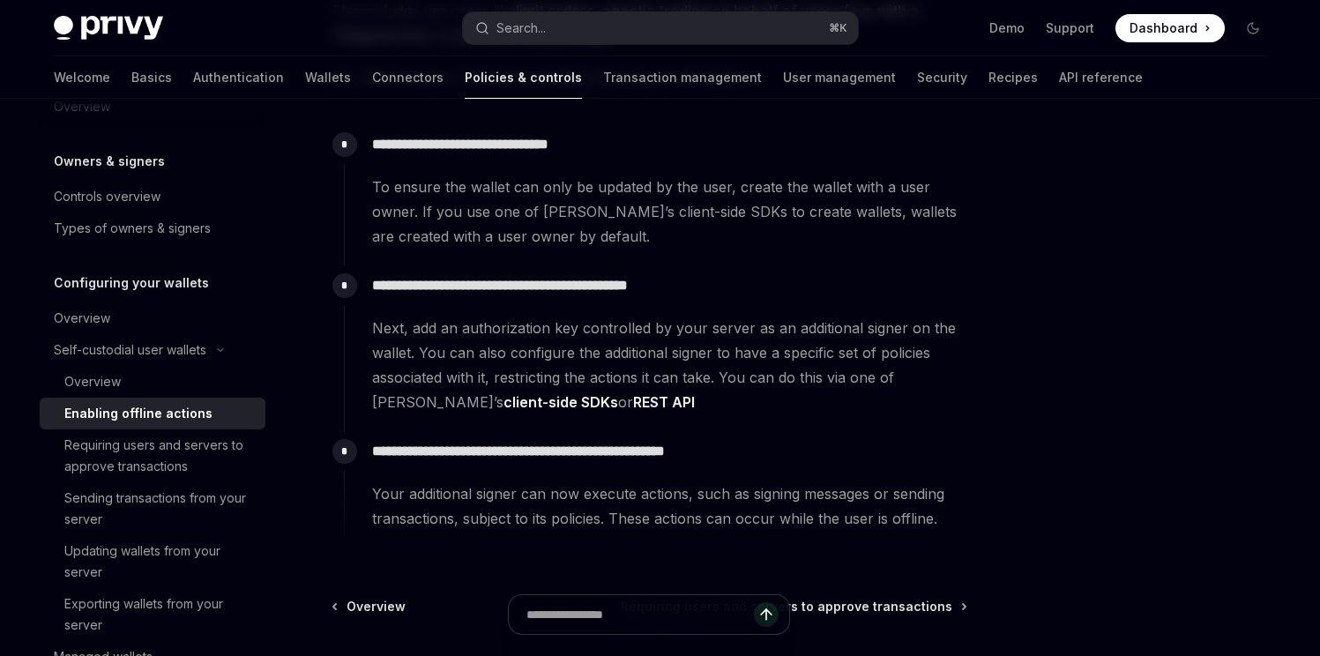
click at [633, 397] on link "REST API" at bounding box center [664, 402] width 62 height 19
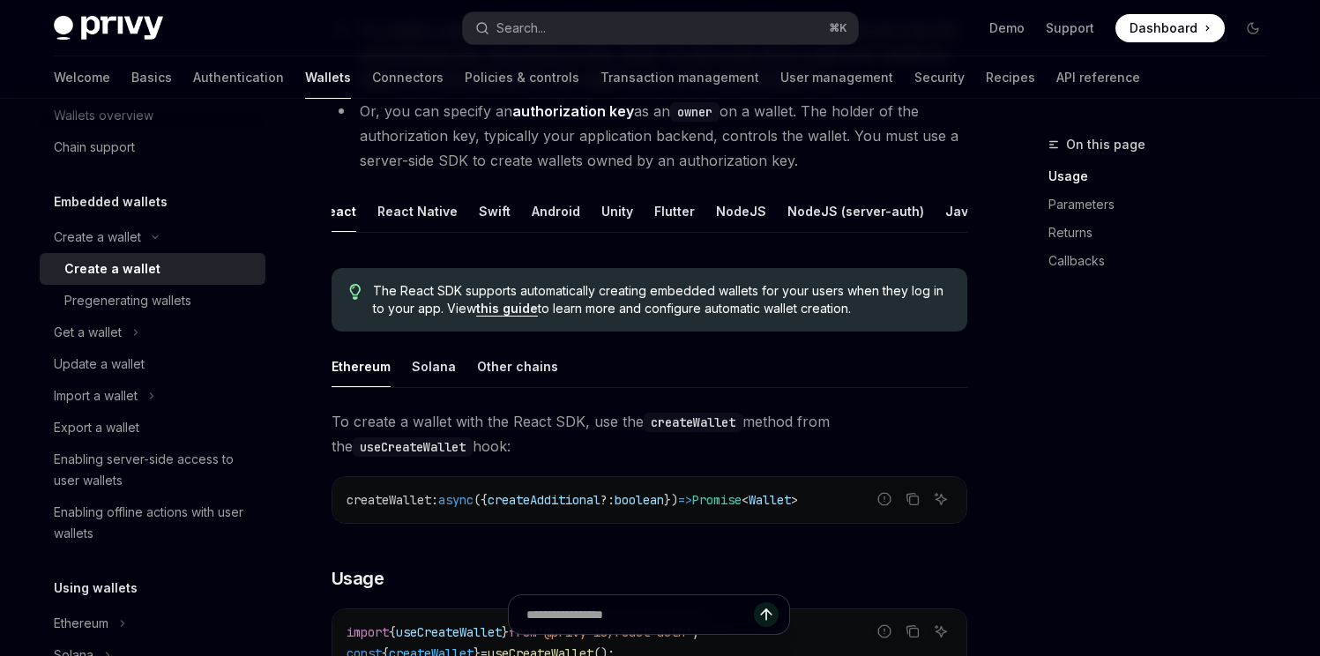
scroll to position [0, 105]
click at [645, 216] on button "NodeJS" at bounding box center [647, 210] width 50 height 41
type textarea "*"
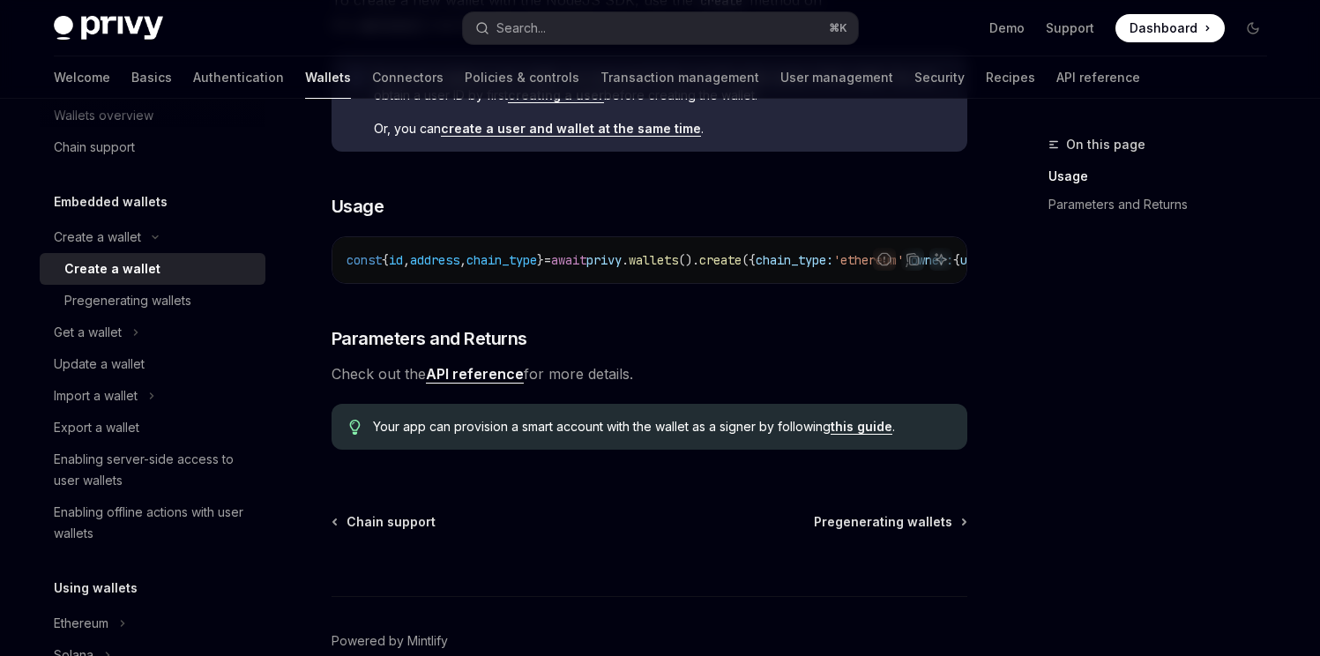
scroll to position [537, 0]
drag, startPoint x: 718, startPoint y: 296, endPoint x: 762, endPoint y: 299, distance: 44.2
click at [762, 284] on div "const { id , address , chain_type } = await privy . wallets (). create ({ chain…" at bounding box center [649, 261] width 634 height 46
click at [749, 306] on div "To create a new wallet with the NodeJS SDK, use the create method on the wallet…" at bounding box center [650, 227] width 636 height 476
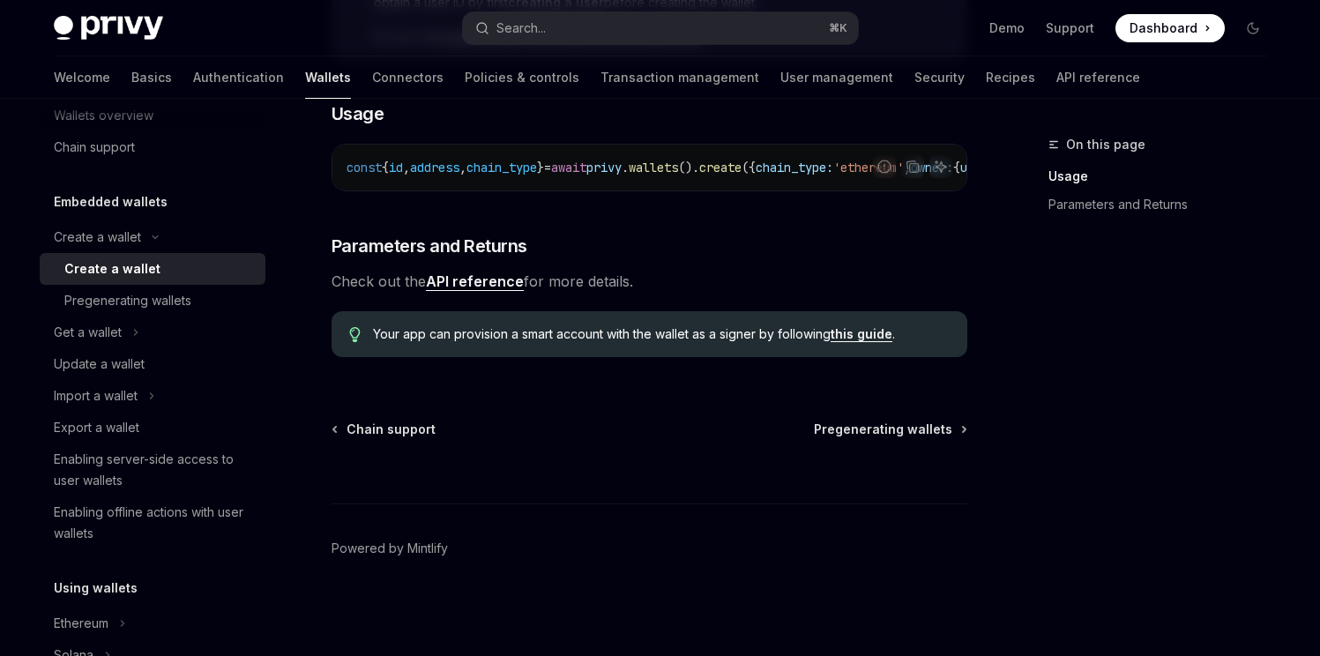
scroll to position [650, 0]
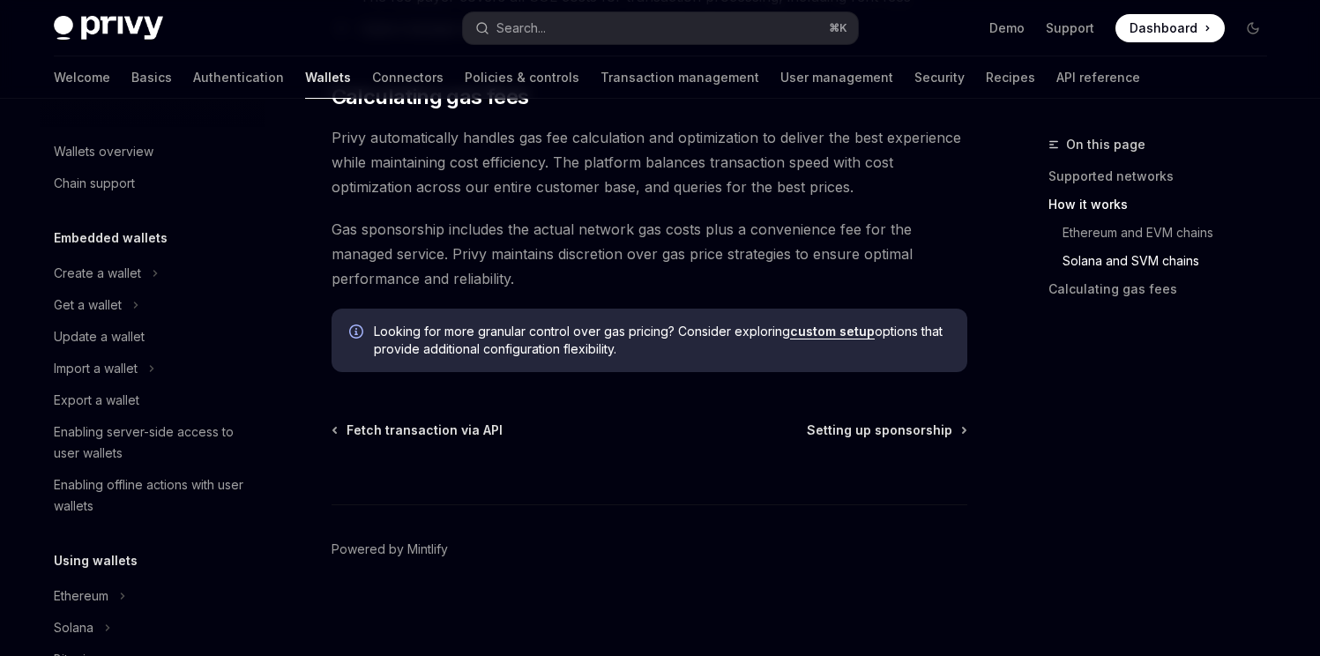
scroll to position [859, 0]
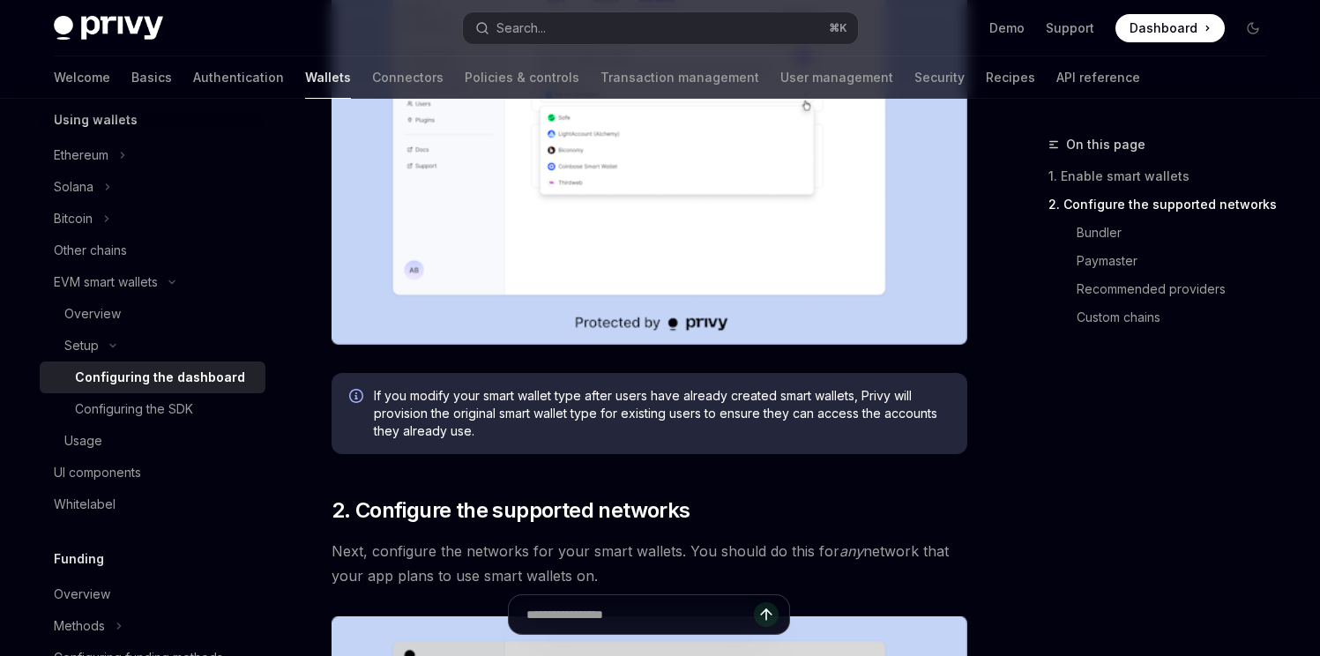
scroll to position [540, 0]
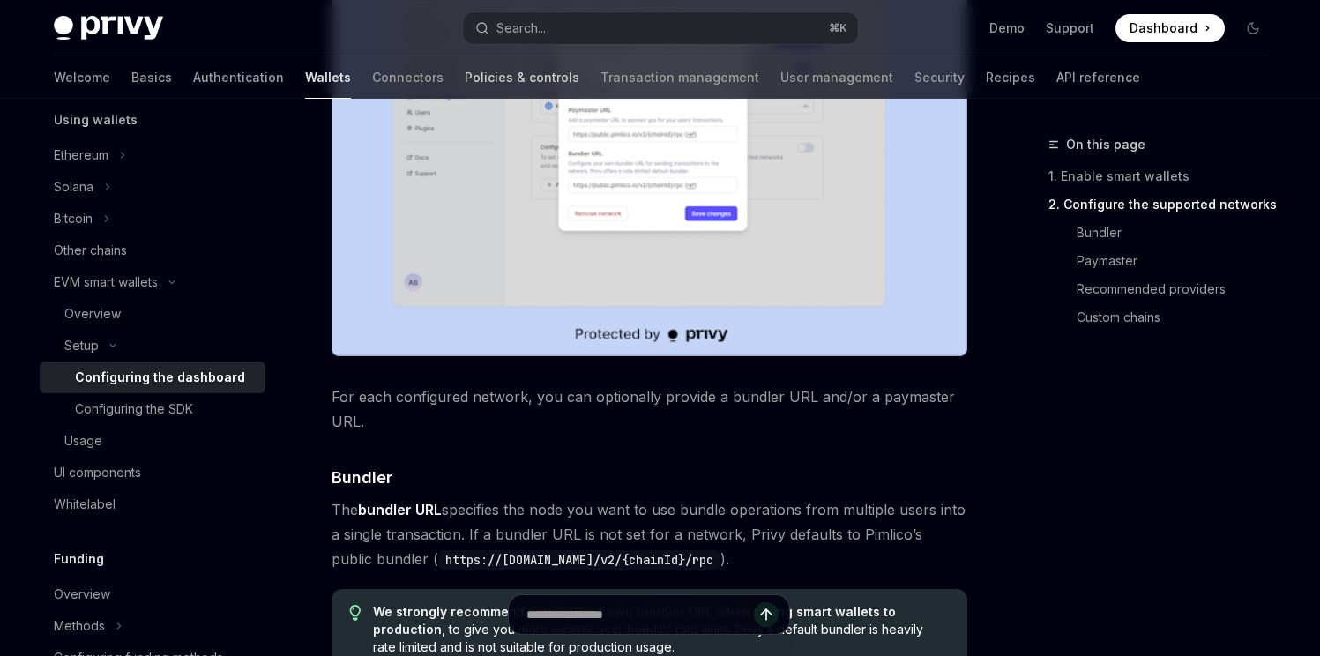
scroll to position [623, 0]
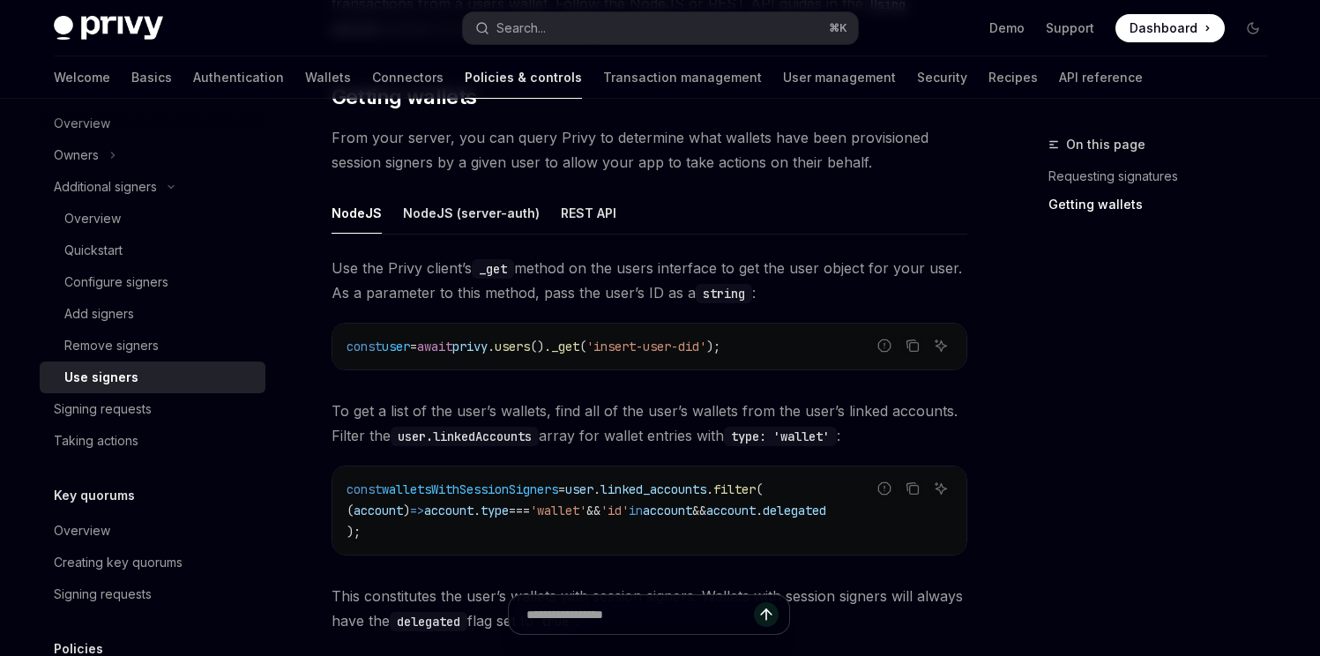
scroll to position [763, 0]
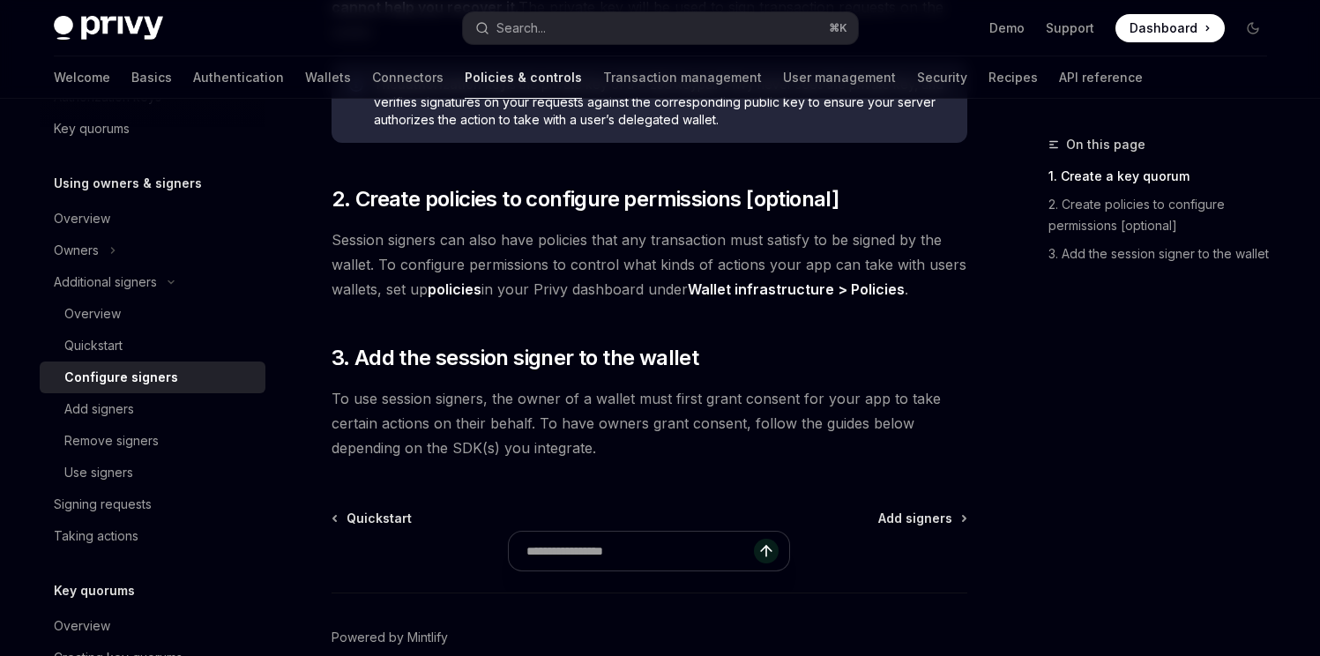
scroll to position [589, 0]
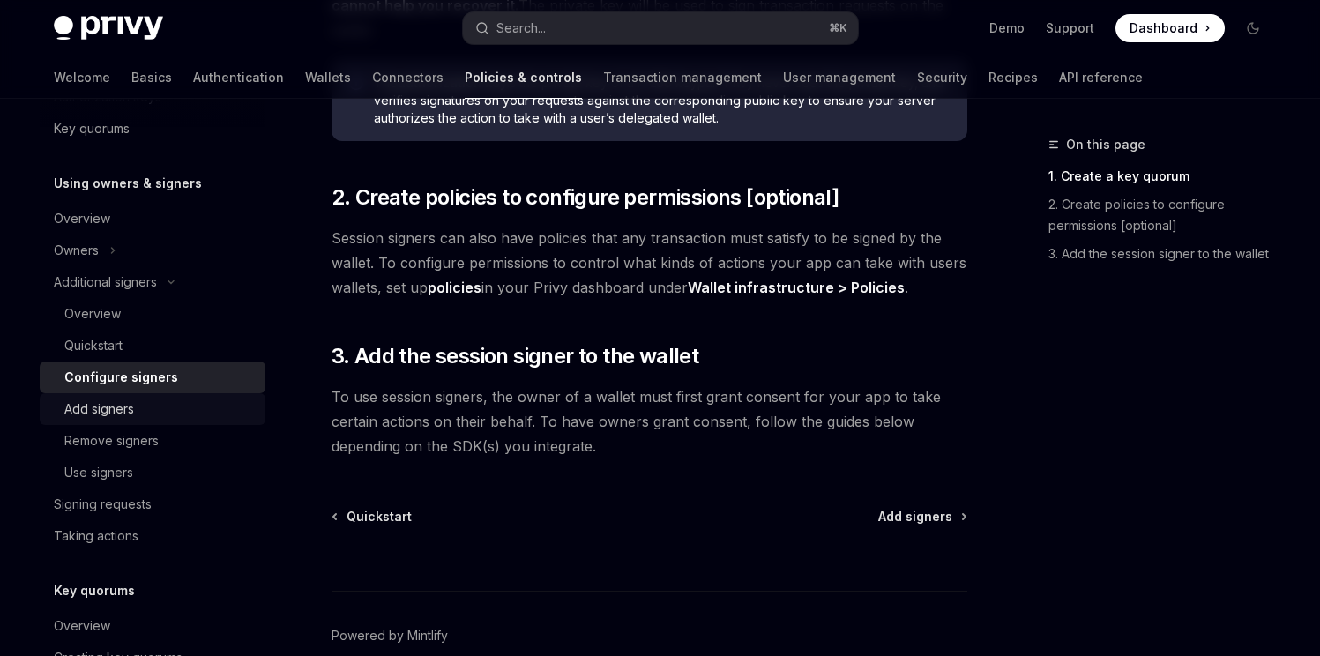
click at [166, 415] on div "Add signers" at bounding box center [159, 409] width 190 height 21
type textarea "*"
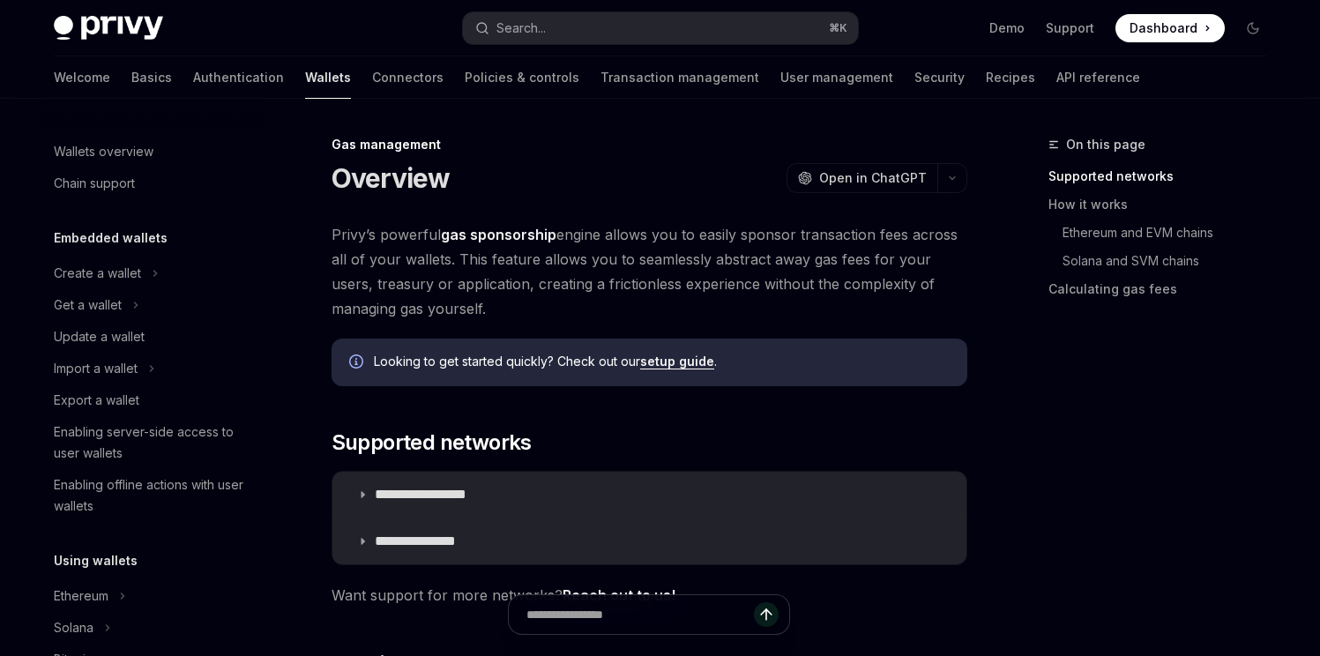
scroll to position [859, 0]
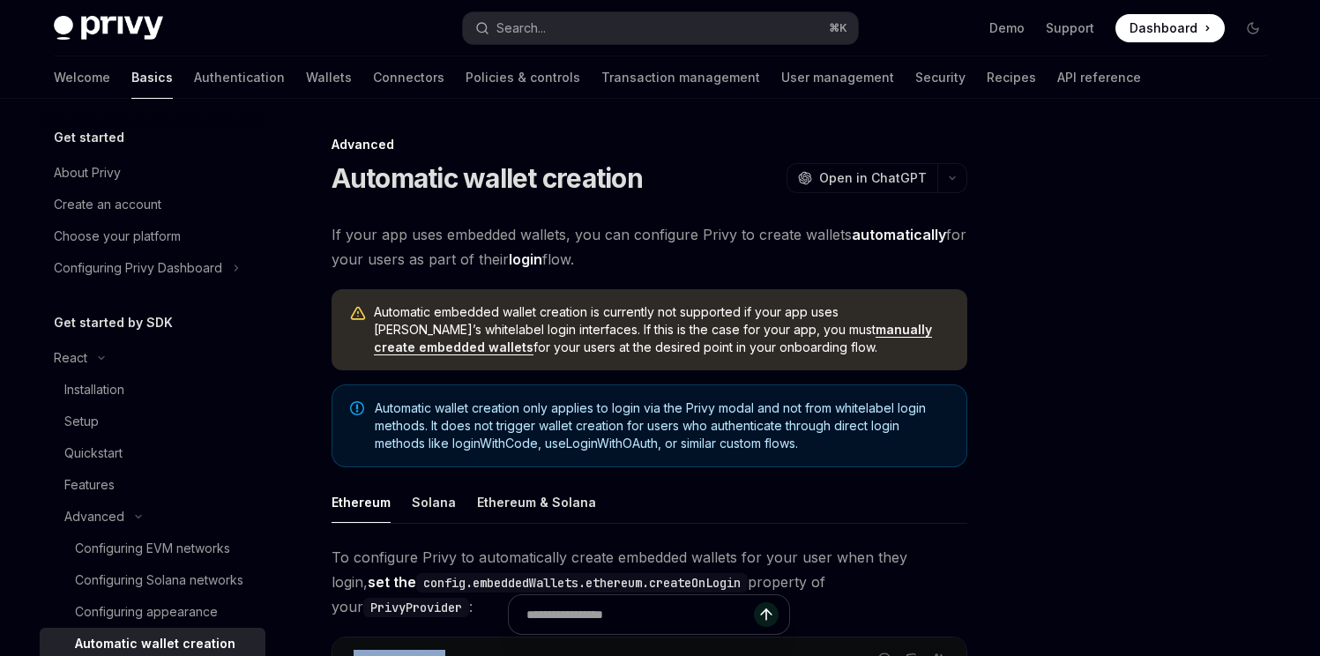
scroll to position [472, 0]
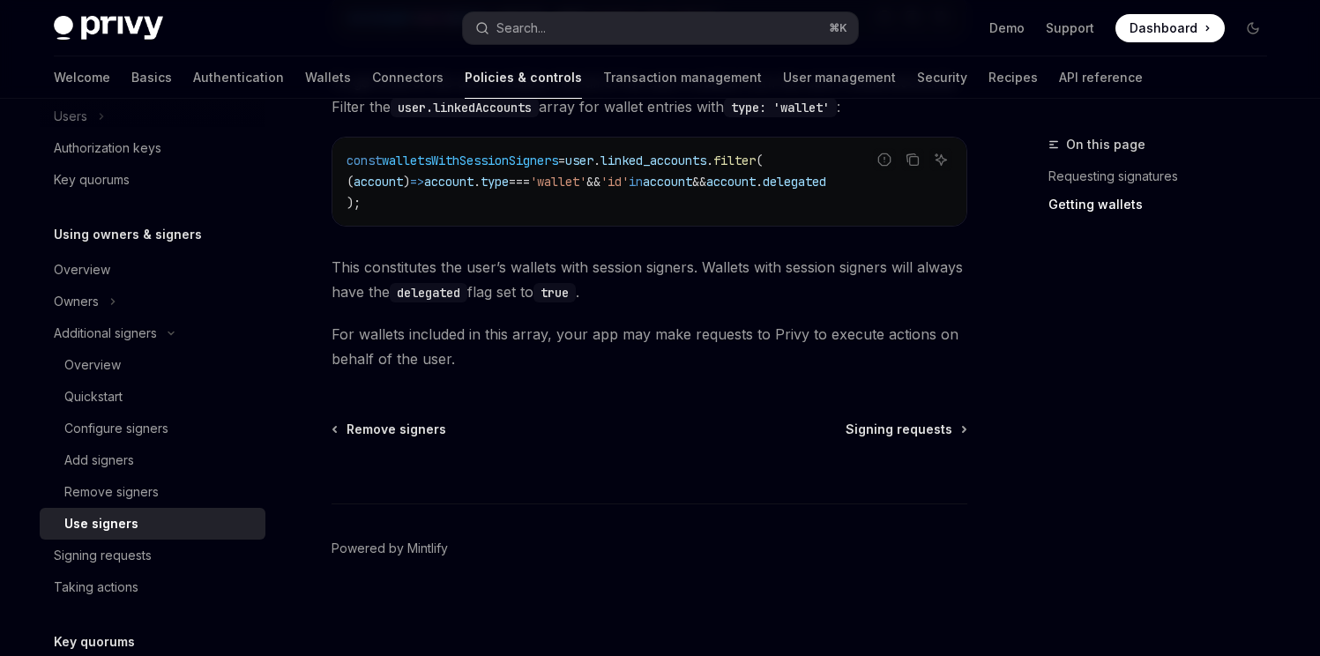
scroll to position [420, 0]
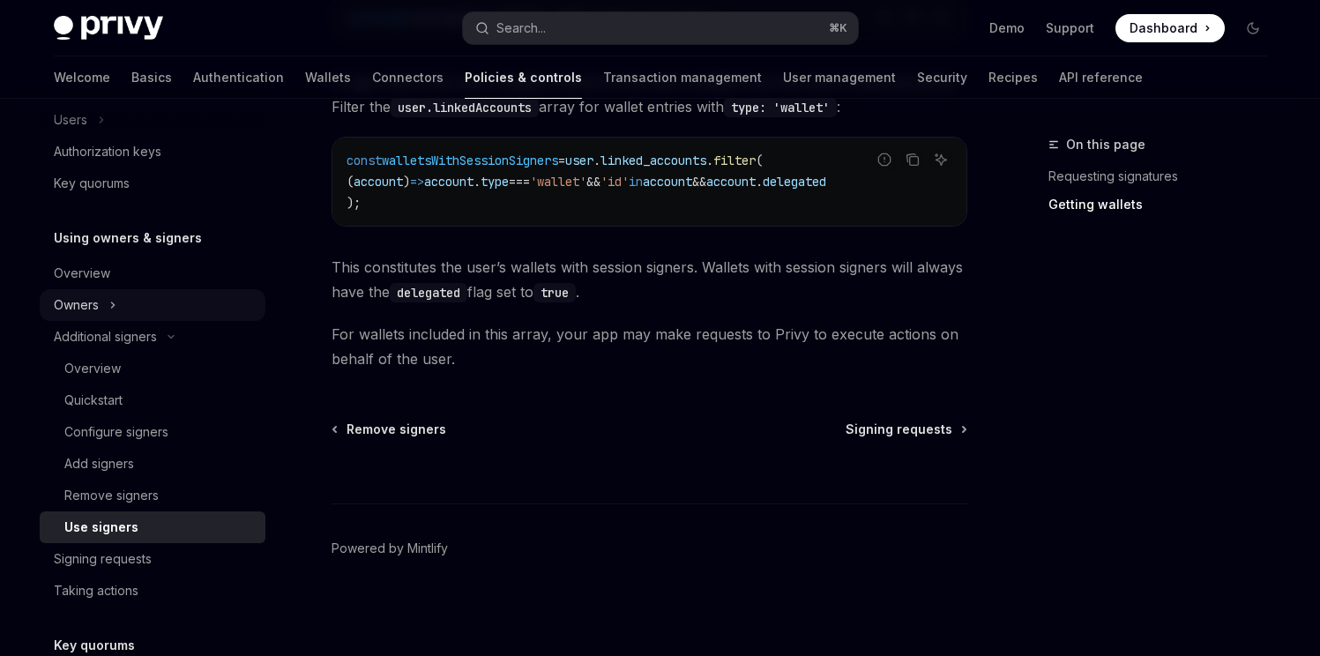
click at [135, 298] on button "Owners" at bounding box center [153, 305] width 226 height 32
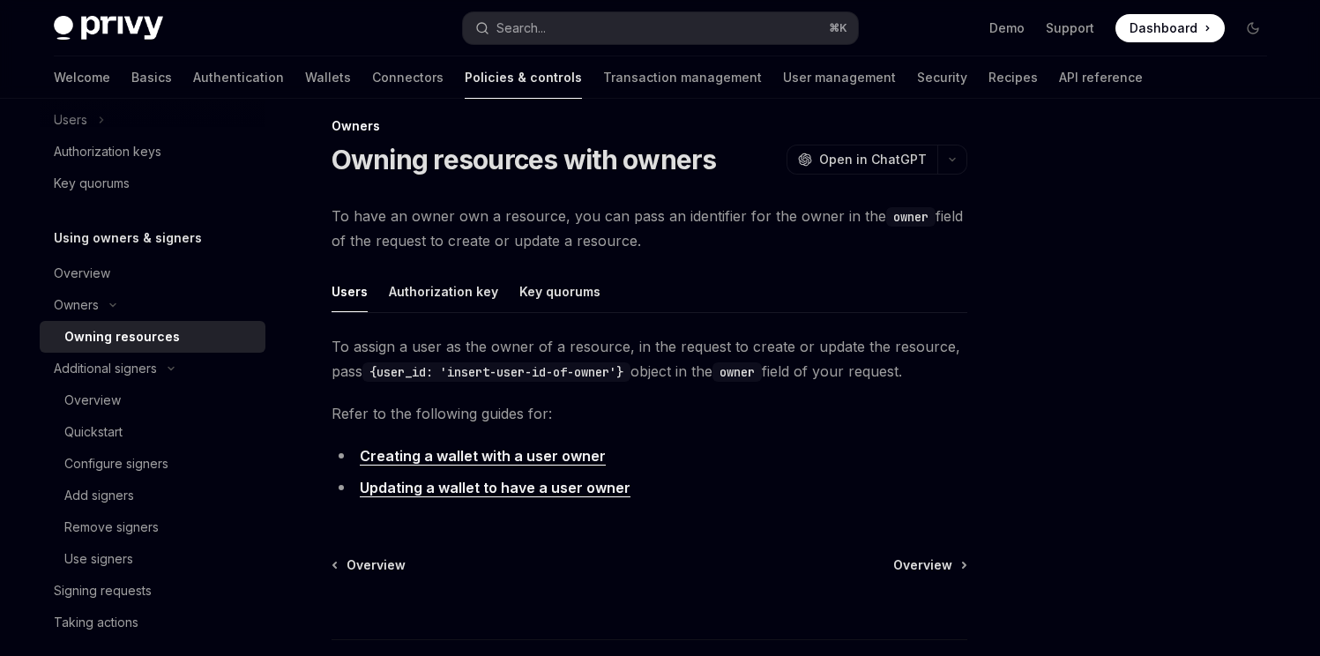
scroll to position [22, 0]
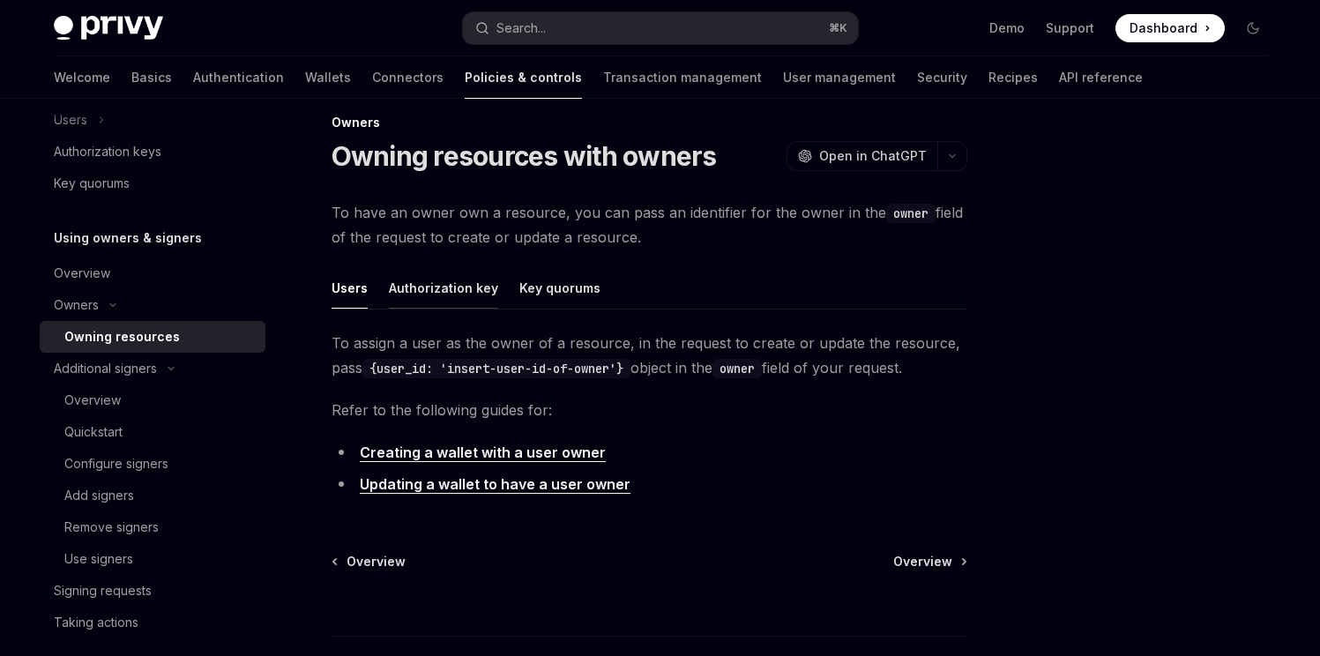
click at [460, 285] on button "Authorization key" at bounding box center [443, 287] width 109 height 41
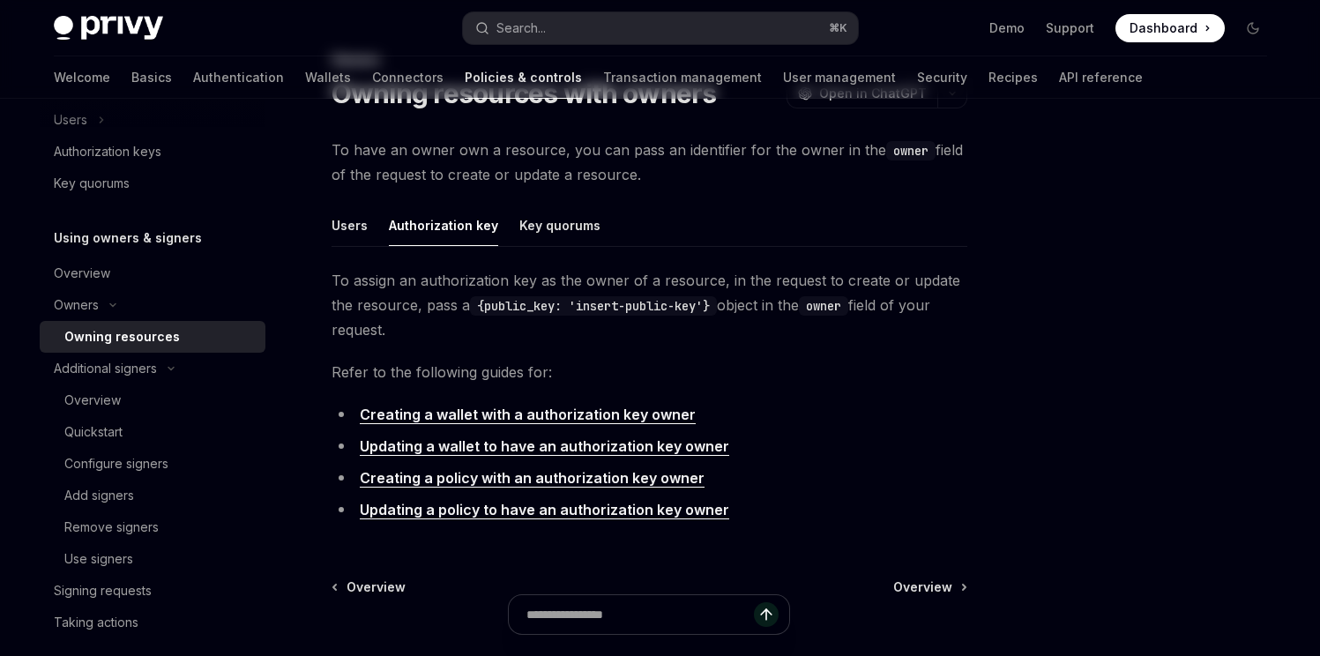
scroll to position [118, 0]
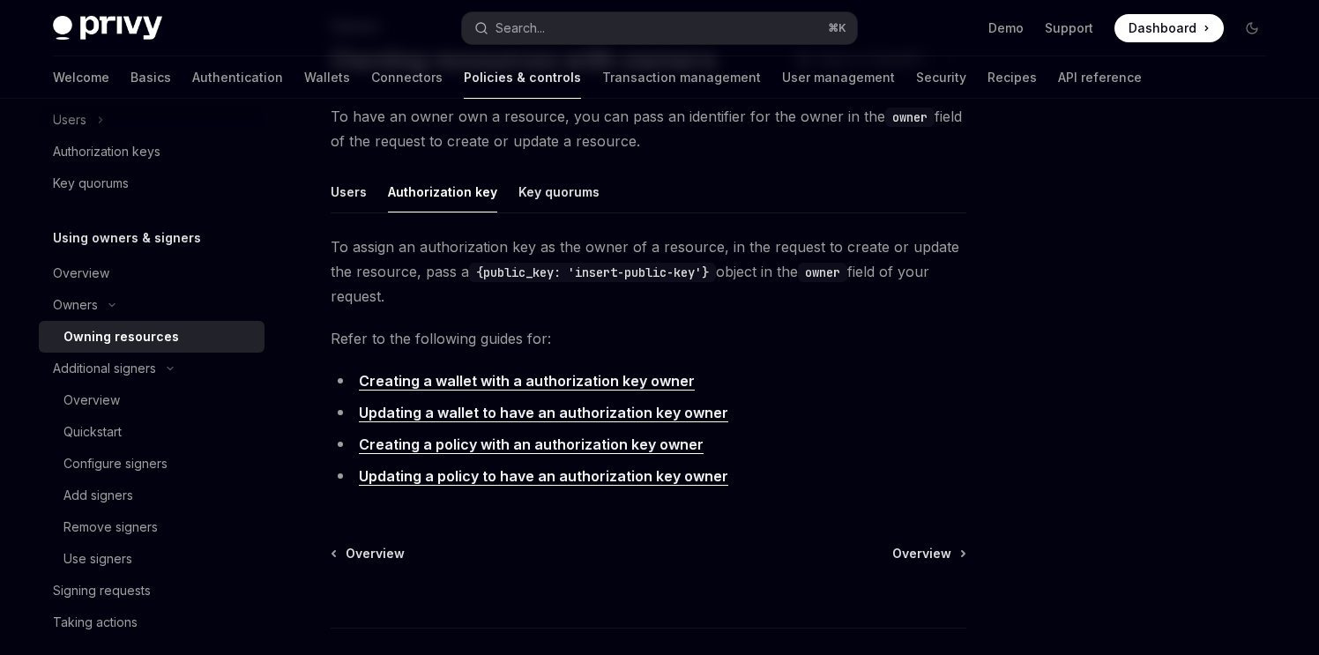
type textarea "*"
click at [494, 482] on link "Updating a policy to have an authorization key owner" at bounding box center [544, 476] width 369 height 19
click at [485, 439] on link "Creating a policy with an authorization key owner" at bounding box center [532, 445] width 345 height 19
click at [481, 415] on link "Updating a wallet to have an authorization key owner" at bounding box center [544, 413] width 369 height 19
click at [473, 375] on link "Creating a wallet with a authorization key owner" at bounding box center [528, 381] width 336 height 19
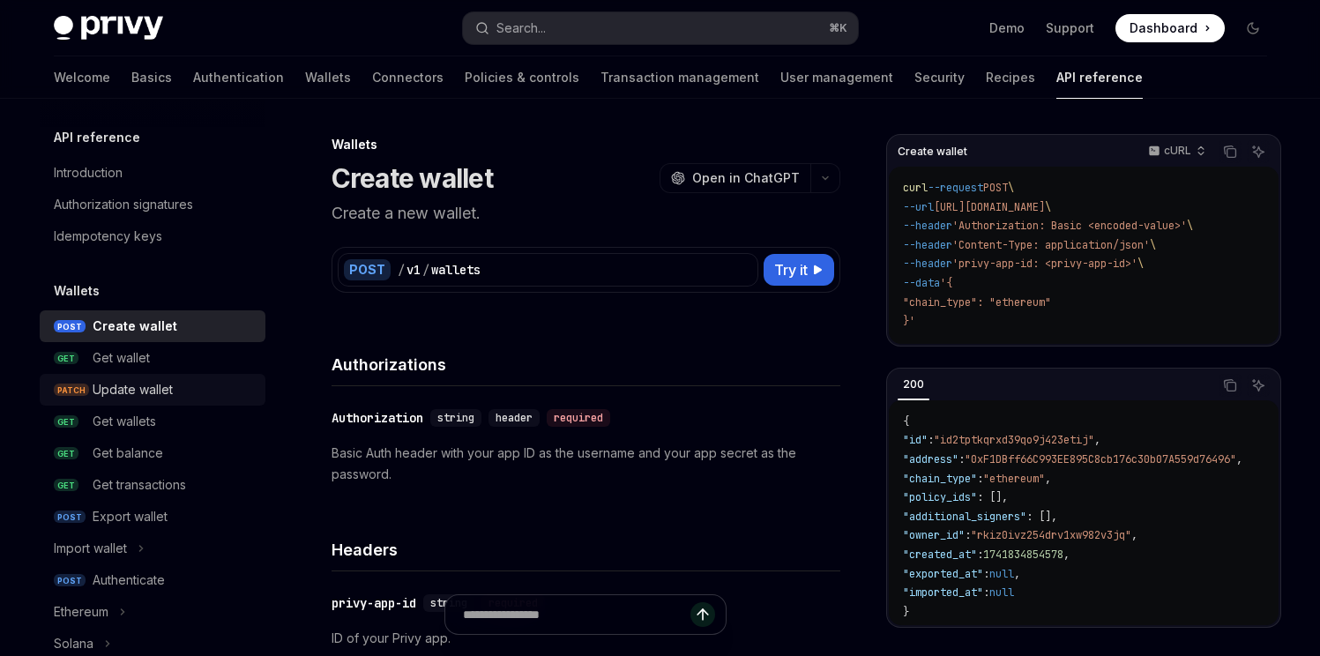
click at [138, 397] on div "Update wallet" at bounding box center [133, 389] width 80 height 21
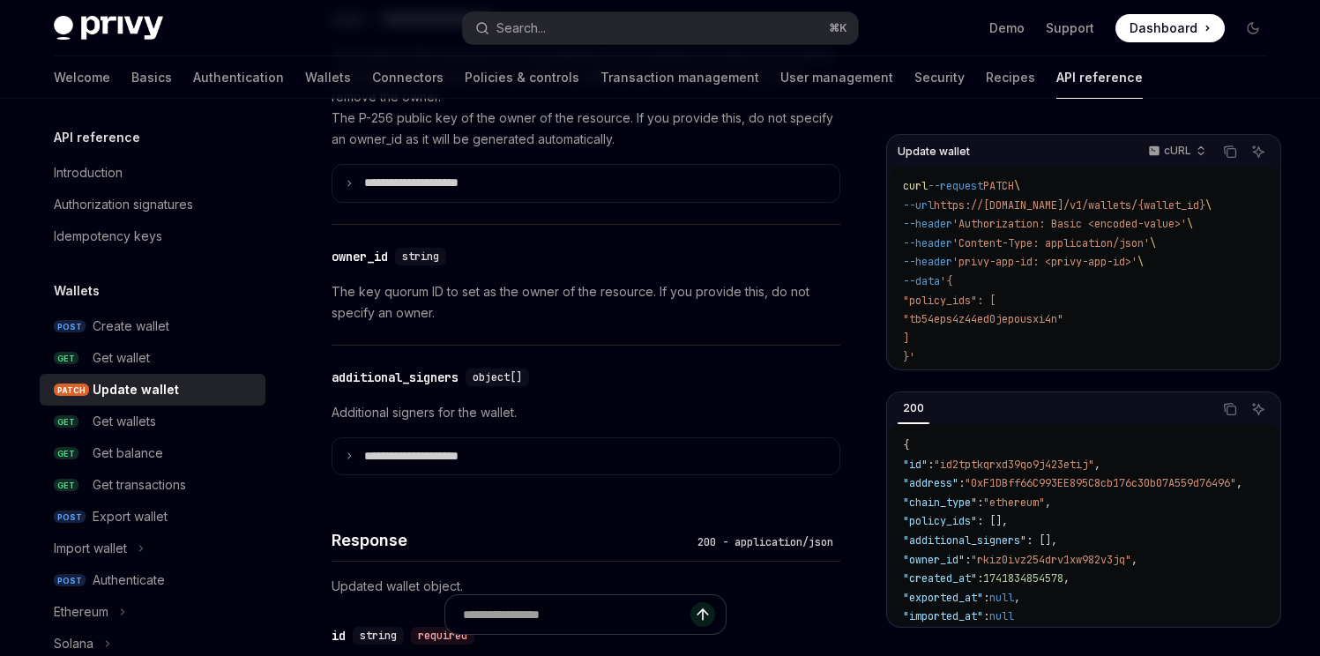
scroll to position [1336, 0]
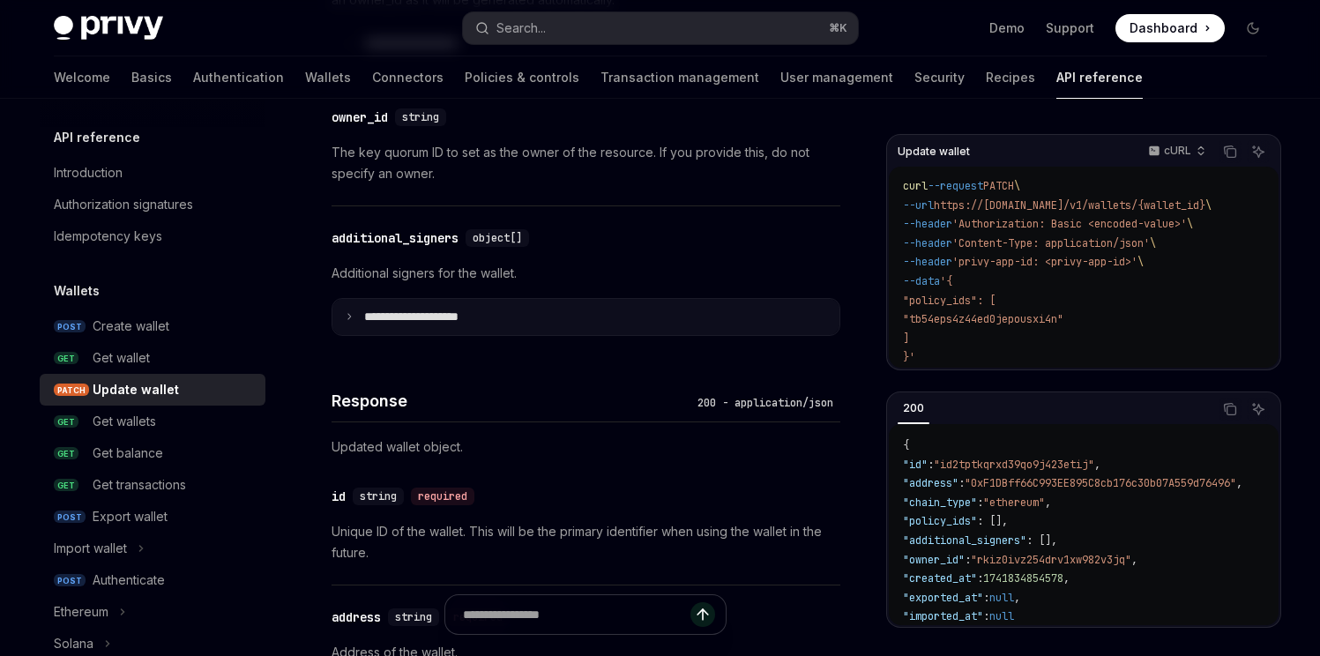
click at [421, 302] on summary "**********" at bounding box center [585, 317] width 507 height 37
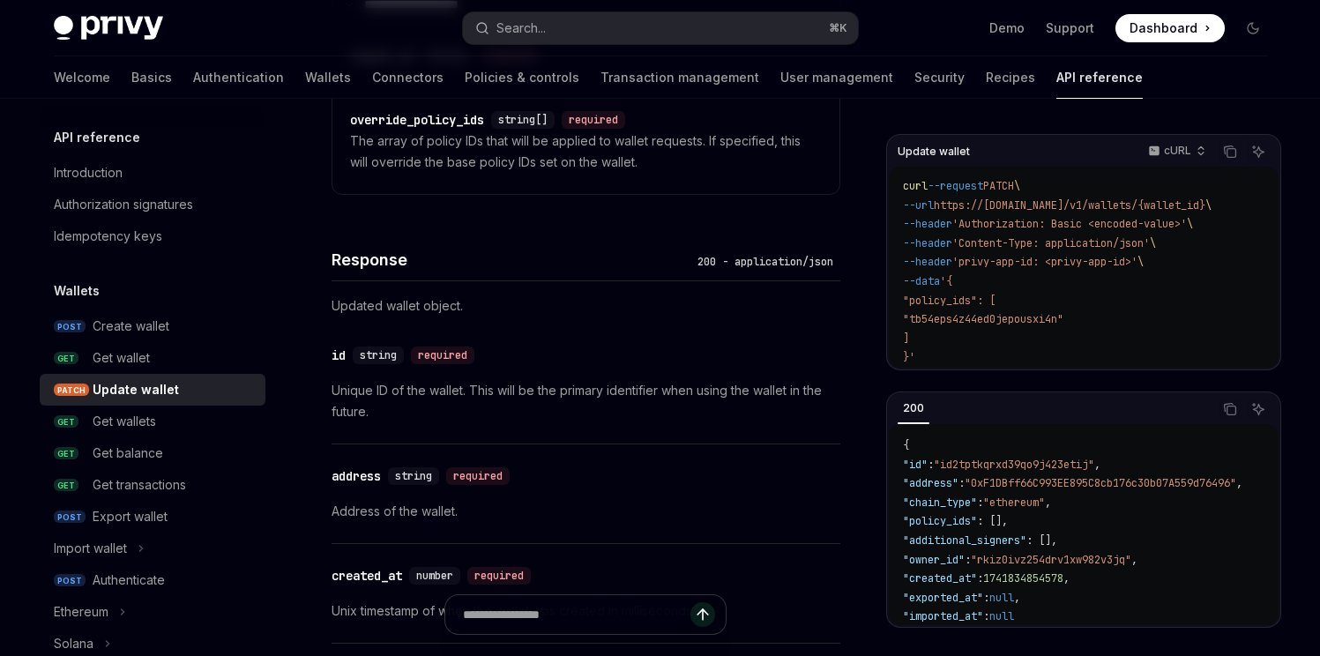
scroll to position [1833, 0]
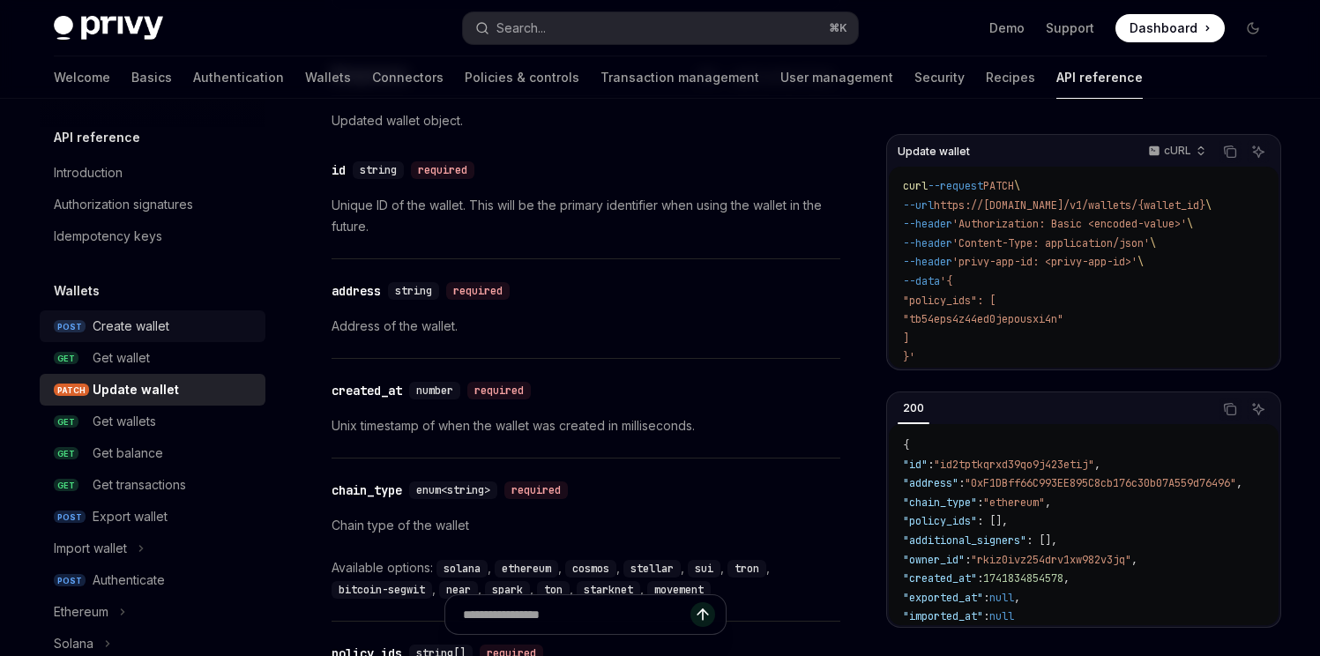
click at [130, 332] on div "Create wallet" at bounding box center [131, 326] width 77 height 21
type textarea "*"
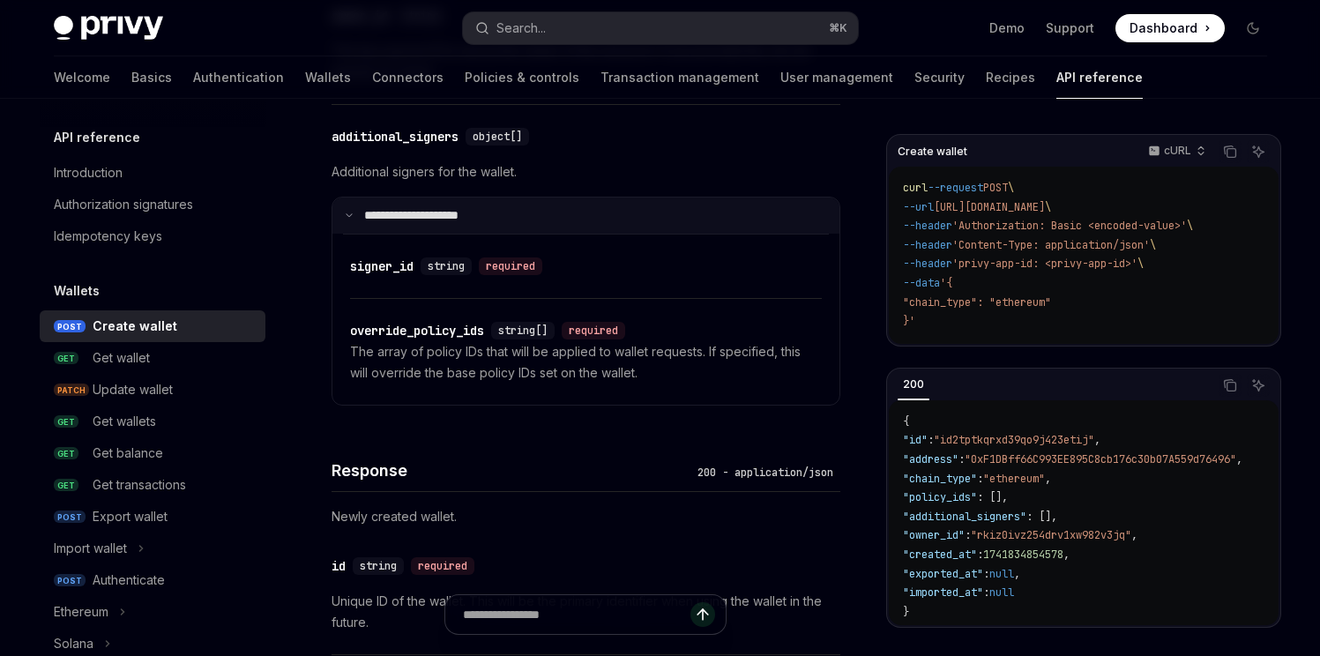
scroll to position [1704, 0]
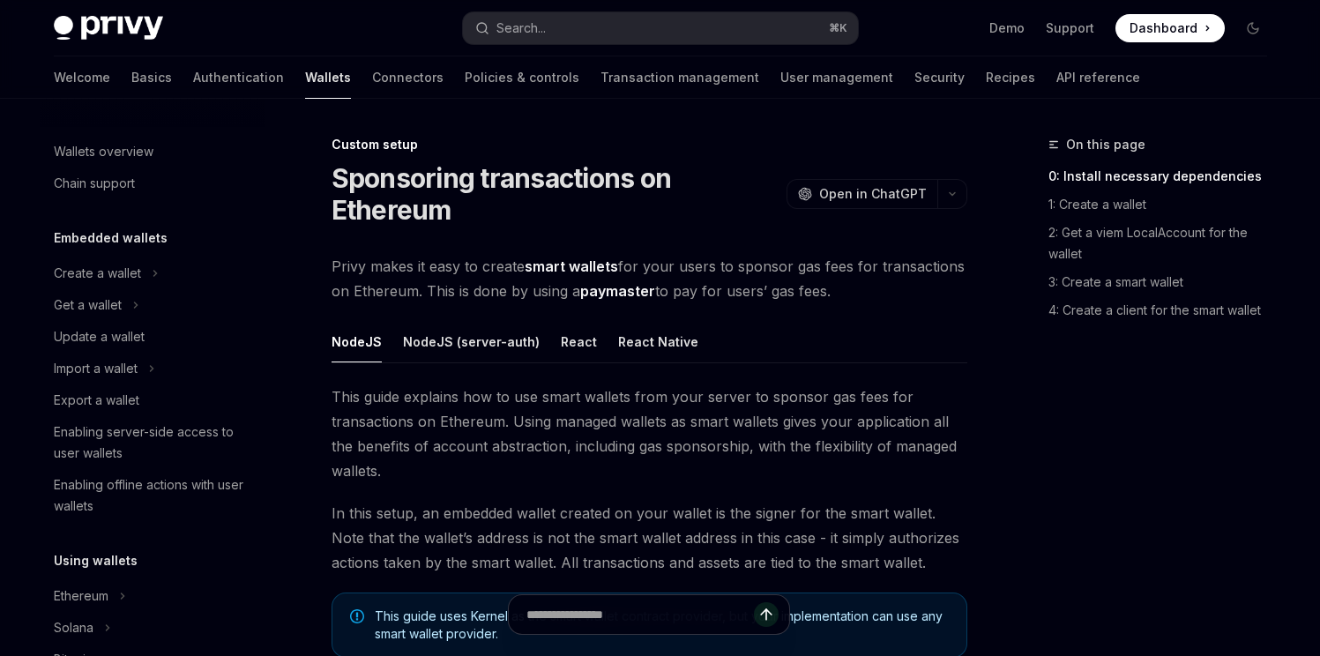
scroll to position [965, 0]
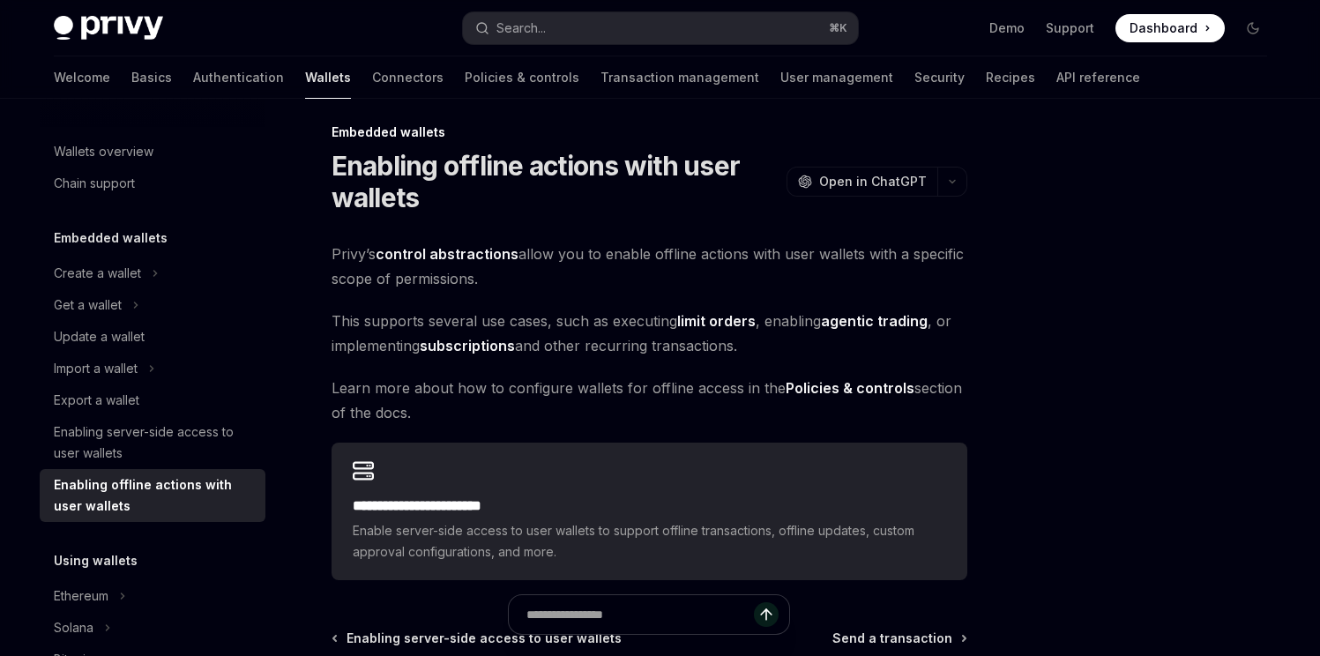
scroll to position [108, 0]
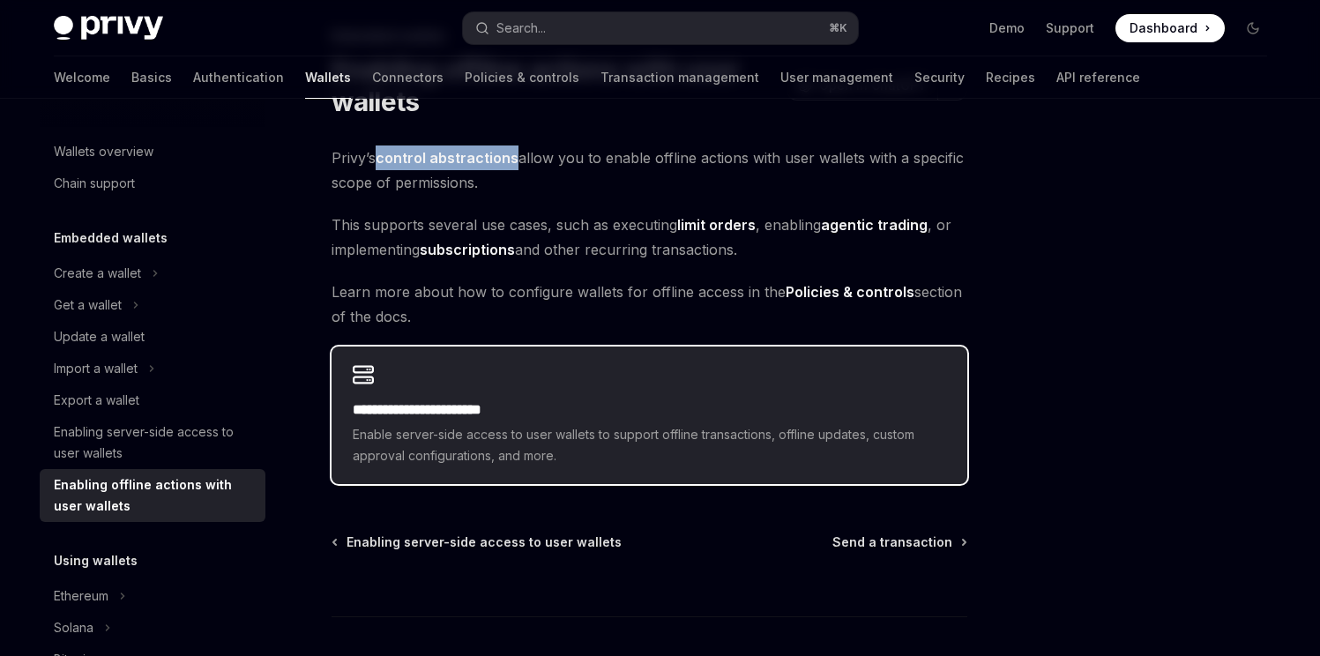
click at [499, 389] on div "**********" at bounding box center [650, 416] width 636 height 138
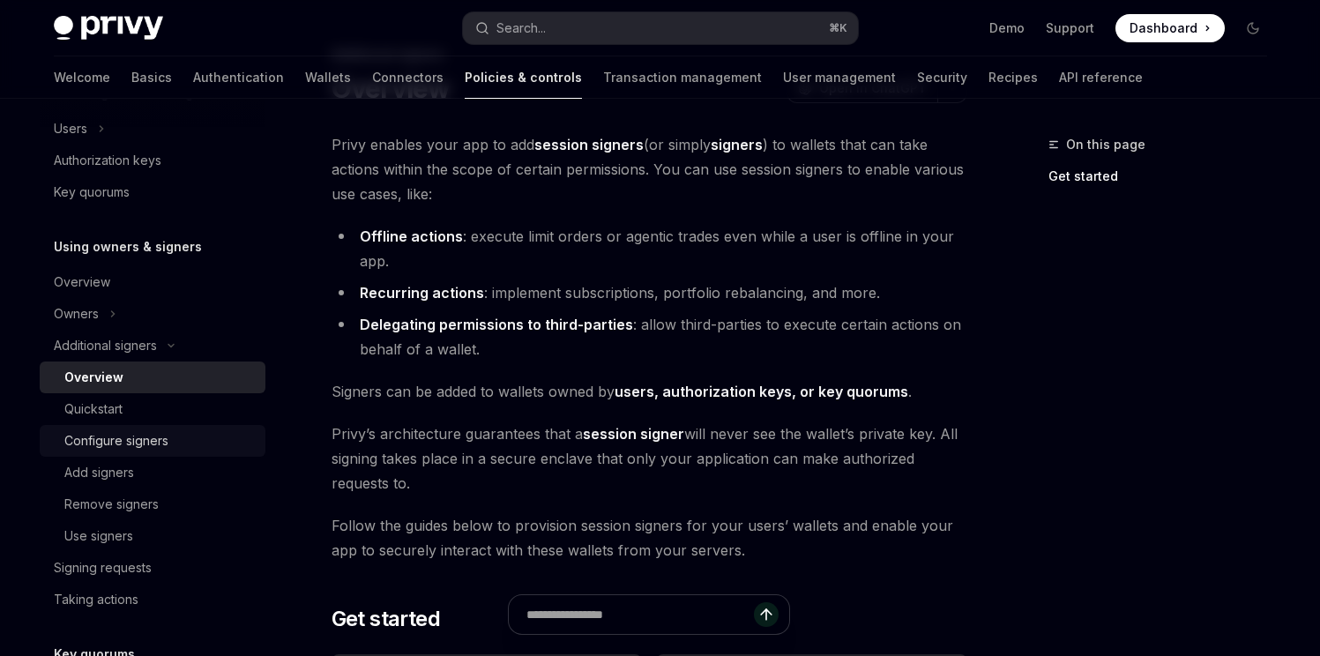
scroll to position [89, 0]
click at [175, 462] on div "Add signers" at bounding box center [159, 472] width 190 height 21
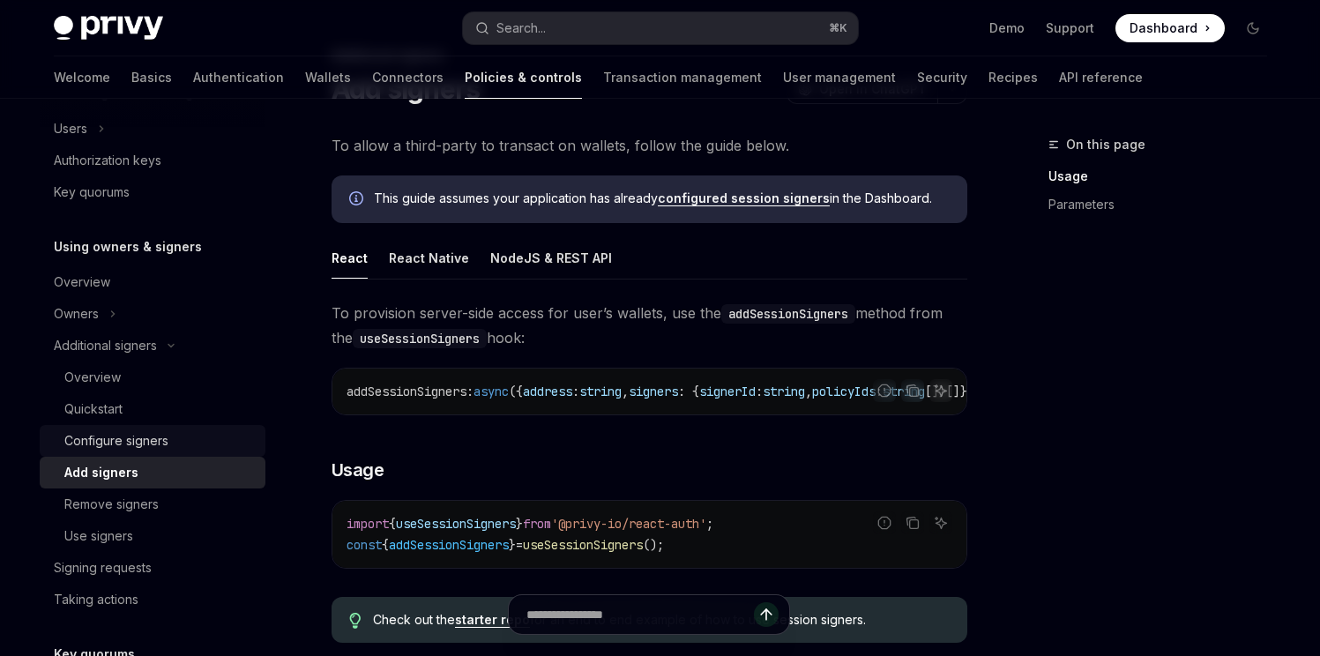
click at [174, 437] on div "Configure signers" at bounding box center [159, 440] width 190 height 21
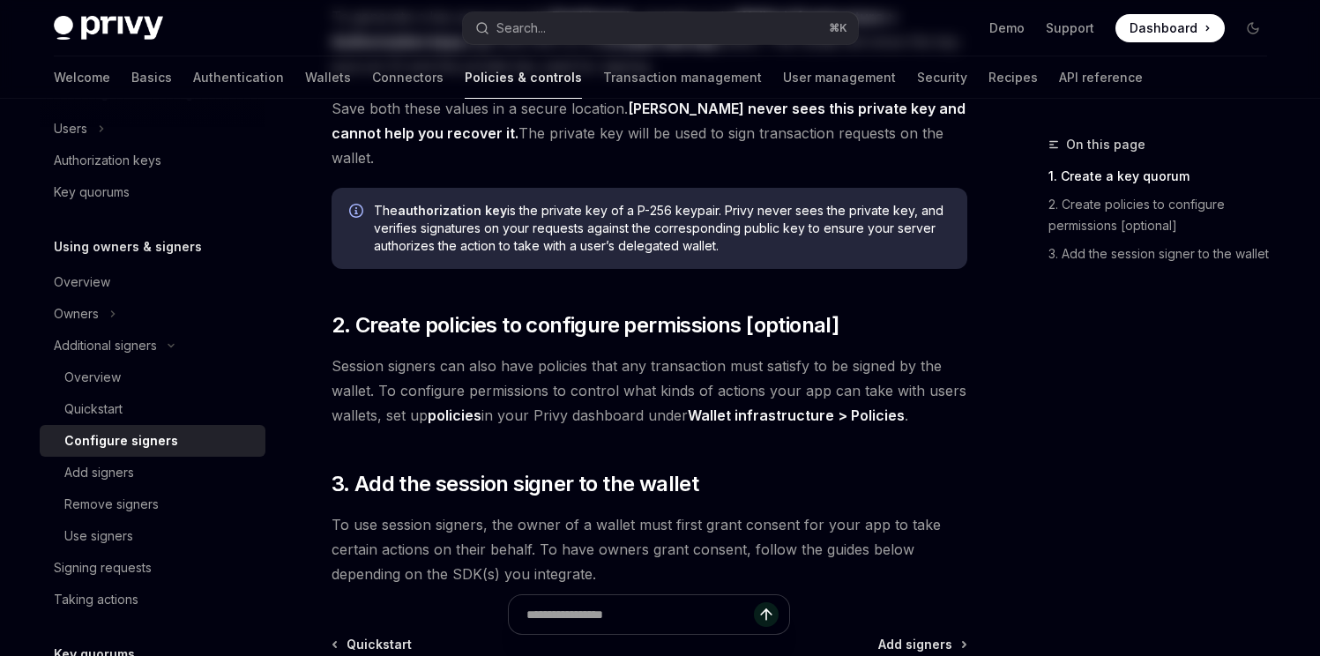
scroll to position [469, 0]
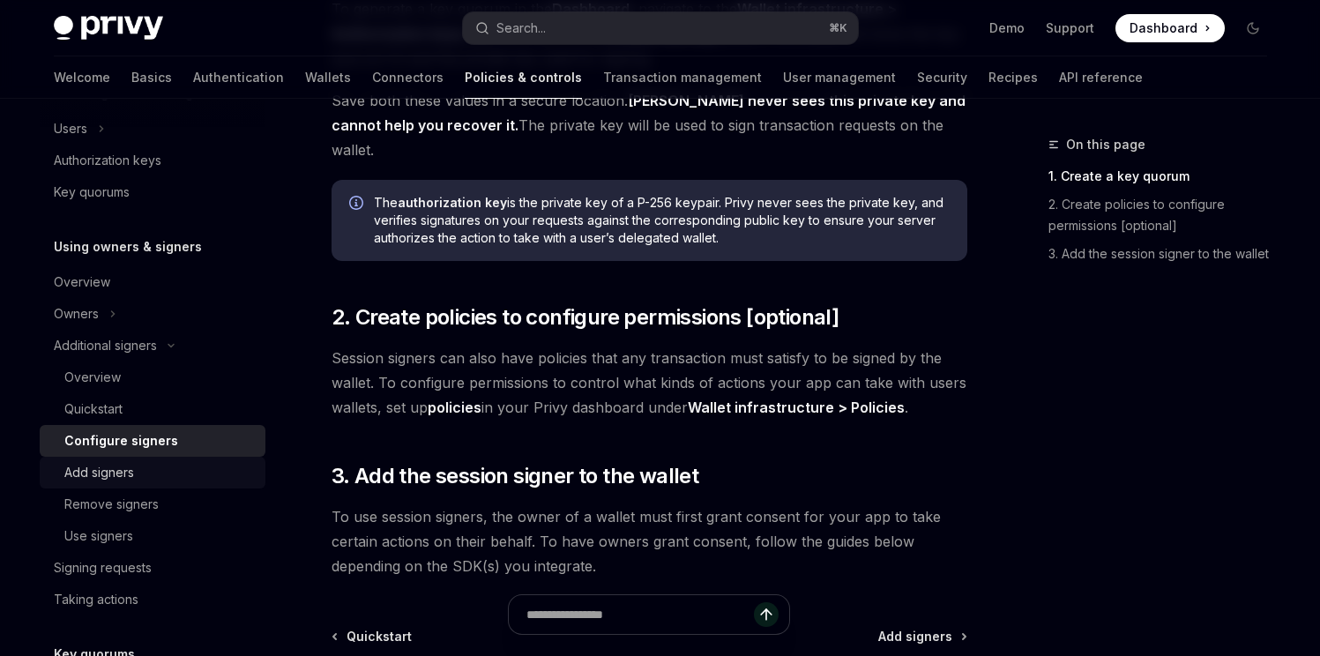
click at [177, 474] on div "Add signers" at bounding box center [159, 472] width 190 height 21
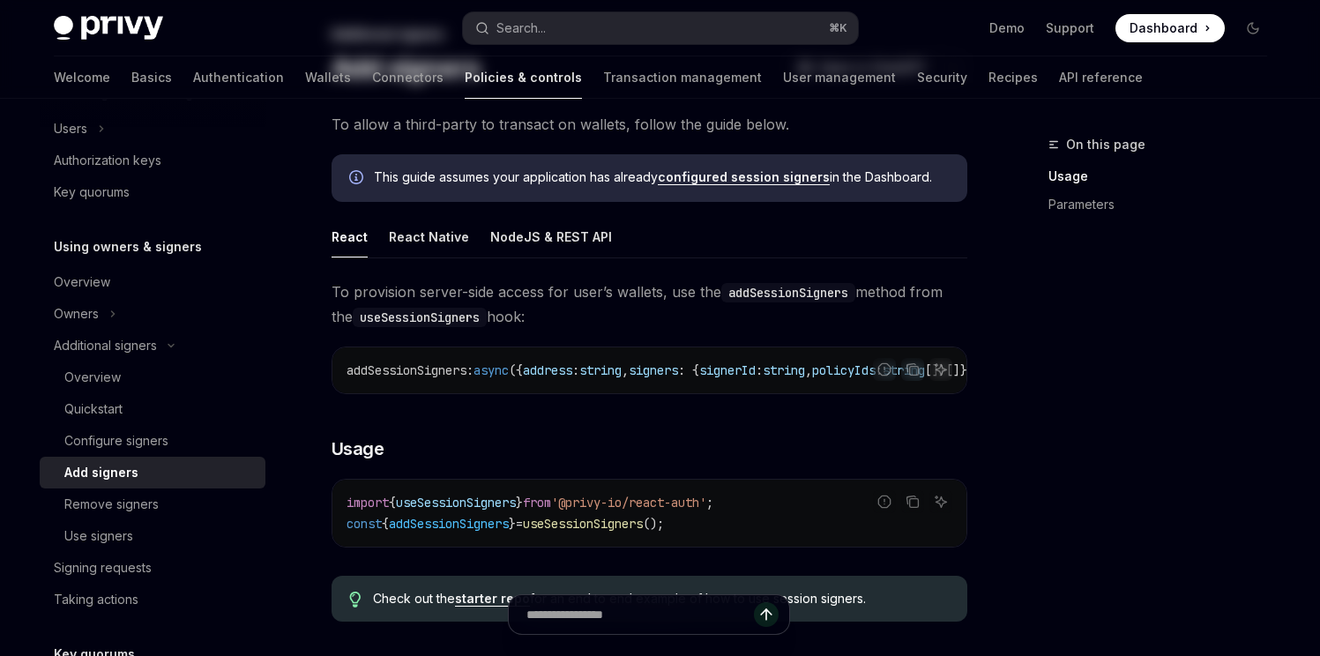
scroll to position [121, 0]
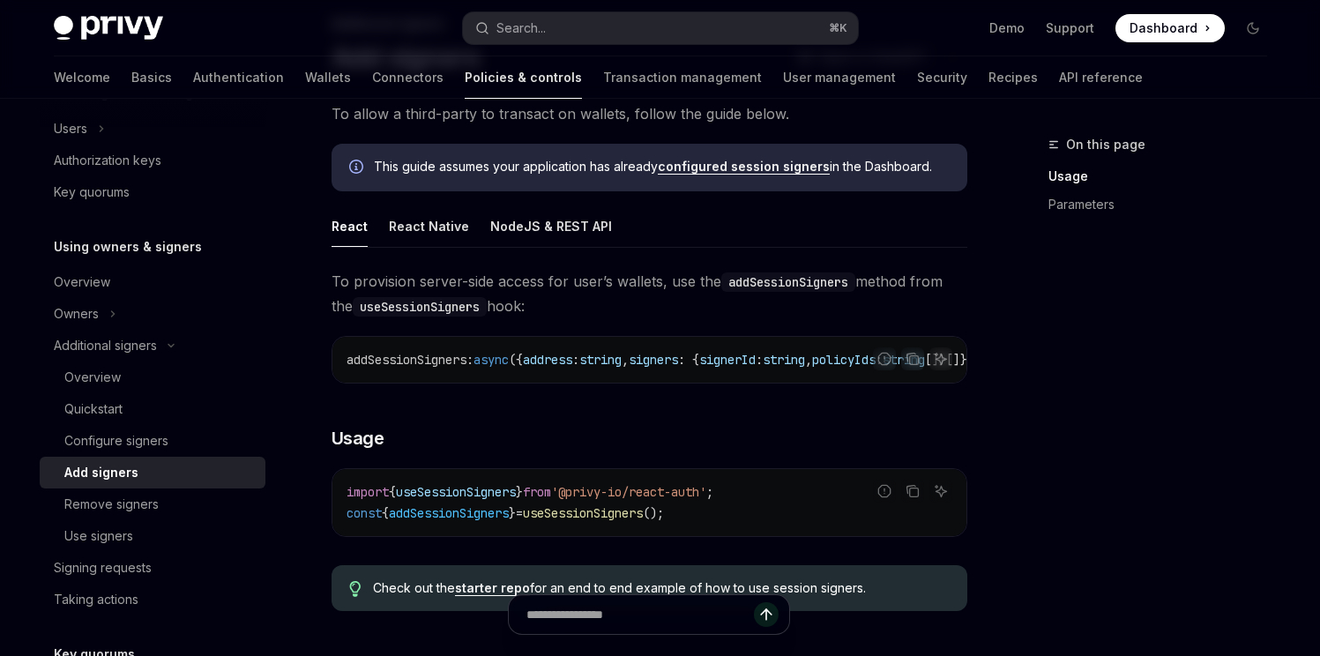
click at [514, 198] on div "**********" at bounding box center [650, 646] width 636 height 1091
click at [513, 217] on button "NodeJS & REST API" at bounding box center [551, 225] width 122 height 41
type textarea "*"
